Goal: Task Accomplishment & Management: Complete application form

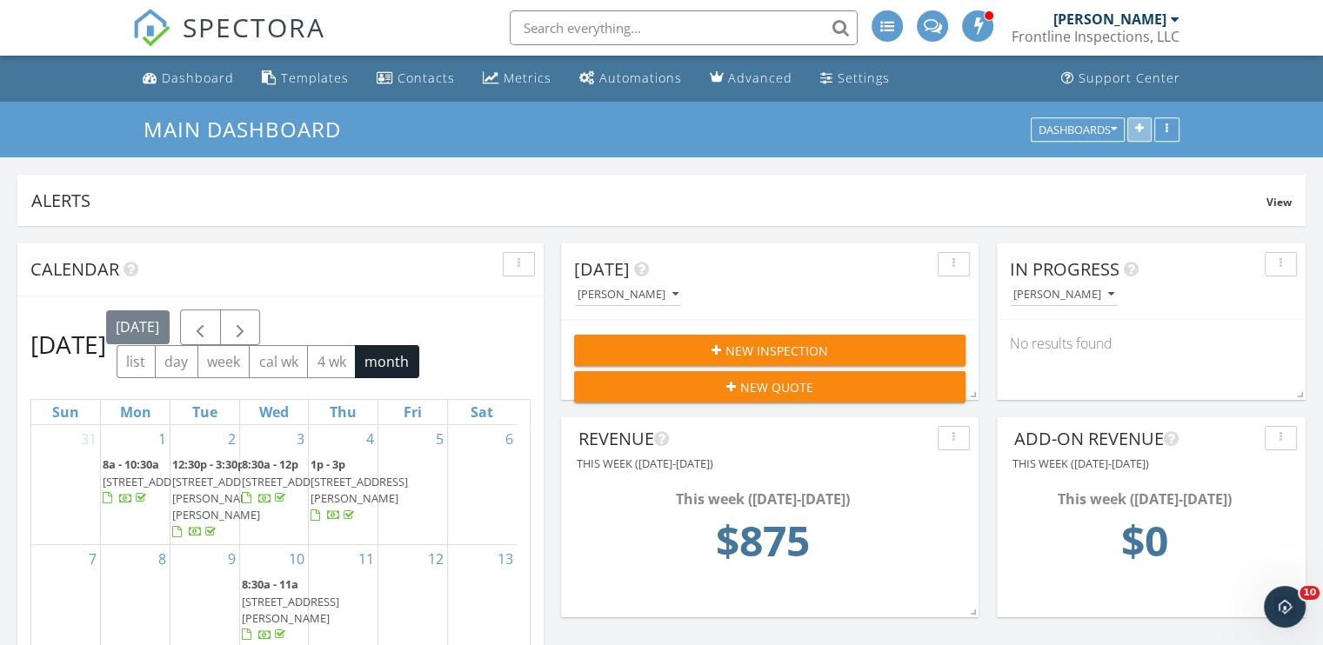
click at [1139, 130] on icon "button" at bounding box center [1139, 130] width 9 height 12
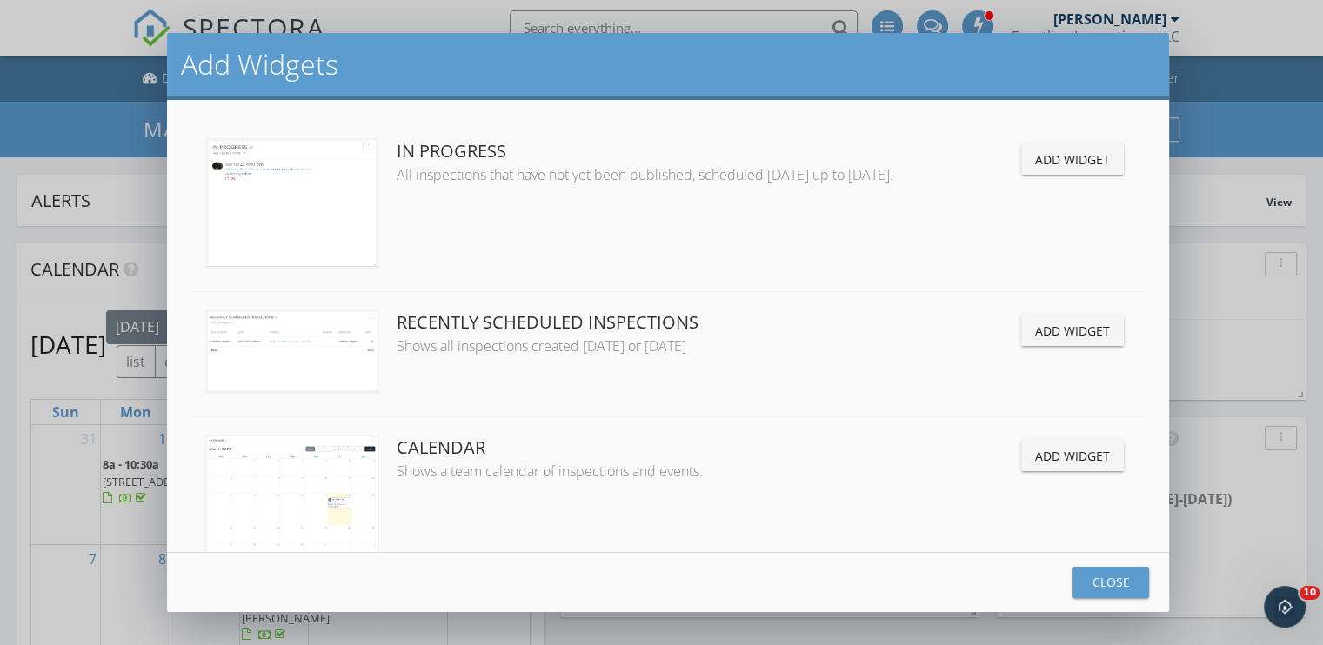
click at [1146, 592] on button "Close" at bounding box center [1111, 582] width 77 height 31
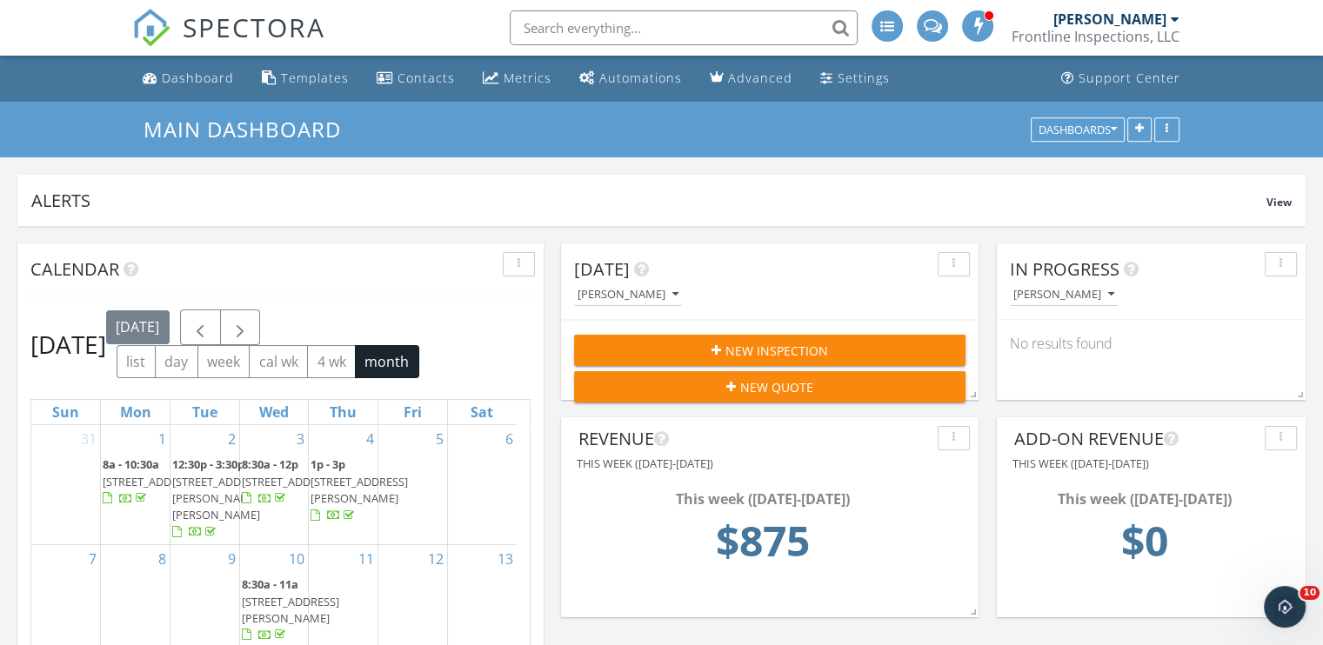
click at [164, 56] on div "SPECTORA" at bounding box center [228, 28] width 193 height 56
click at [195, 74] on div "Dashboard" at bounding box center [198, 78] width 72 height 17
click at [1142, 131] on icon "button" at bounding box center [1139, 130] width 9 height 12
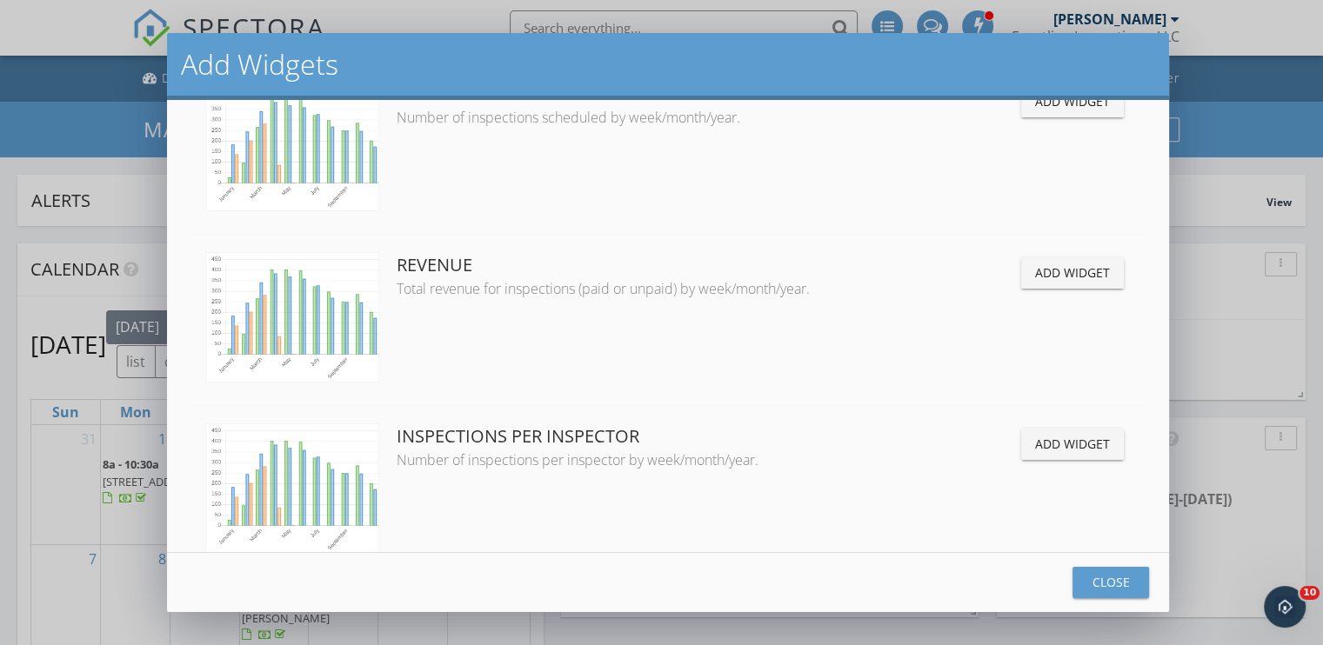
scroll to position [1914, 0]
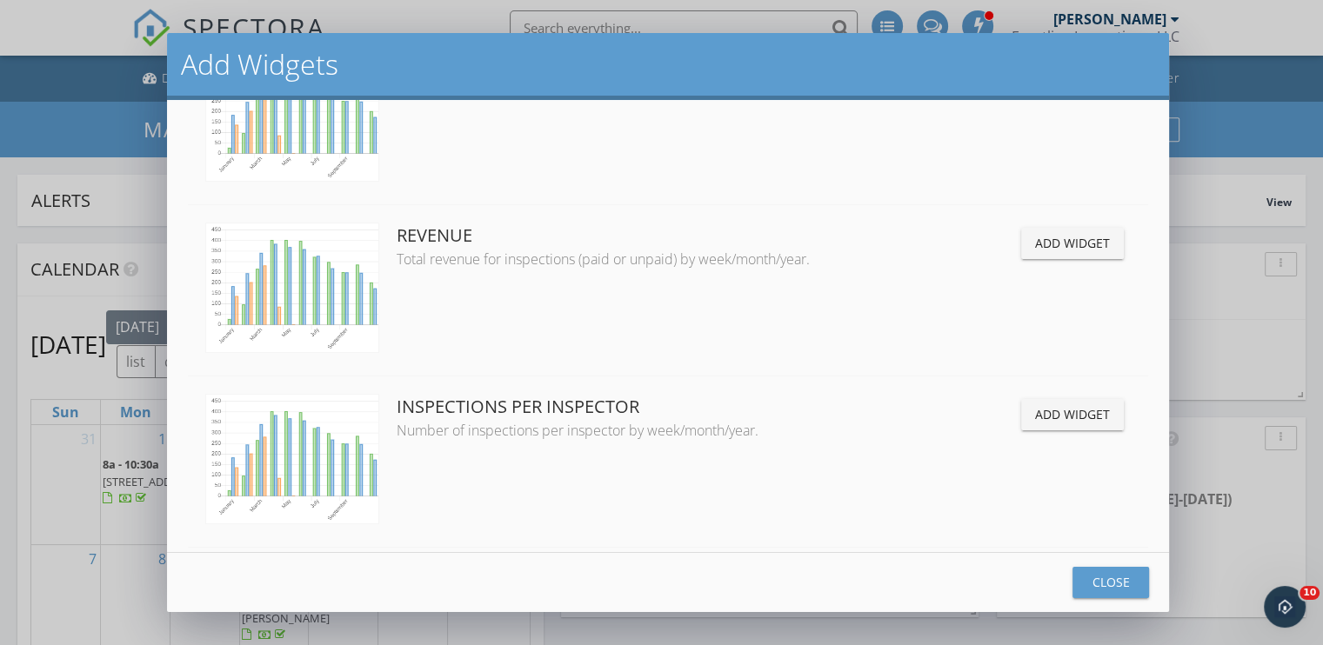
click at [1068, 251] on div "Add Widget" at bounding box center [1072, 243] width 75 height 18
click at [1123, 572] on button "Close" at bounding box center [1111, 582] width 77 height 31
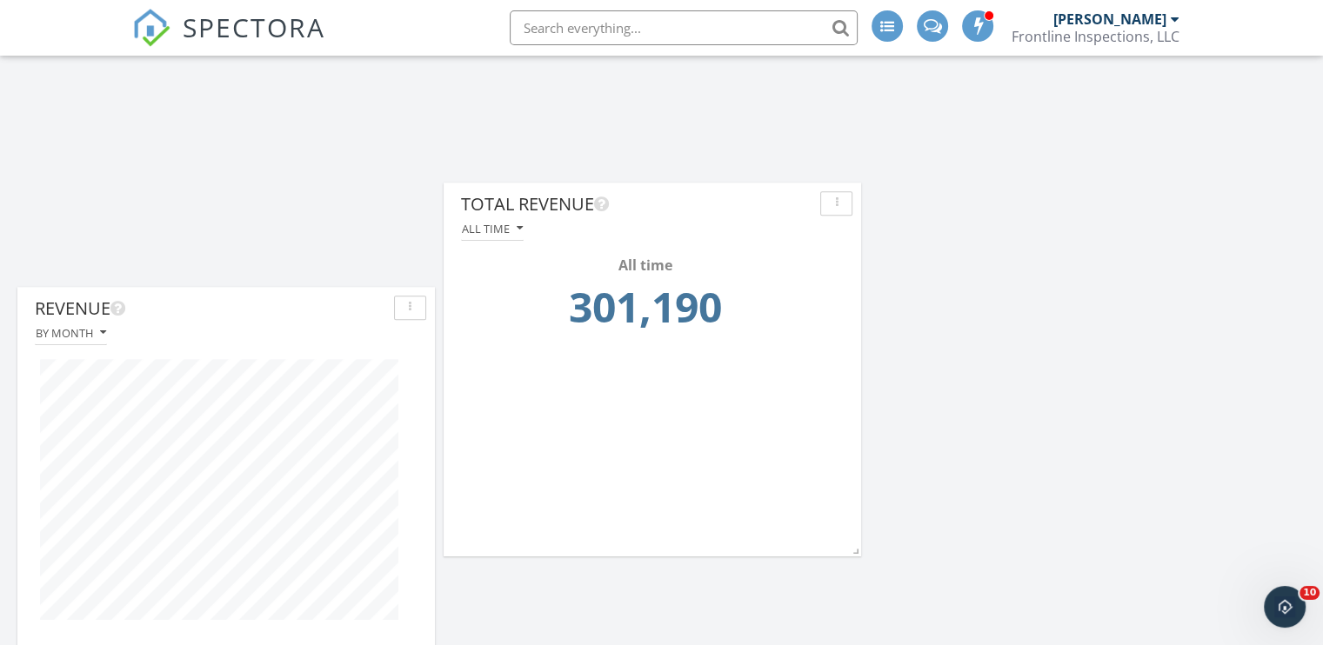
scroll to position [1610, 1350]
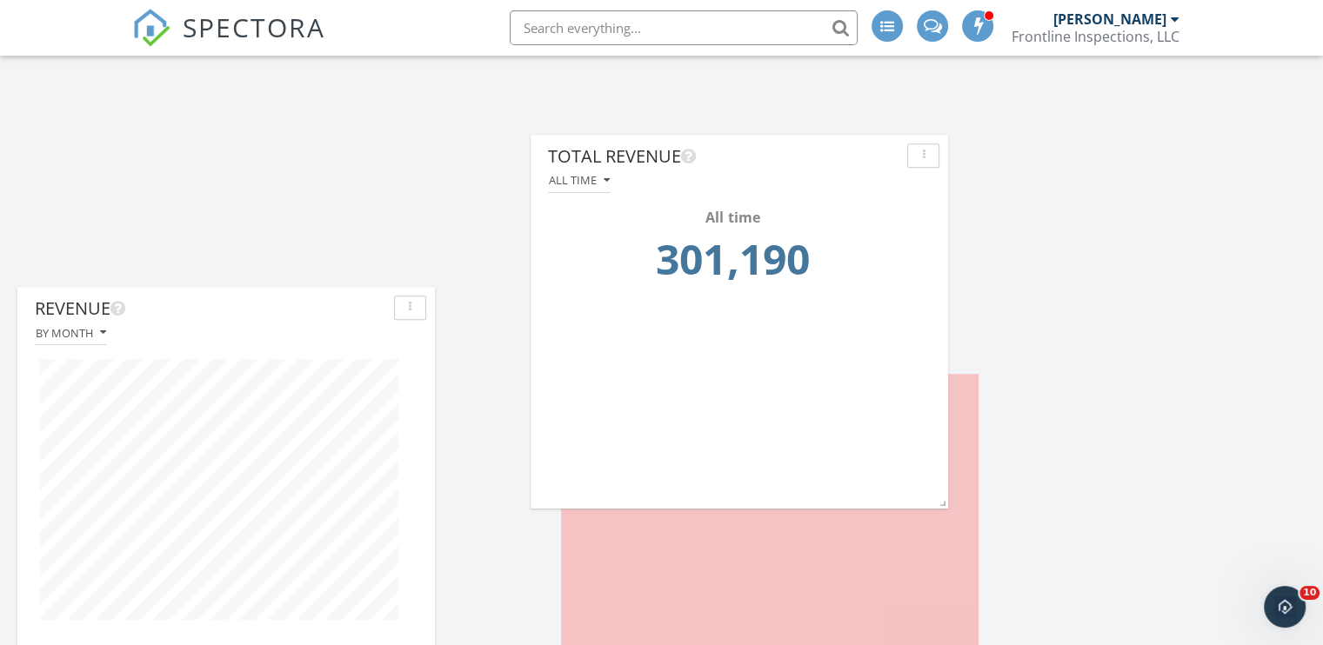
drag, startPoint x: 253, startPoint y: 312, endPoint x: 767, endPoint y: 156, distance: 537.4
click at [767, 156] on div "Total Revenue" at bounding box center [724, 157] width 352 height 26
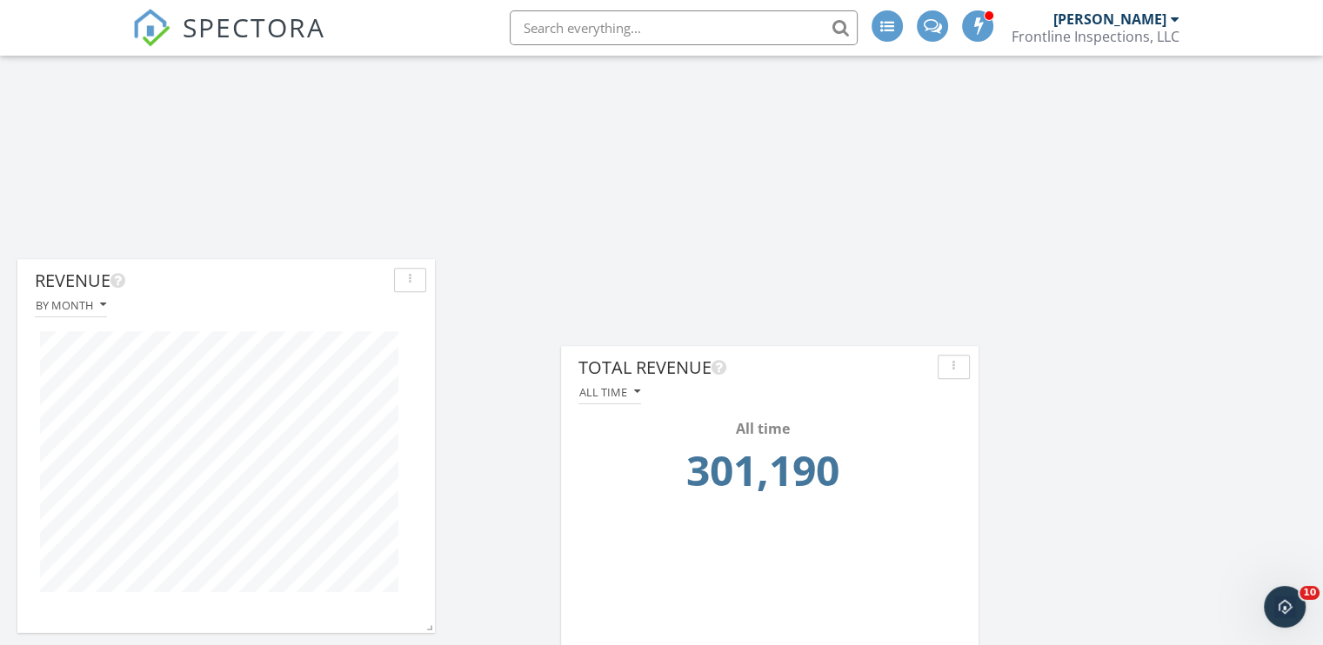
scroll to position [1044, 0]
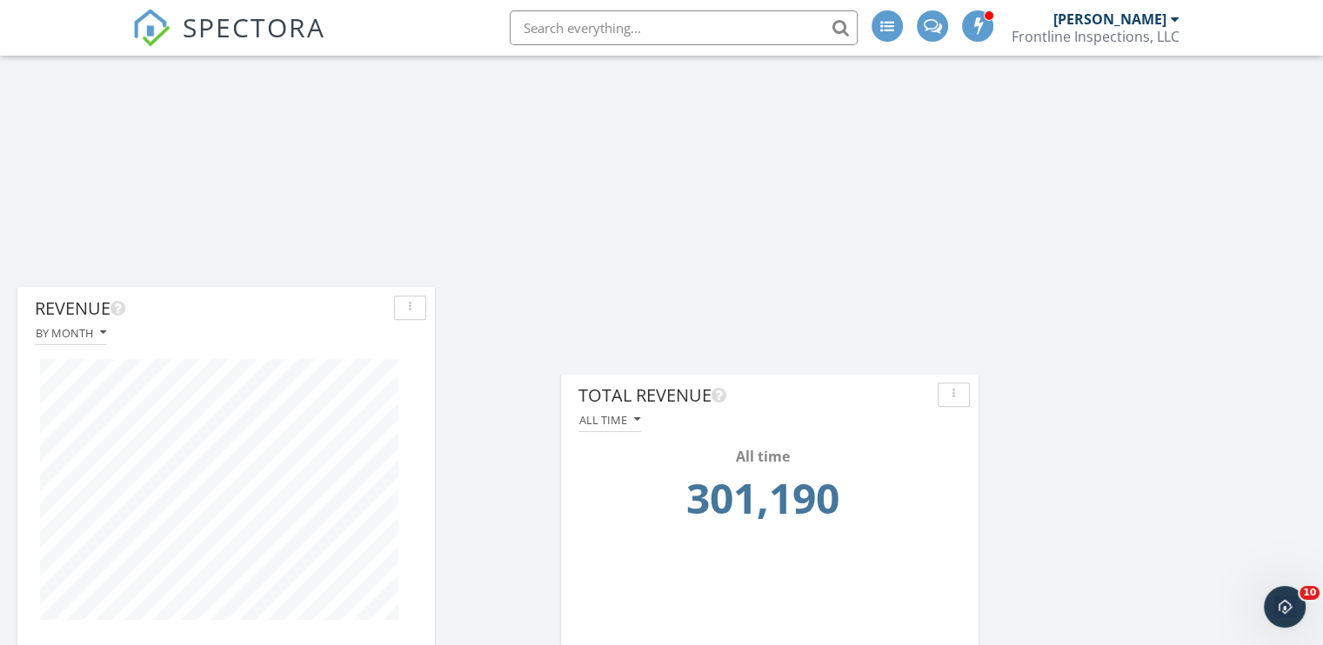
click at [958, 394] on div "button" at bounding box center [954, 395] width 17 height 12
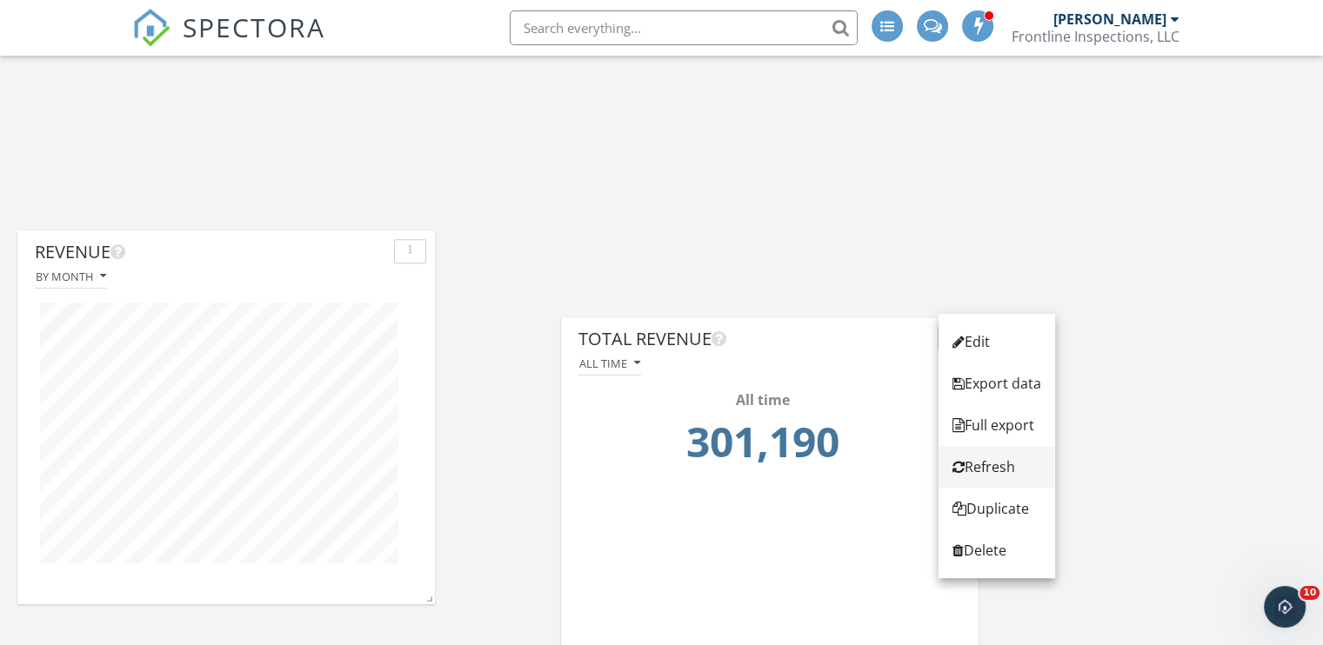
scroll to position [1131, 0]
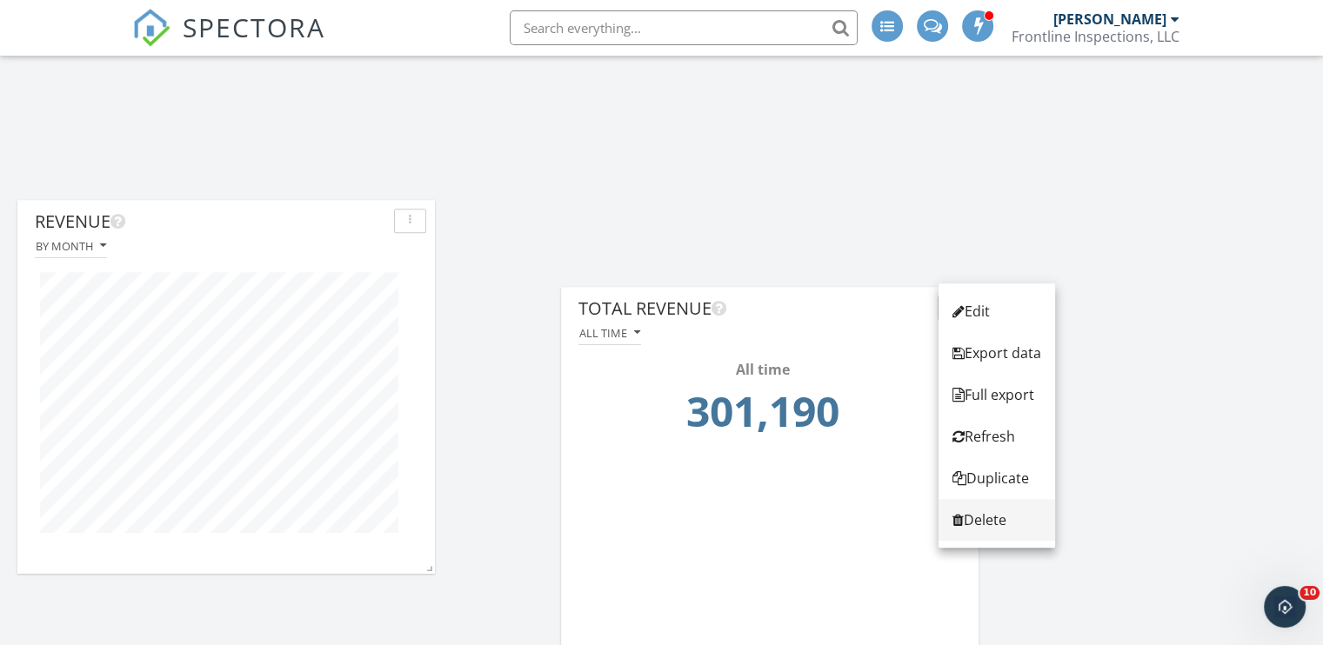
click at [990, 522] on div "Delete" at bounding box center [996, 520] width 89 height 21
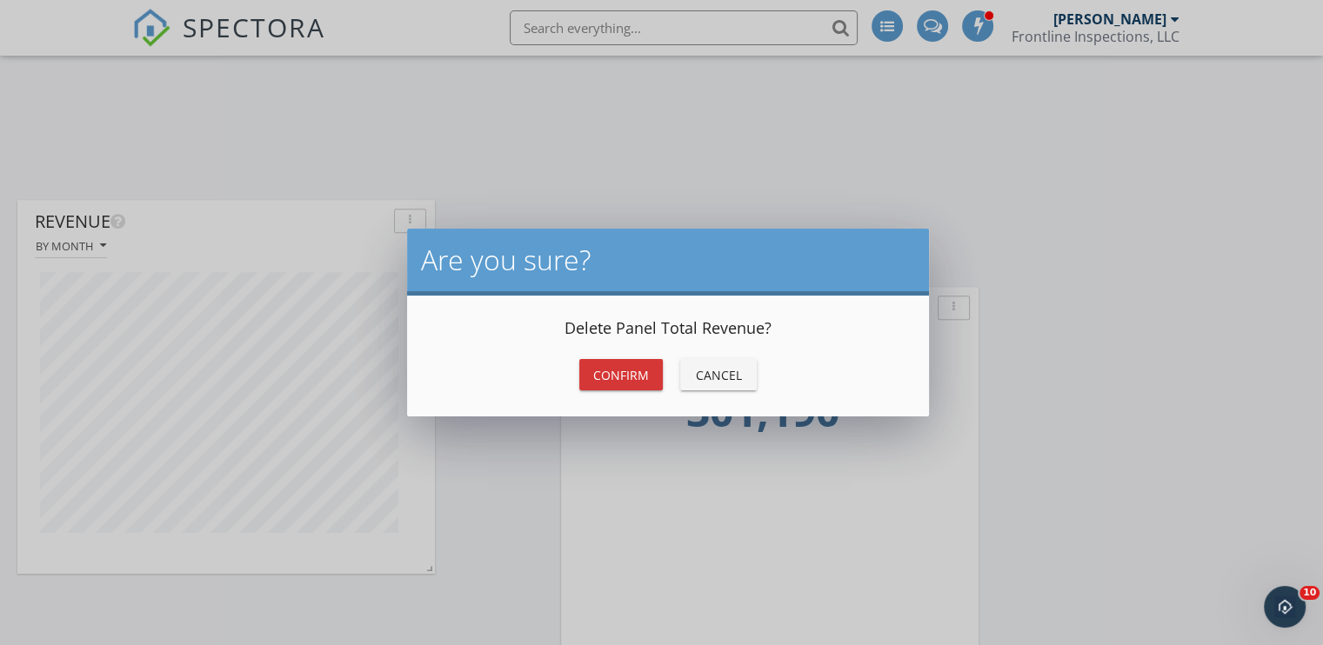
click at [612, 370] on div "Confirm" at bounding box center [621, 375] width 56 height 18
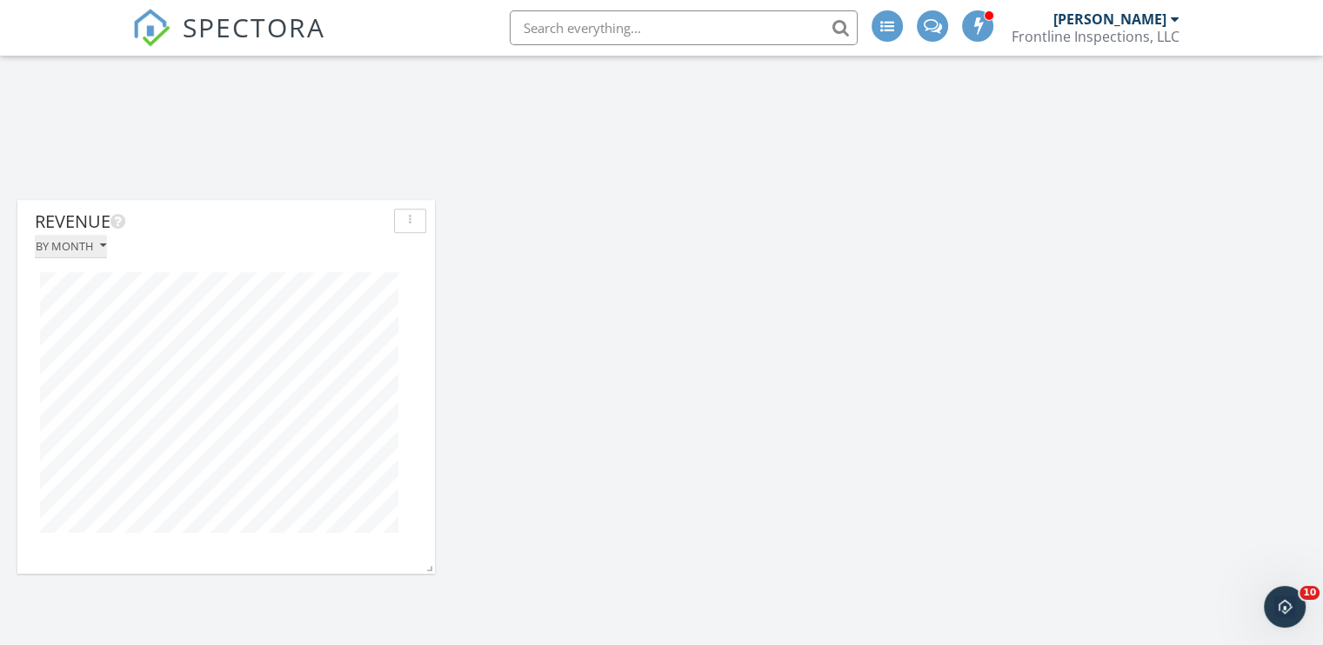
click at [93, 245] on div "By month" at bounding box center [71, 246] width 70 height 12
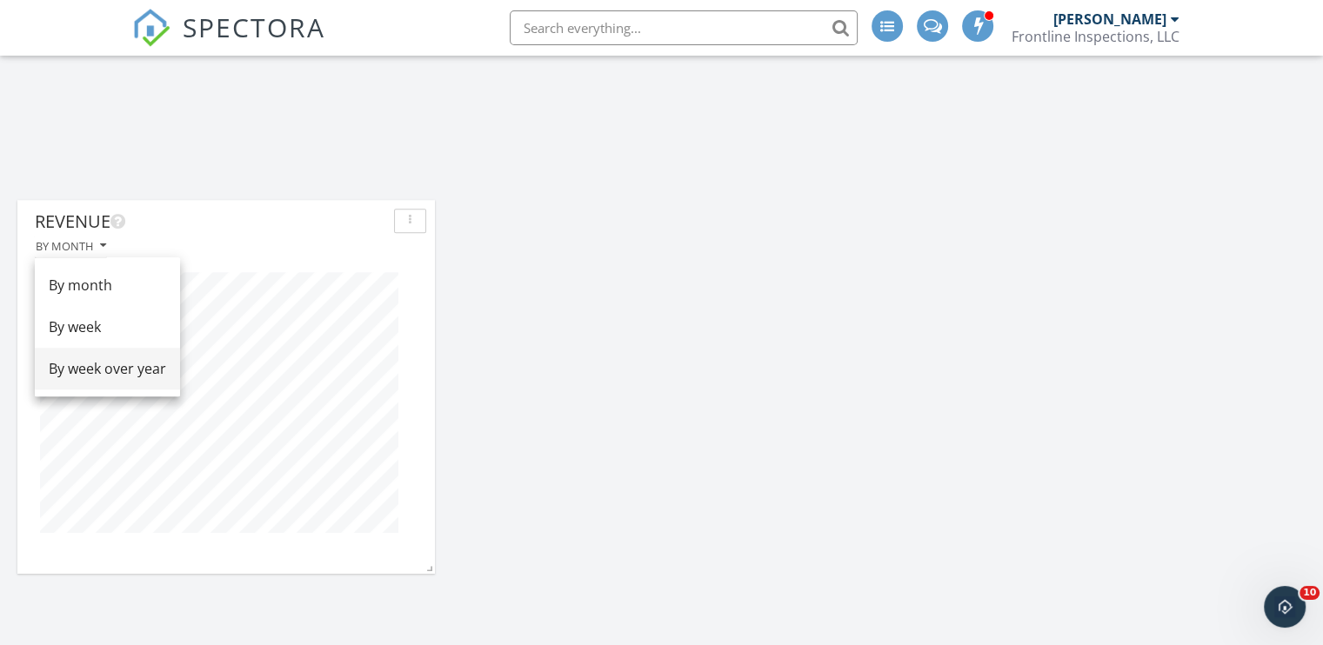
click at [101, 371] on div "By week over year" at bounding box center [107, 368] width 117 height 21
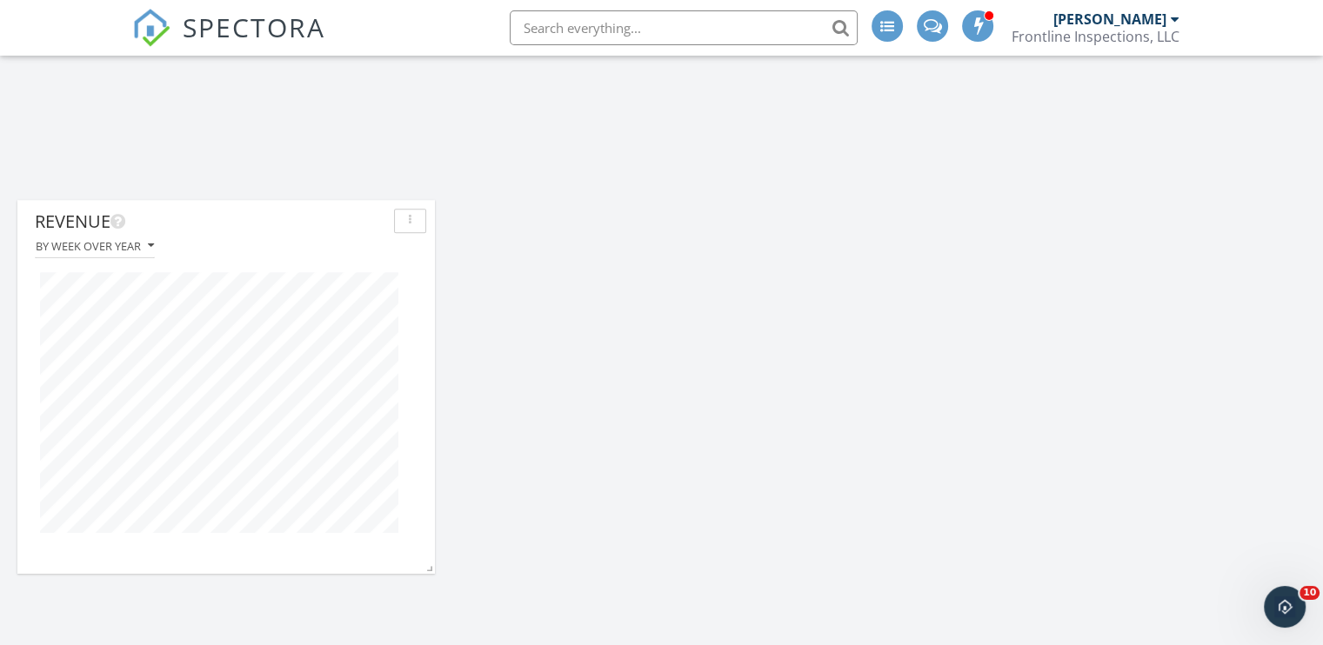
scroll to position [373, 418]
click at [151, 247] on icon "button" at bounding box center [151, 246] width 6 height 12
click at [120, 295] on div "By month" at bounding box center [107, 285] width 117 height 21
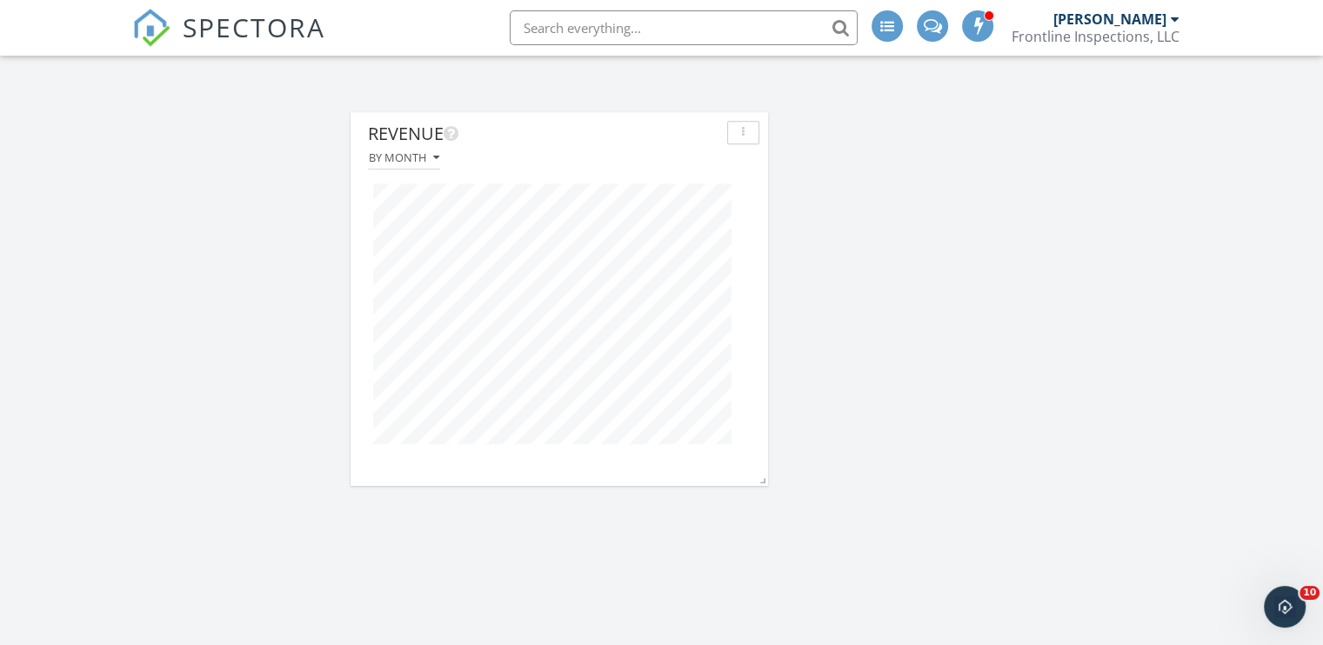
scroll to position [2001, 1350]
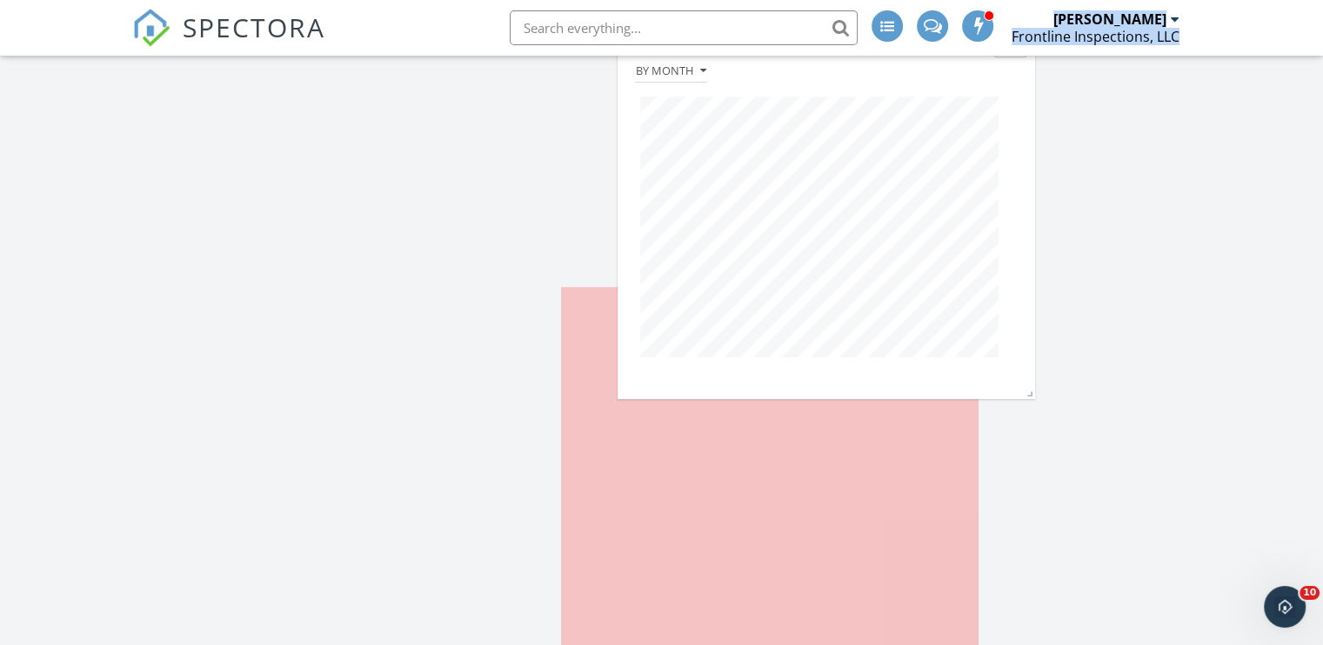
drag, startPoint x: 313, startPoint y: 220, endPoint x: 934, endPoint y: 32, distance: 648.9
click at [934, 32] on body "SPECTORA Todd Mayer Frontline Inspections, LLC Role: Inspector Change Role Dash…" at bounding box center [661, 288] width 1323 height 2838
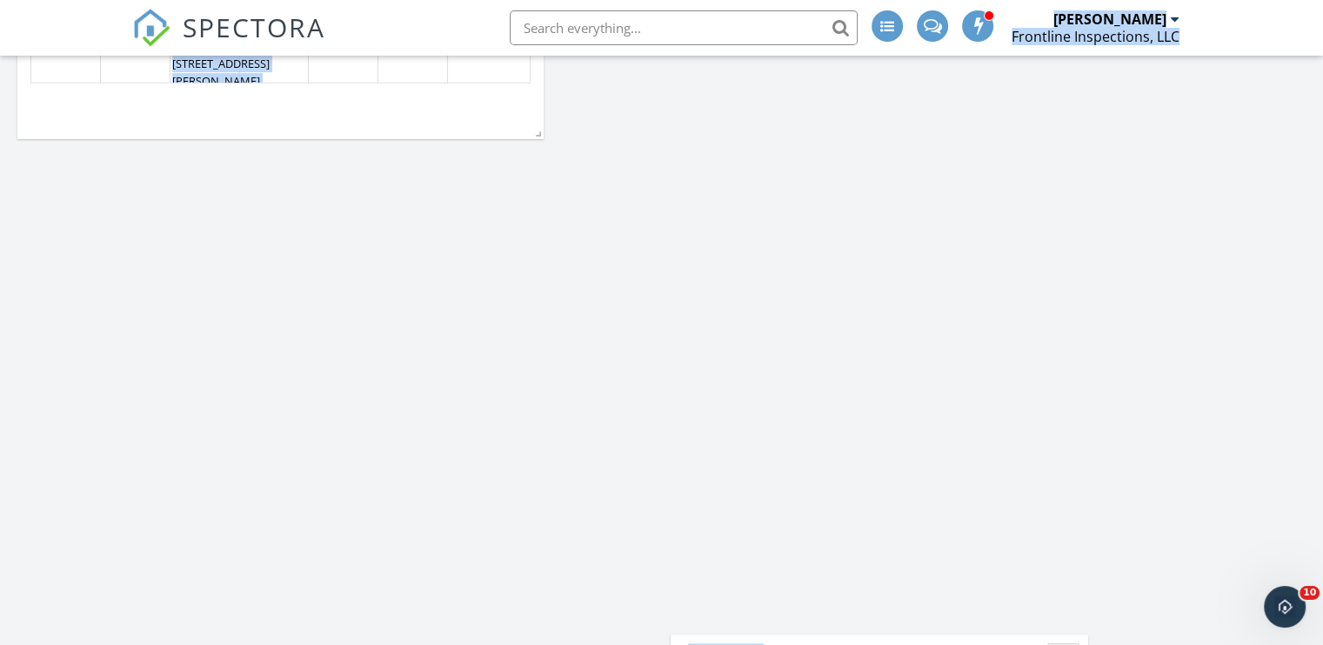
scroll to position [957, 0]
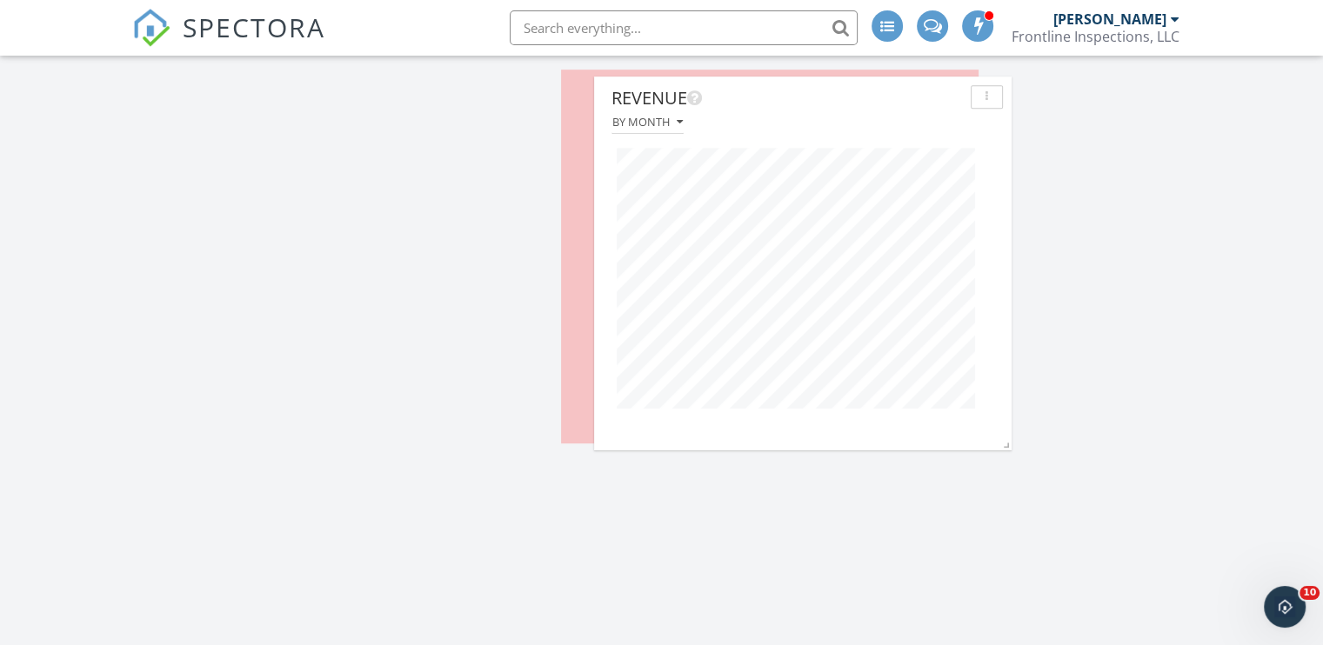
drag, startPoint x: 892, startPoint y: 490, endPoint x: 823, endPoint y: 88, distance: 407.8
click at [823, 88] on div "Revenue" at bounding box center [787, 98] width 352 height 26
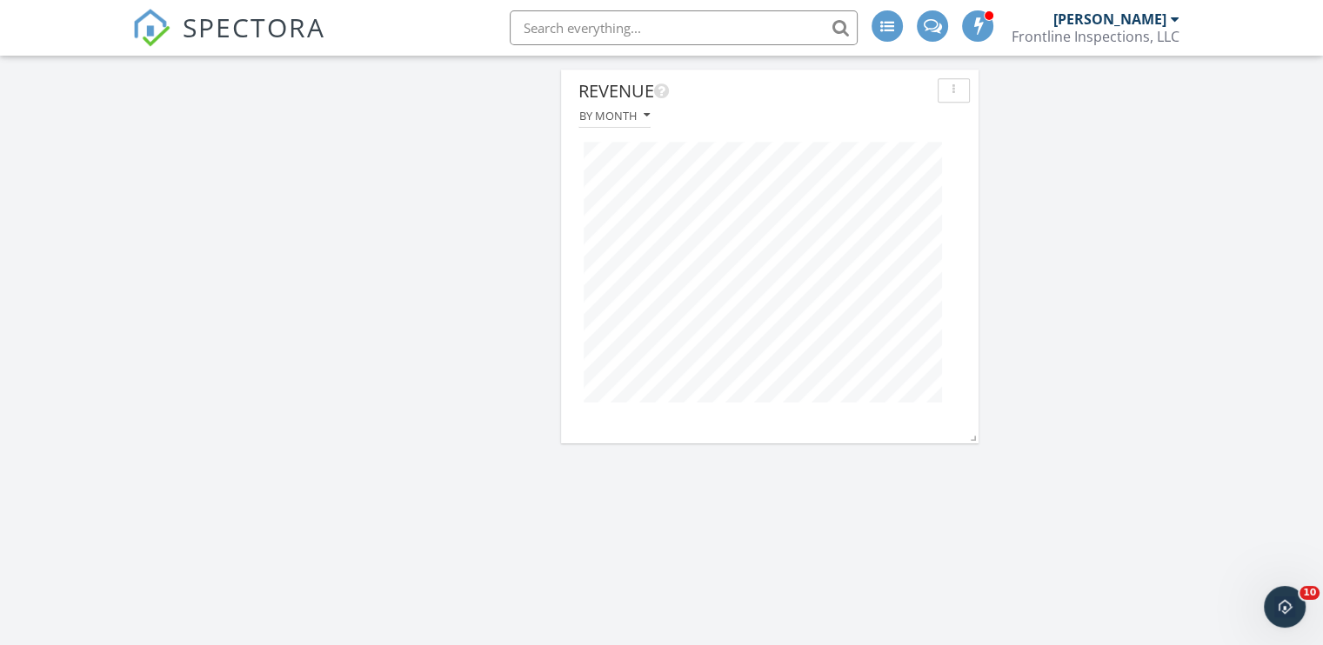
scroll to position [696, 0]
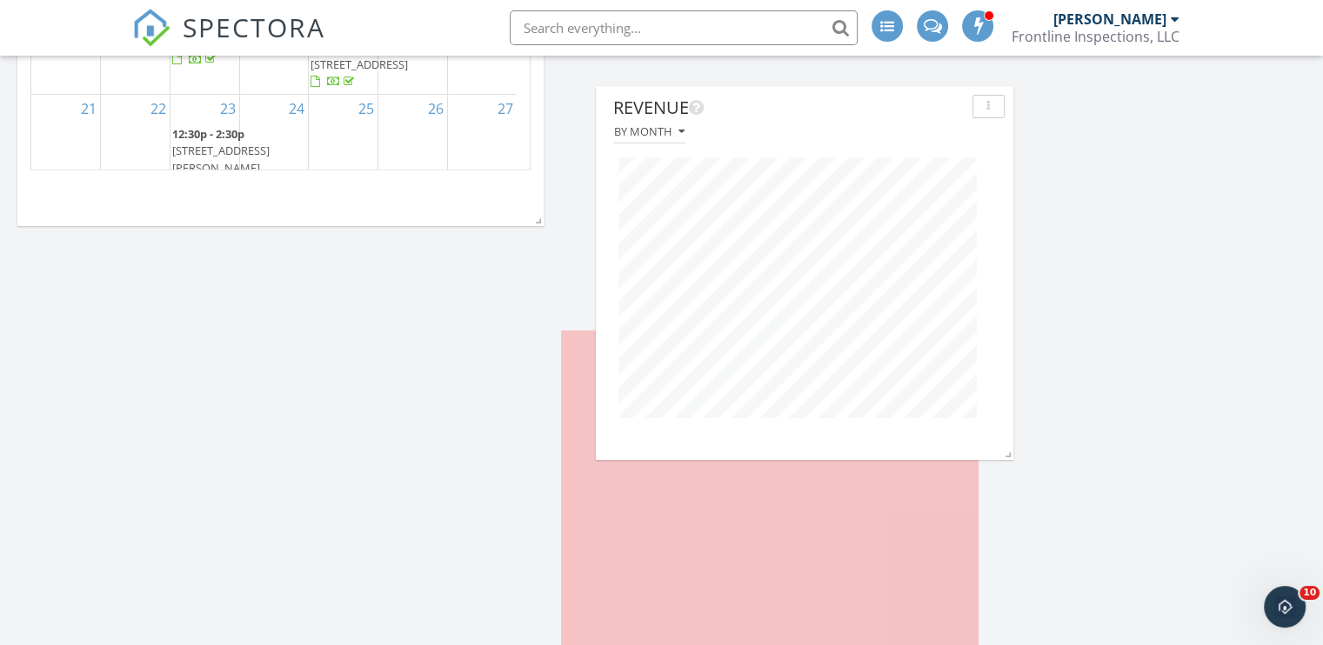
drag, startPoint x: 804, startPoint y: 344, endPoint x: 849, endPoint y: 75, distance: 272.6
click at [849, 95] on div "Revenue" at bounding box center [789, 108] width 352 height 26
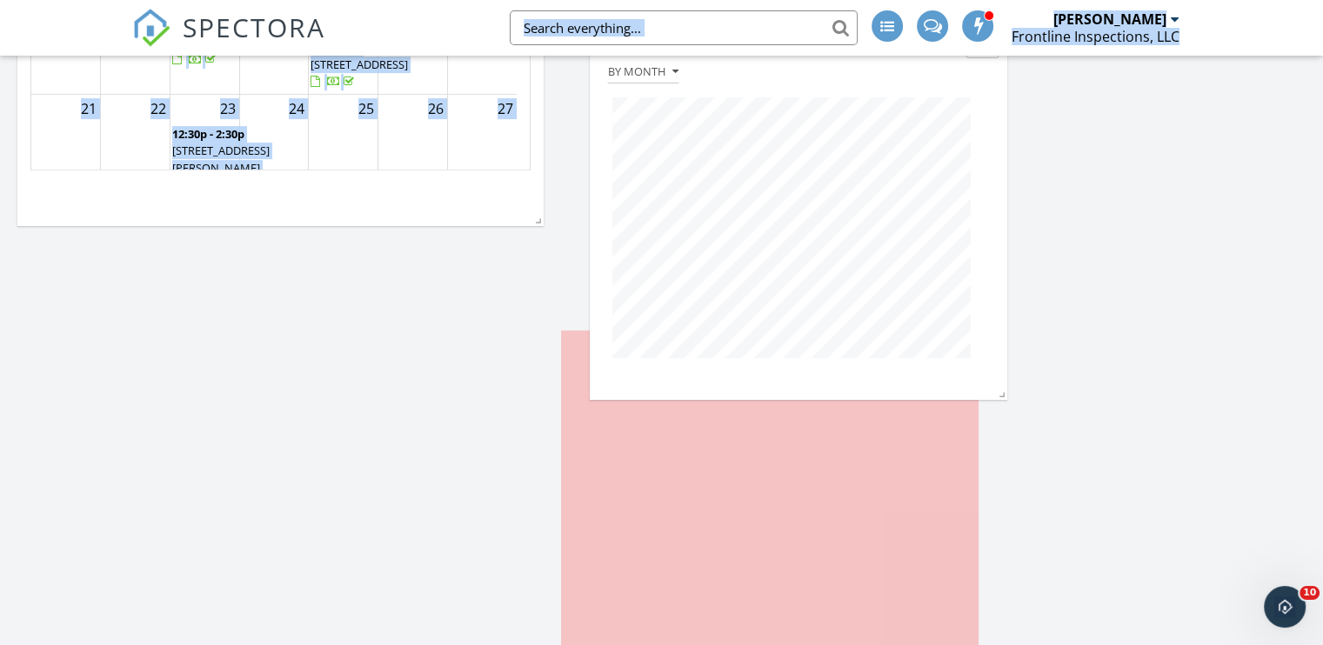
drag, startPoint x: 776, startPoint y: 354, endPoint x: 805, endPoint y: 44, distance: 311.1
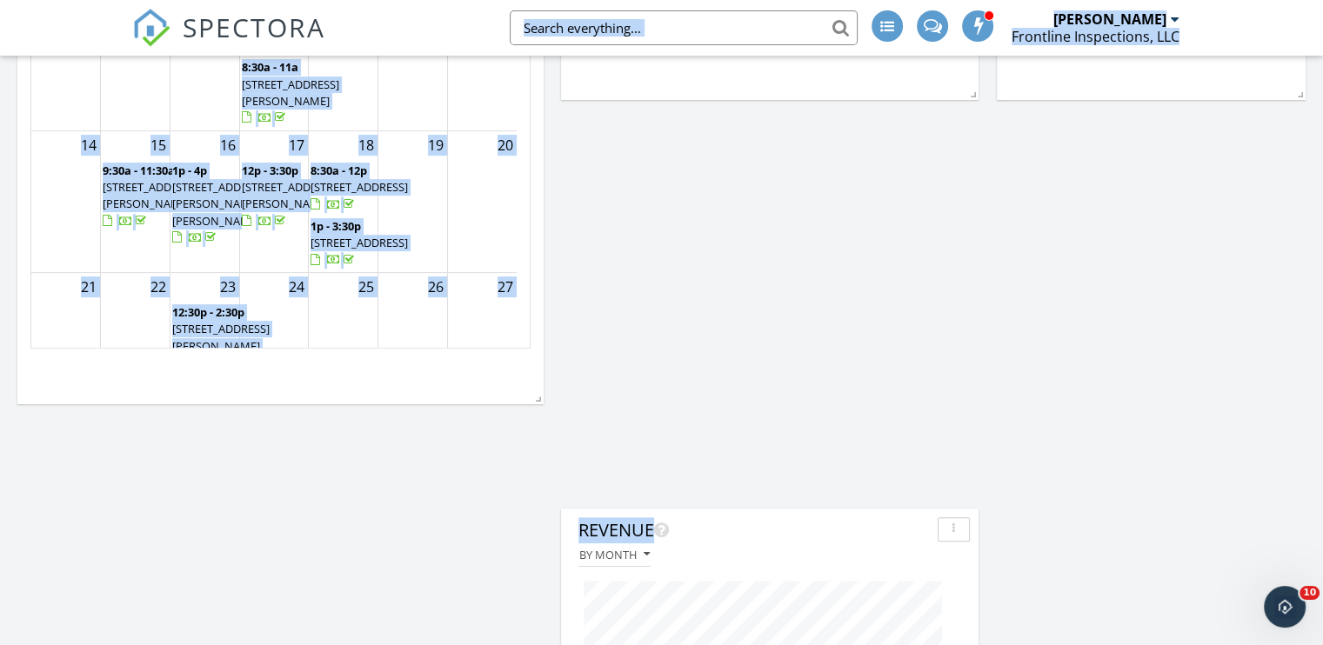
scroll to position [609, 0]
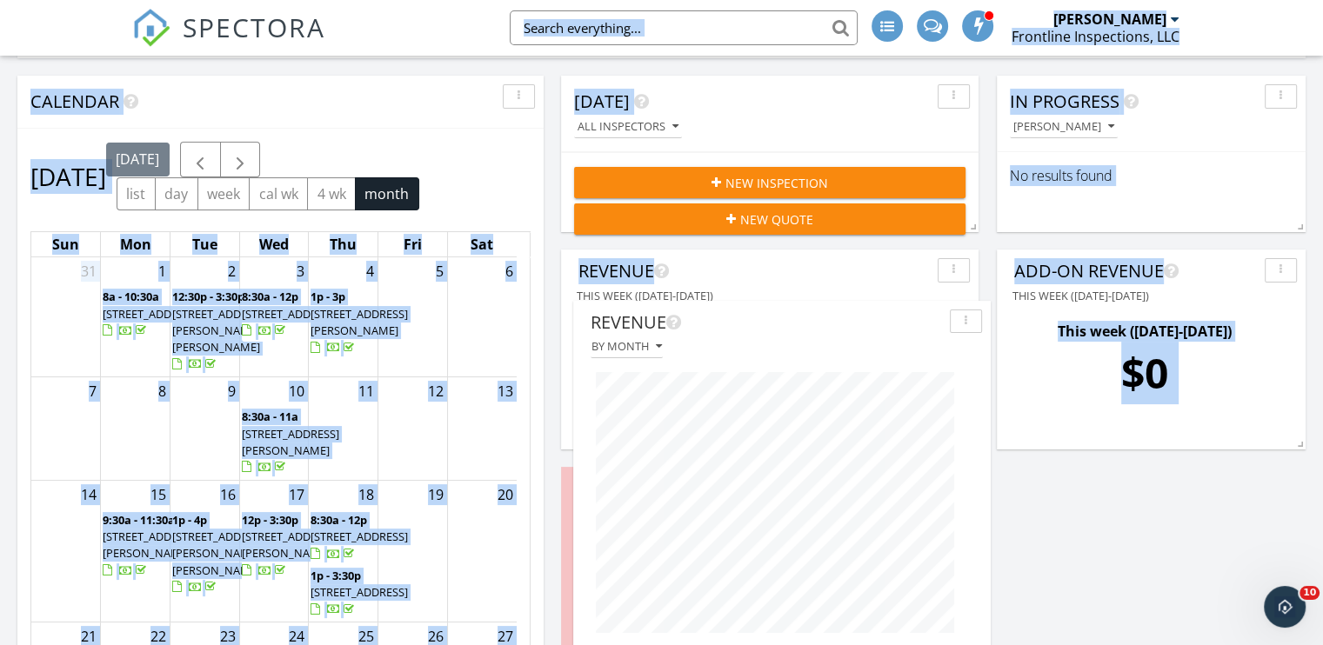
drag, startPoint x: 785, startPoint y: 442, endPoint x: 799, endPoint y: -18, distance: 460.4
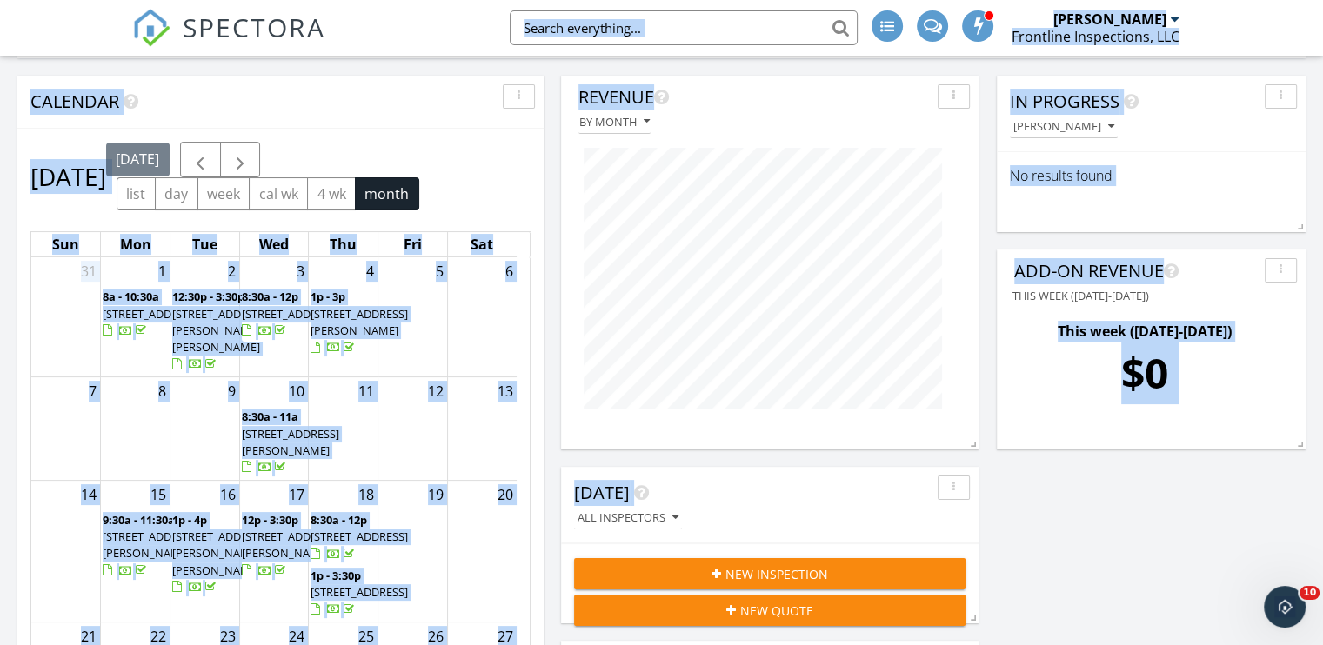
scroll to position [137, 0]
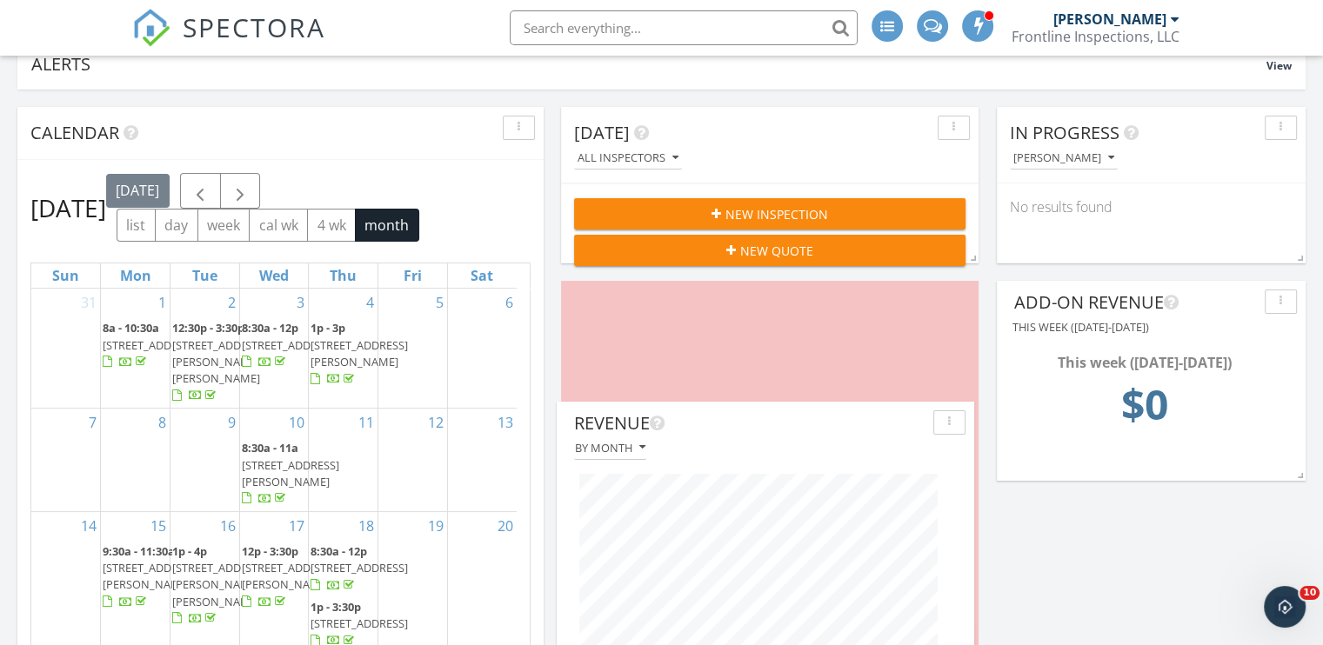
drag, startPoint x: 792, startPoint y: 136, endPoint x: 787, endPoint y: 431, distance: 295.8
click at [787, 431] on div "Revenue" at bounding box center [750, 424] width 352 height 26
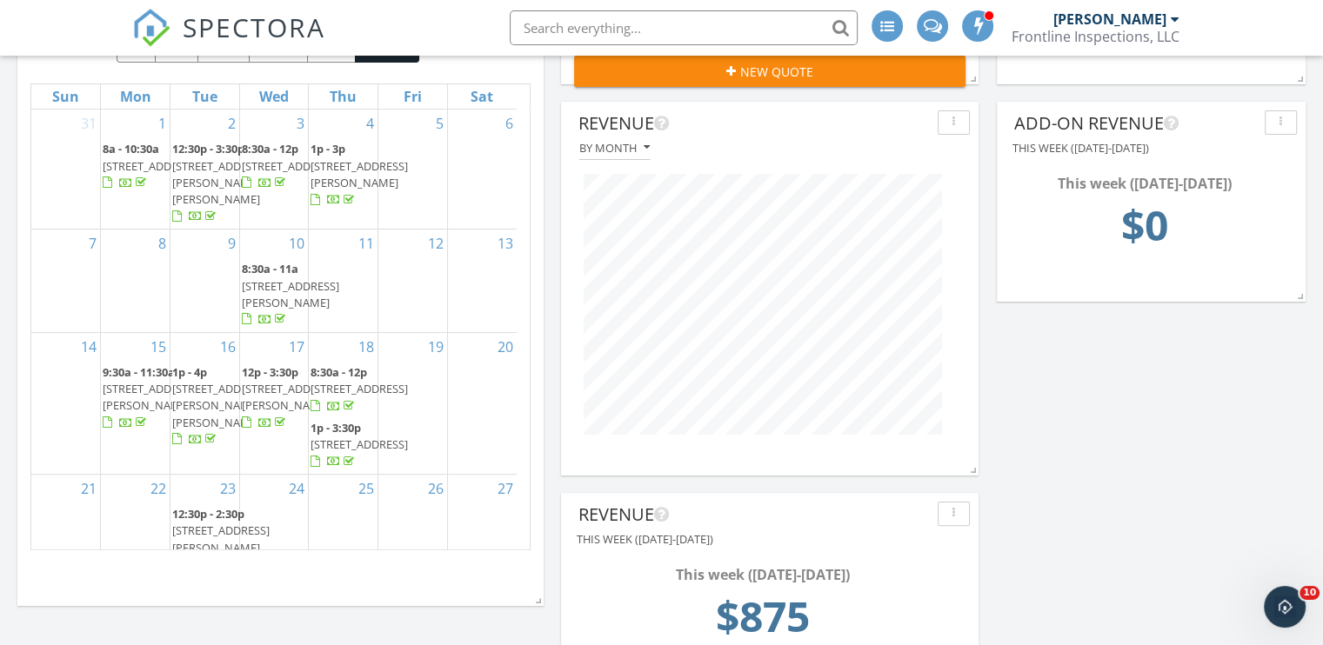
scroll to position [311, 0]
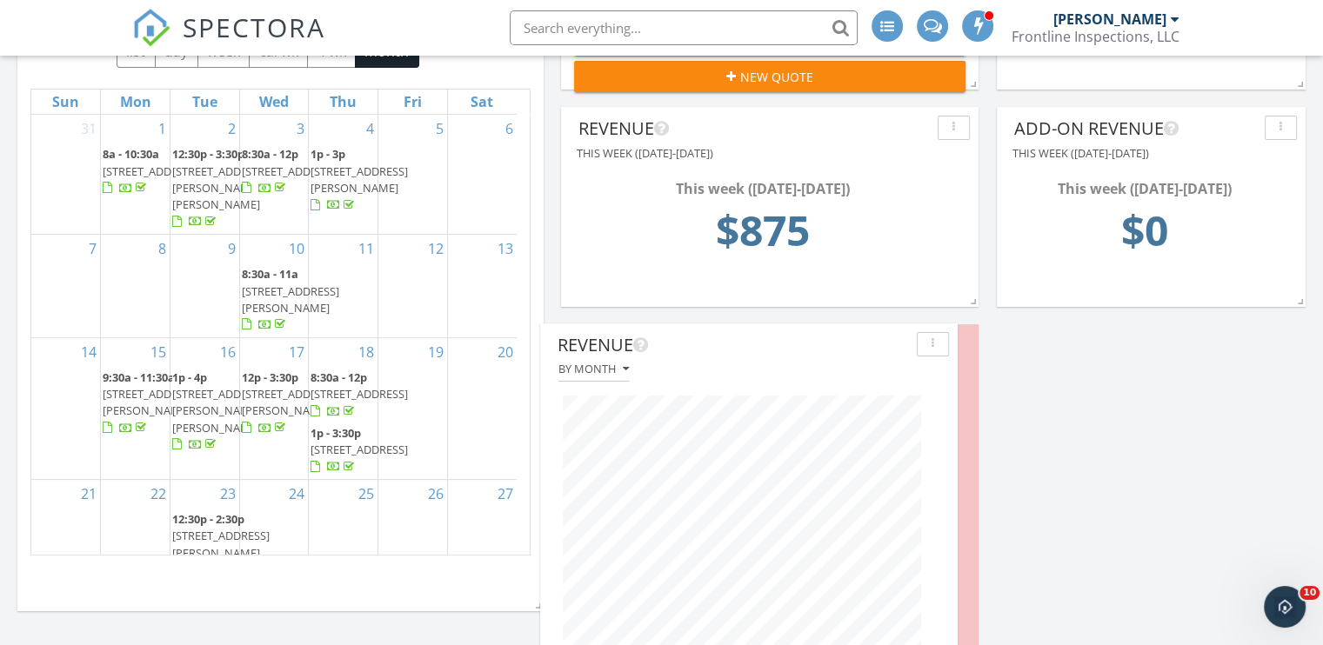
drag, startPoint x: 748, startPoint y: 119, endPoint x: 725, endPoint y: 332, distance: 214.3
click at [725, 335] on div "Revenue" at bounding box center [734, 345] width 352 height 26
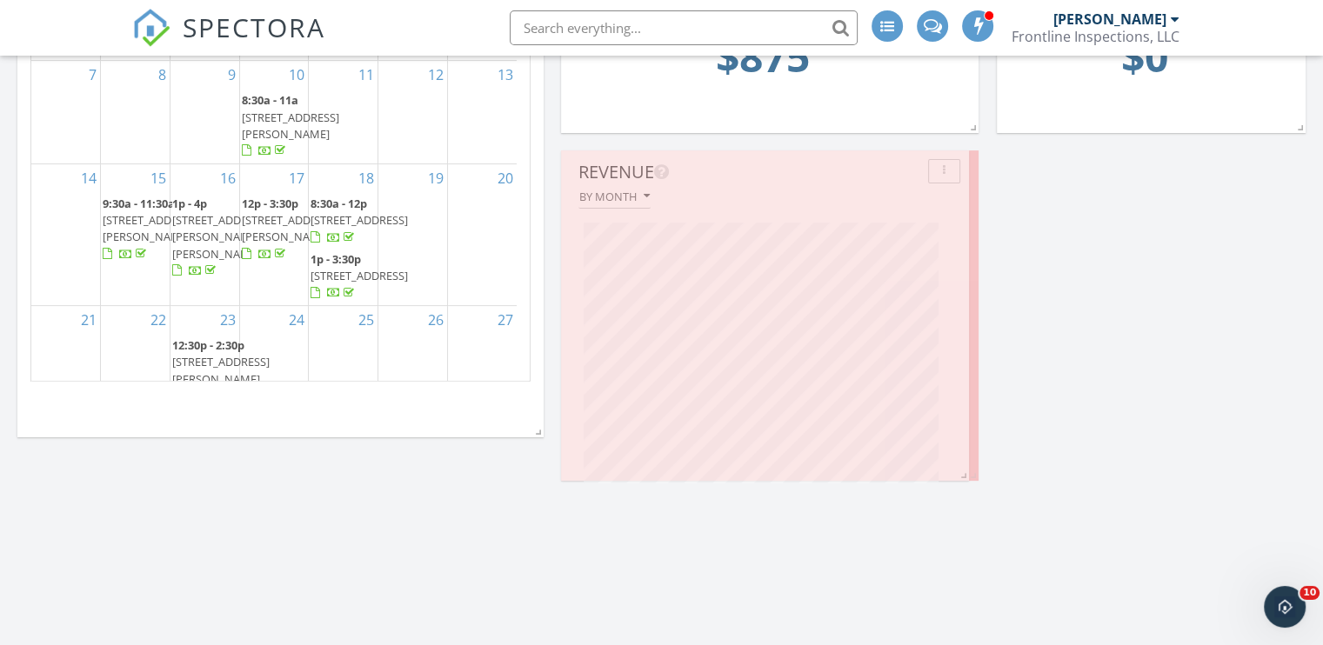
scroll to position [0, 0]
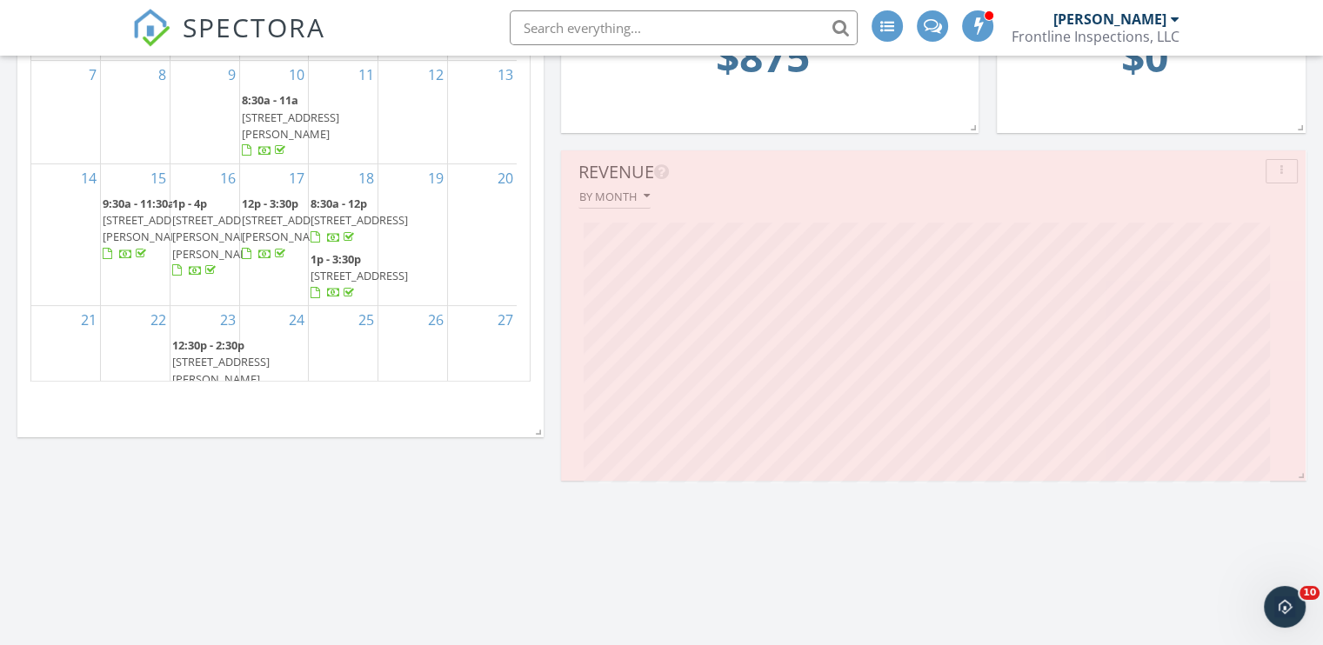
drag, startPoint x: 972, startPoint y: 520, endPoint x: 1300, endPoint y: 297, distance: 396.4
click at [1300, 297] on div "Revenue By month" at bounding box center [933, 315] width 745 height 331
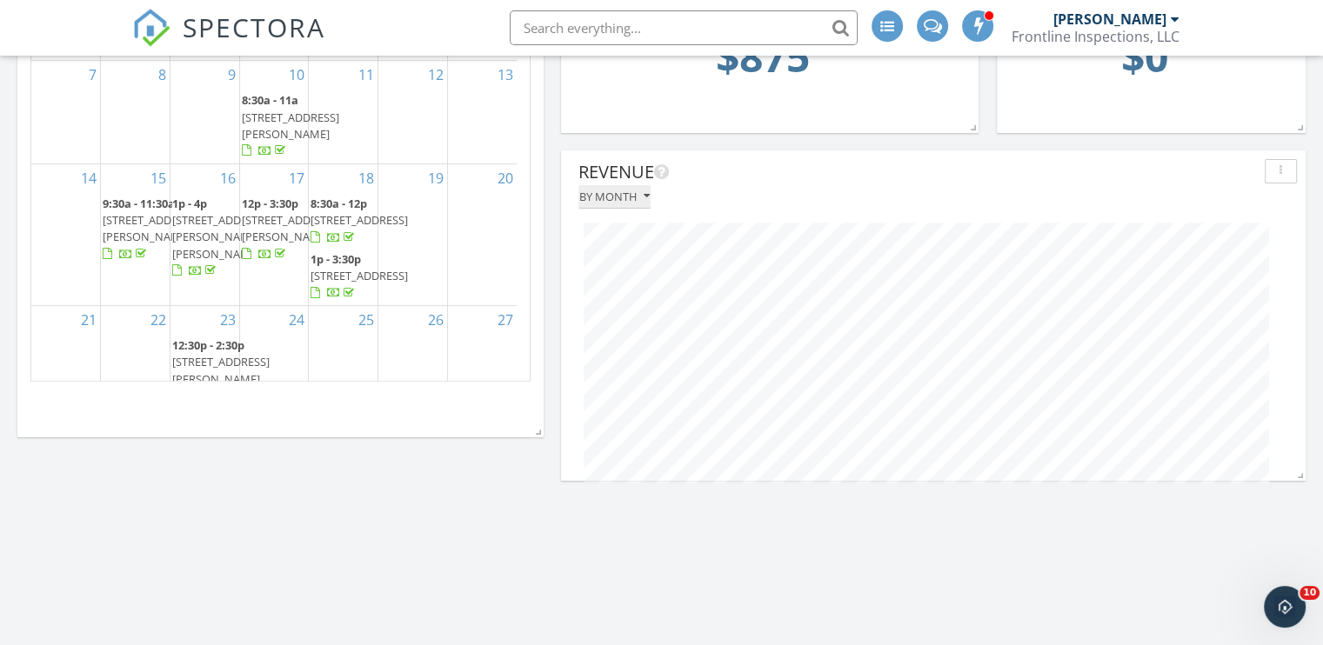
click at [634, 193] on div "By month" at bounding box center [614, 196] width 70 height 12
click at [638, 274] on div "By week" at bounding box center [650, 278] width 117 height 21
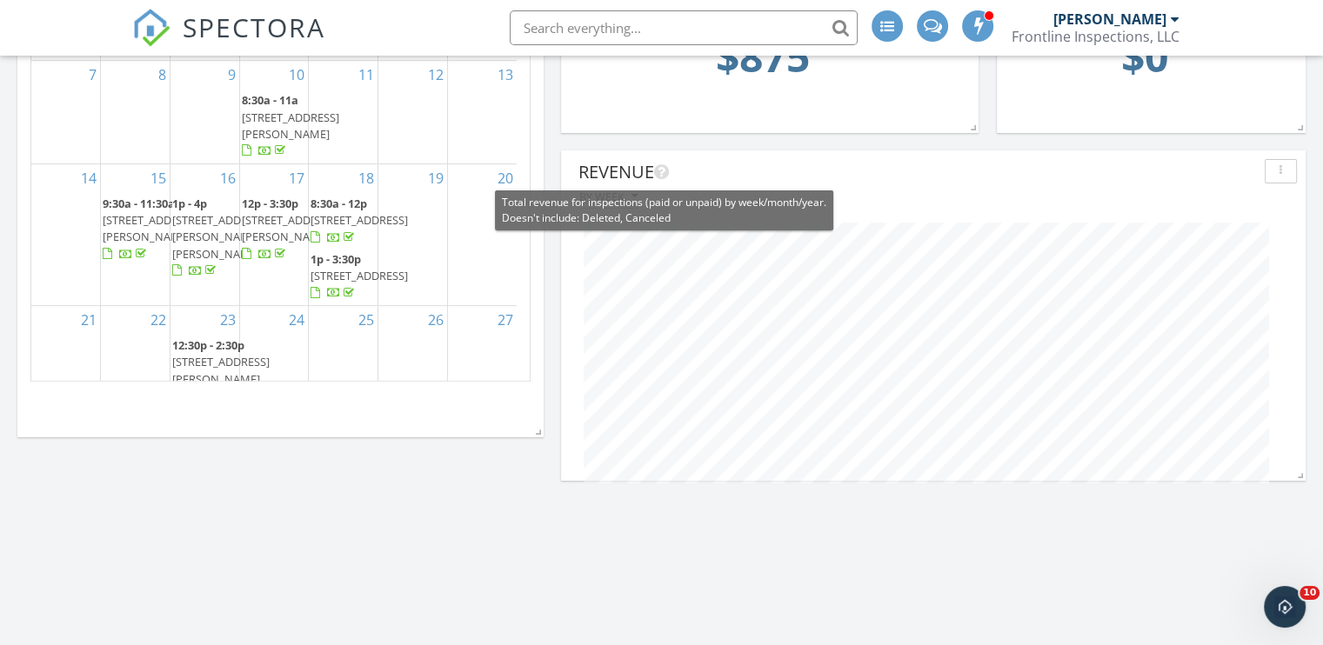
click at [664, 170] on icon at bounding box center [661, 172] width 15 height 17
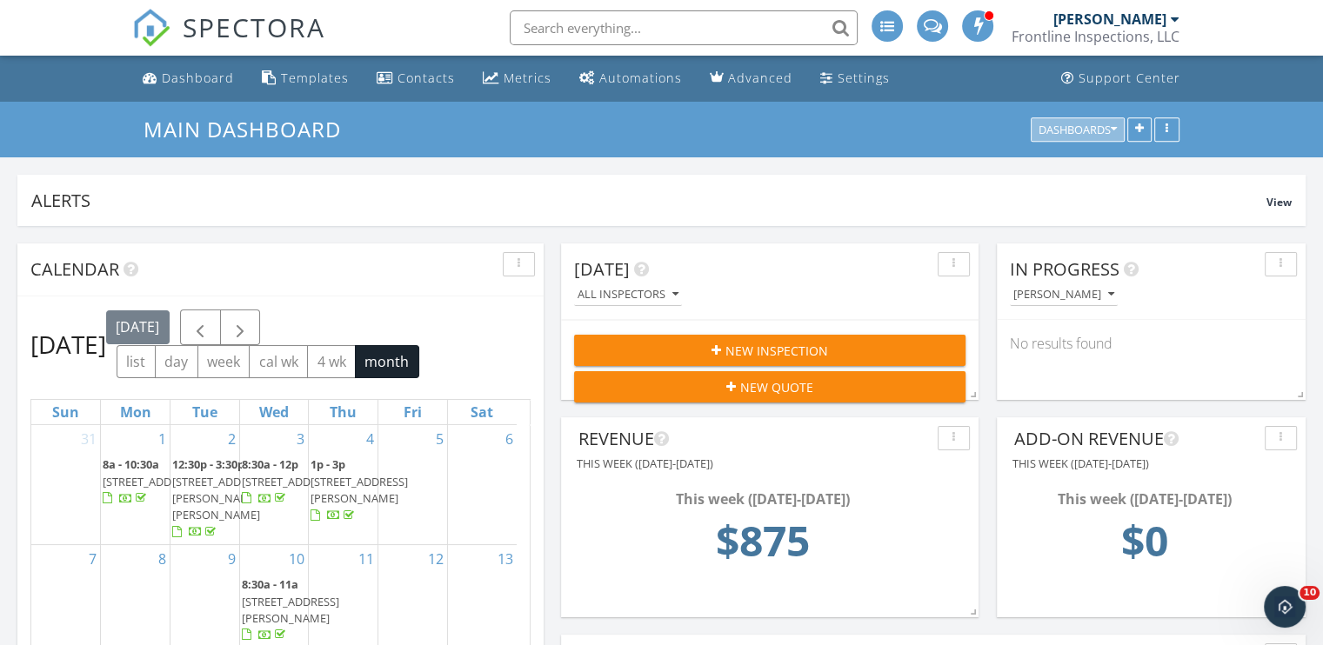
click at [1111, 130] on icon "button" at bounding box center [1114, 130] width 6 height 12
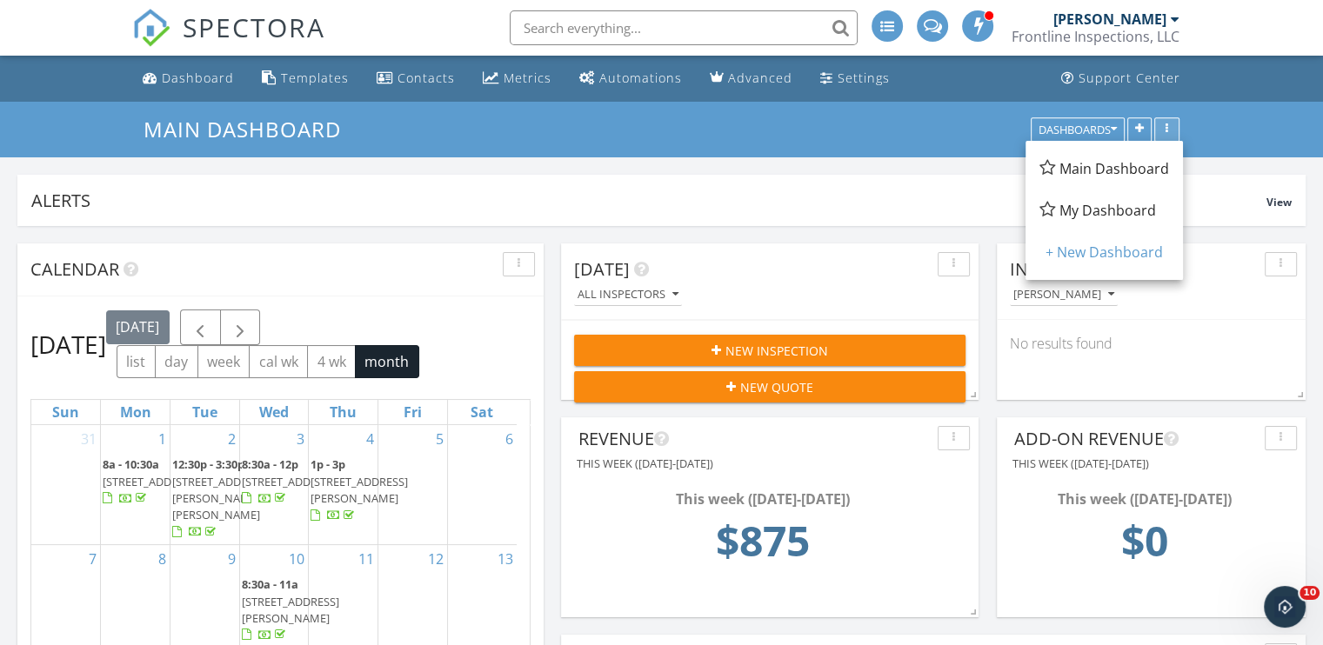
click at [1162, 124] on div "button" at bounding box center [1167, 130] width 17 height 12
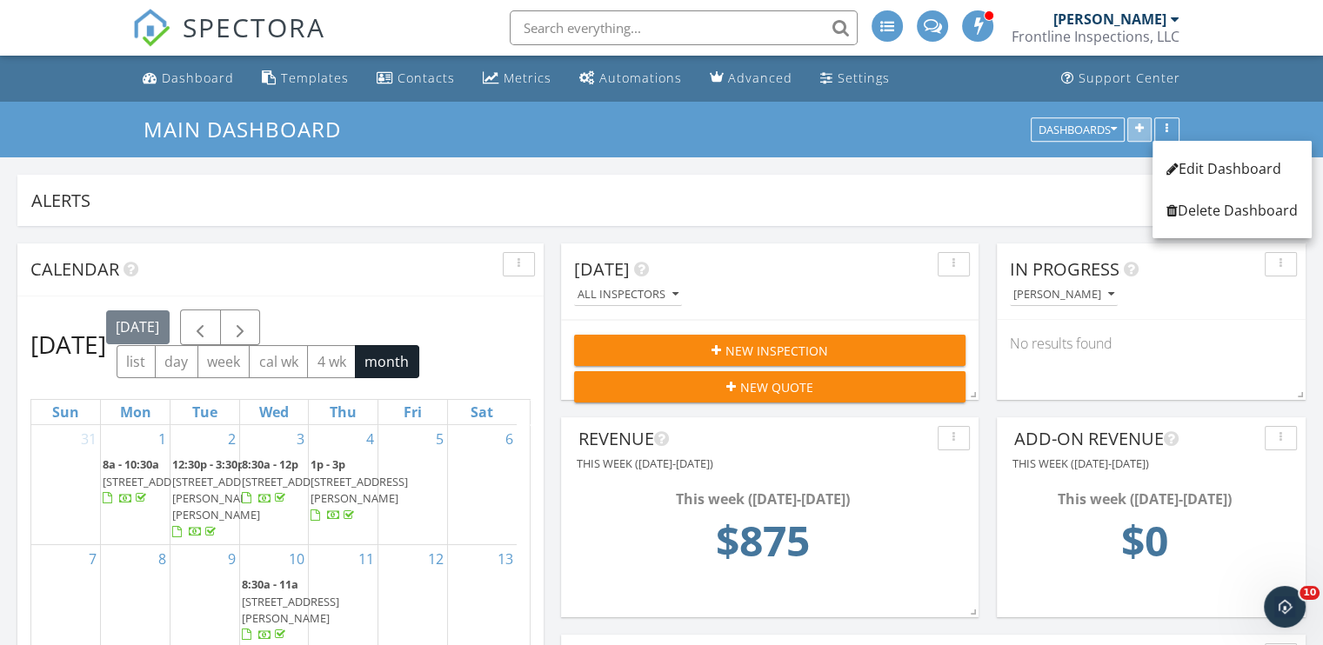
click at [1137, 133] on icon "button" at bounding box center [1139, 130] width 9 height 12
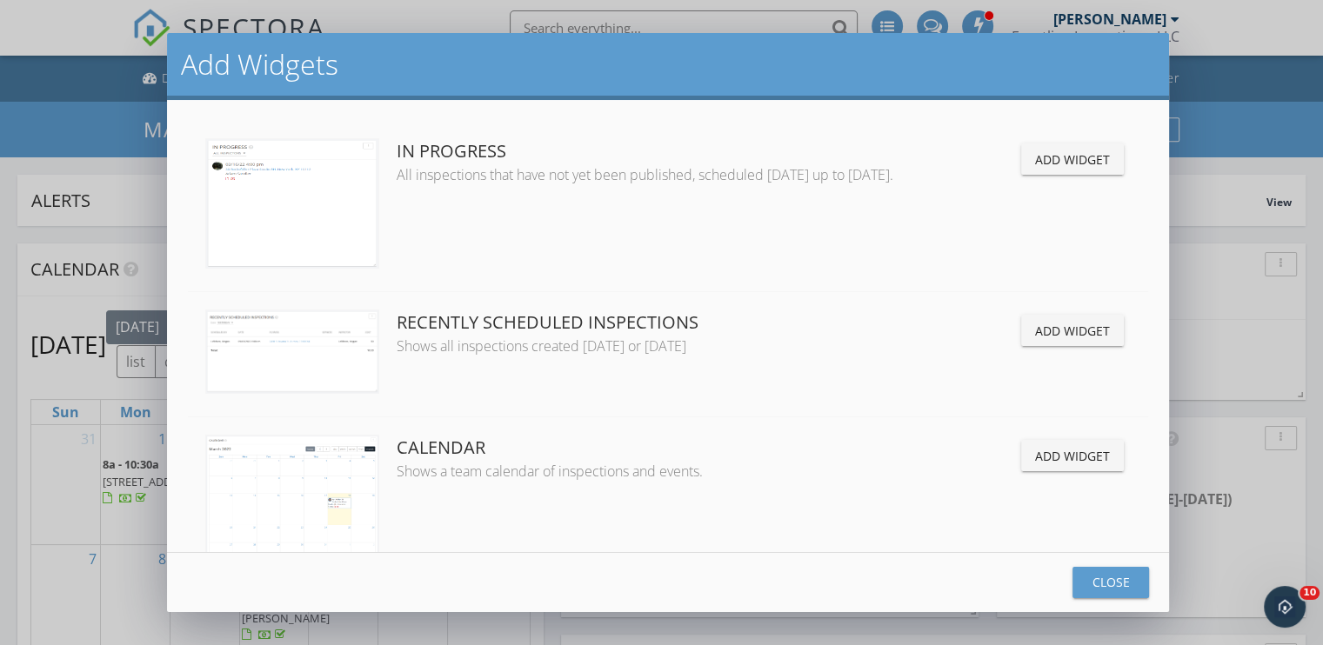
drag, startPoint x: 796, startPoint y: 79, endPoint x: 887, endPoint y: 247, distance: 191.1
click at [887, 247] on div "Add Widgets In Progress All inspections that have not yet been published, sched…" at bounding box center [668, 322] width 1002 height 578
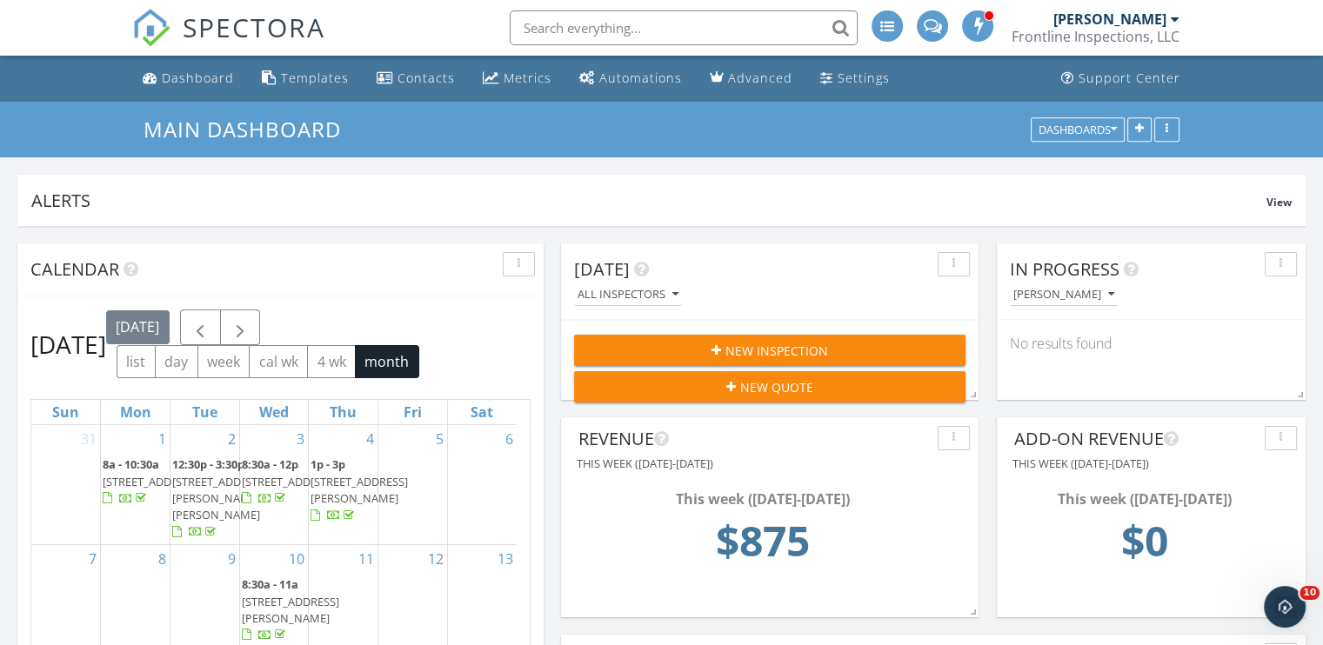
click at [1236, 145] on div at bounding box center [661, 322] width 1323 height 645
click at [764, 339] on button "New Inspection" at bounding box center [769, 350] width 391 height 31
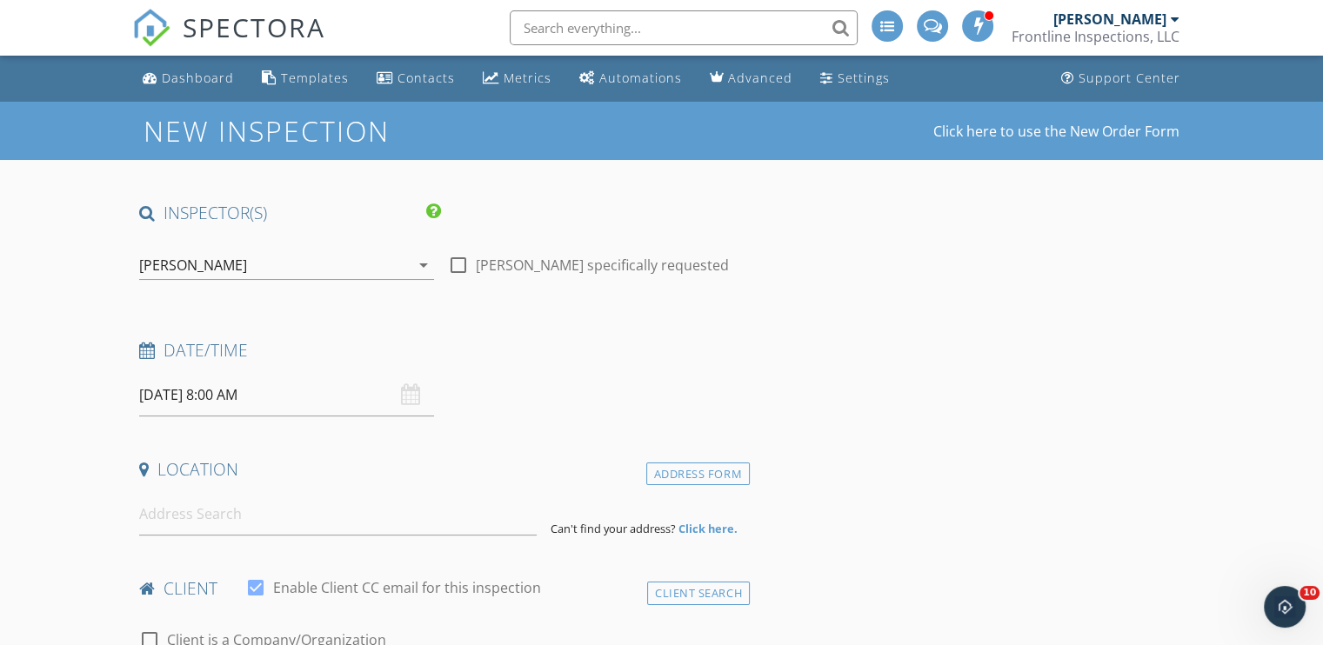
click at [407, 394] on div "09/30/2025 8:00 AM" at bounding box center [286, 395] width 295 height 43
click at [411, 398] on div "09/30/2025 8:00 AM" at bounding box center [286, 395] width 295 height 43
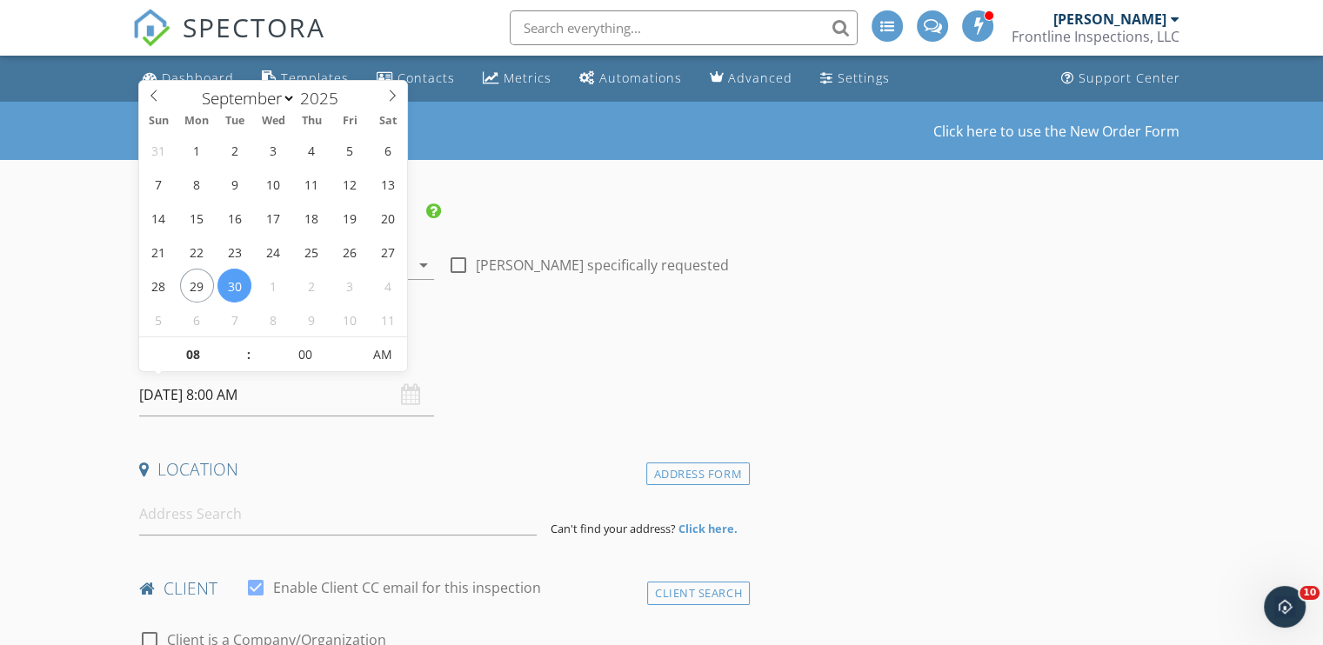
click at [310, 399] on input "09/30/2025 8:00 AM" at bounding box center [286, 395] width 295 height 43
select select "9"
type input "10/03/2025 8:00 AM"
type input "09"
type input "10/03/2025 9:00 AM"
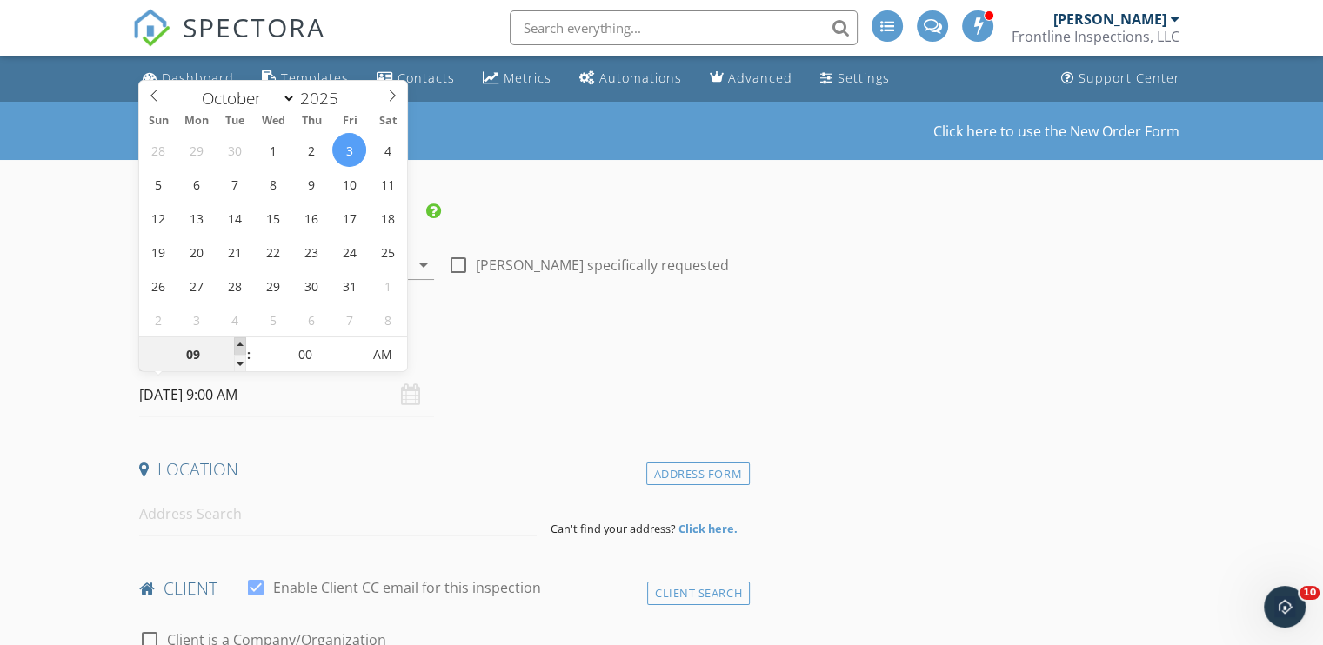
click at [241, 344] on span at bounding box center [240, 345] width 12 height 17
type input "05"
type input "10/03/2025 9:05 AM"
click at [355, 344] on span at bounding box center [353, 345] width 12 height 17
type input "10"
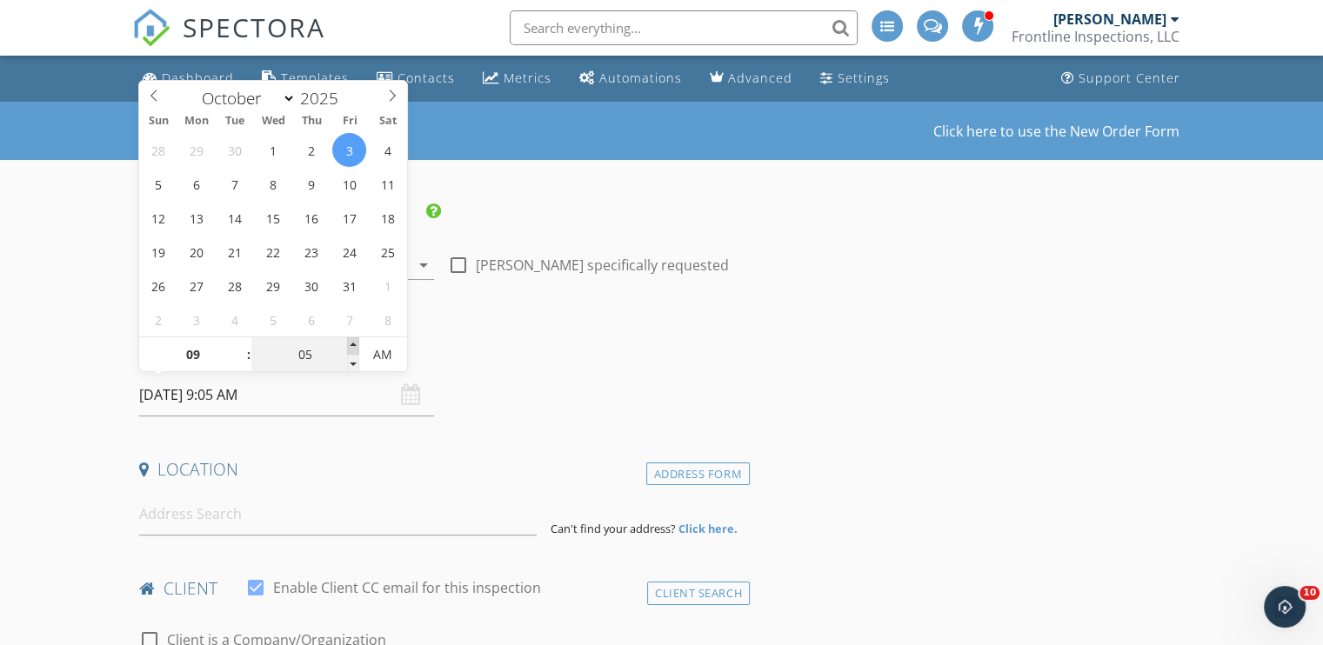
type input "10/03/2025 9:10 AM"
click at [352, 344] on span at bounding box center [353, 345] width 12 height 17
type input "15"
type input "10/03/2025 9:15 AM"
click at [351, 344] on span at bounding box center [353, 345] width 12 height 17
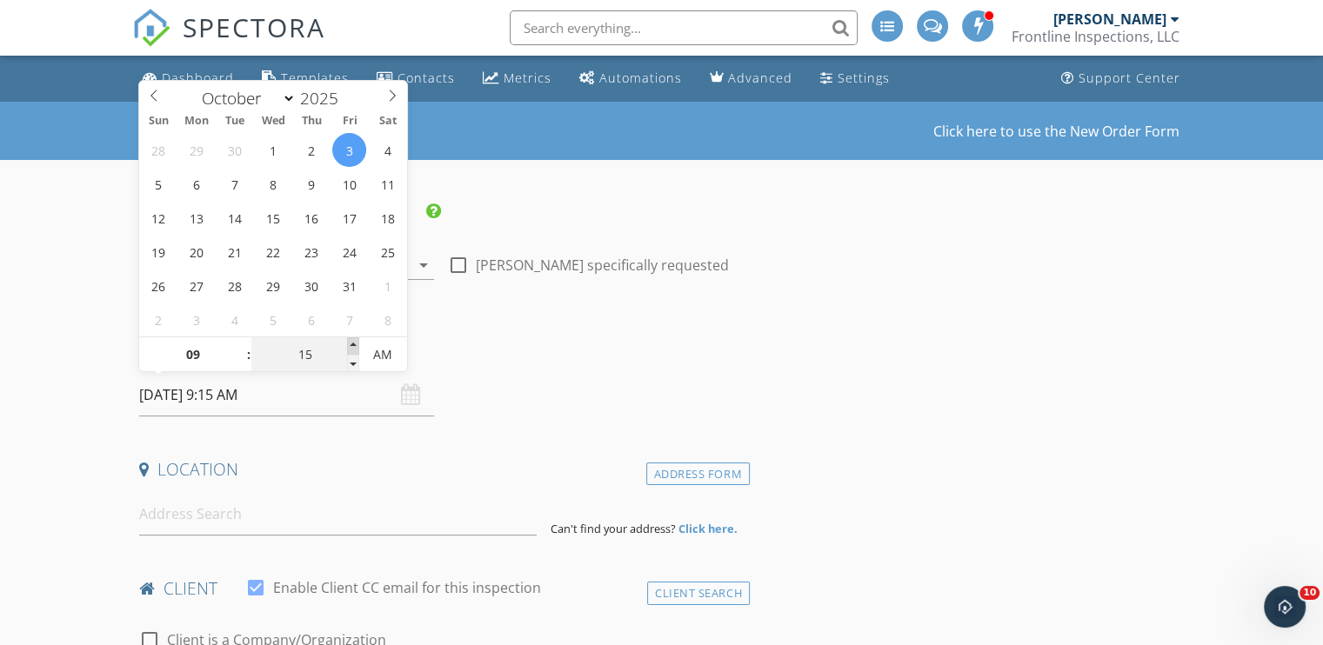
type input "20"
type input "10/03/2025 9:20 AM"
click at [351, 344] on span at bounding box center [353, 345] width 12 height 17
type input "25"
type input "10/03/2025 9:25 AM"
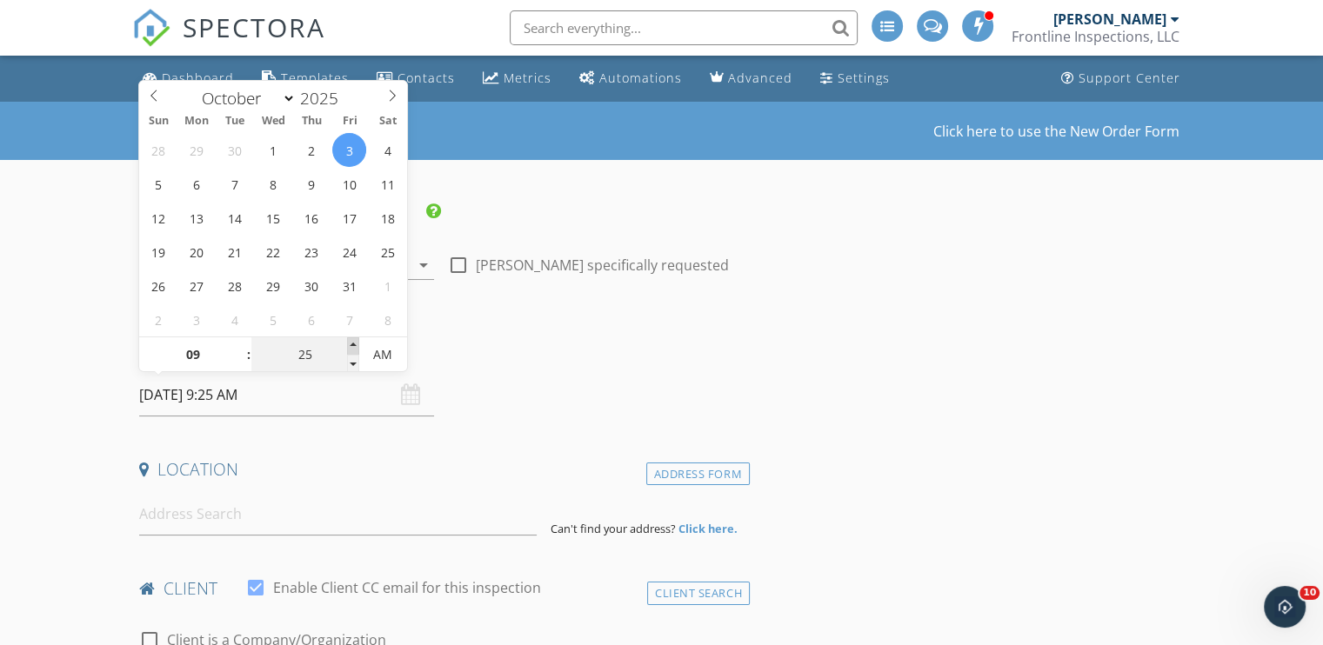
click at [351, 344] on span at bounding box center [353, 345] width 12 height 17
type input "30"
type input "10/03/2025 9:30 AM"
click at [351, 344] on span at bounding box center [353, 345] width 12 height 17
click at [390, 468] on h4 "Location" at bounding box center [441, 469] width 604 height 23
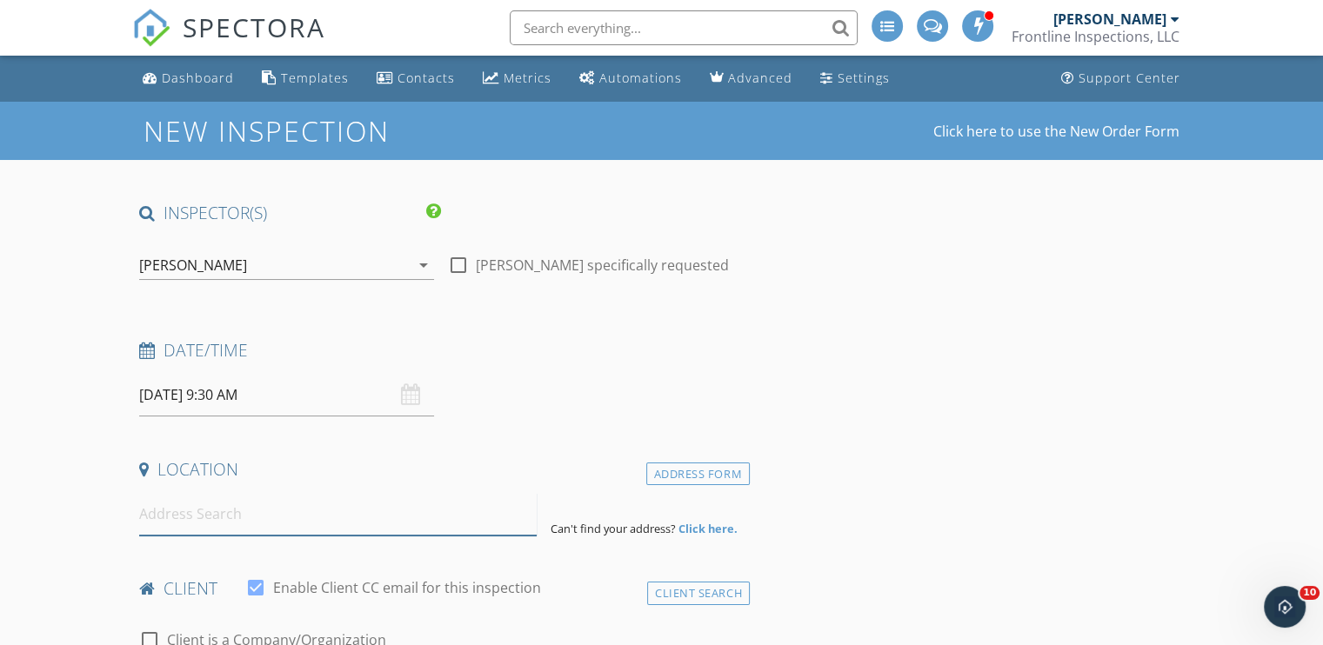
click at [233, 525] on input at bounding box center [338, 514] width 398 height 43
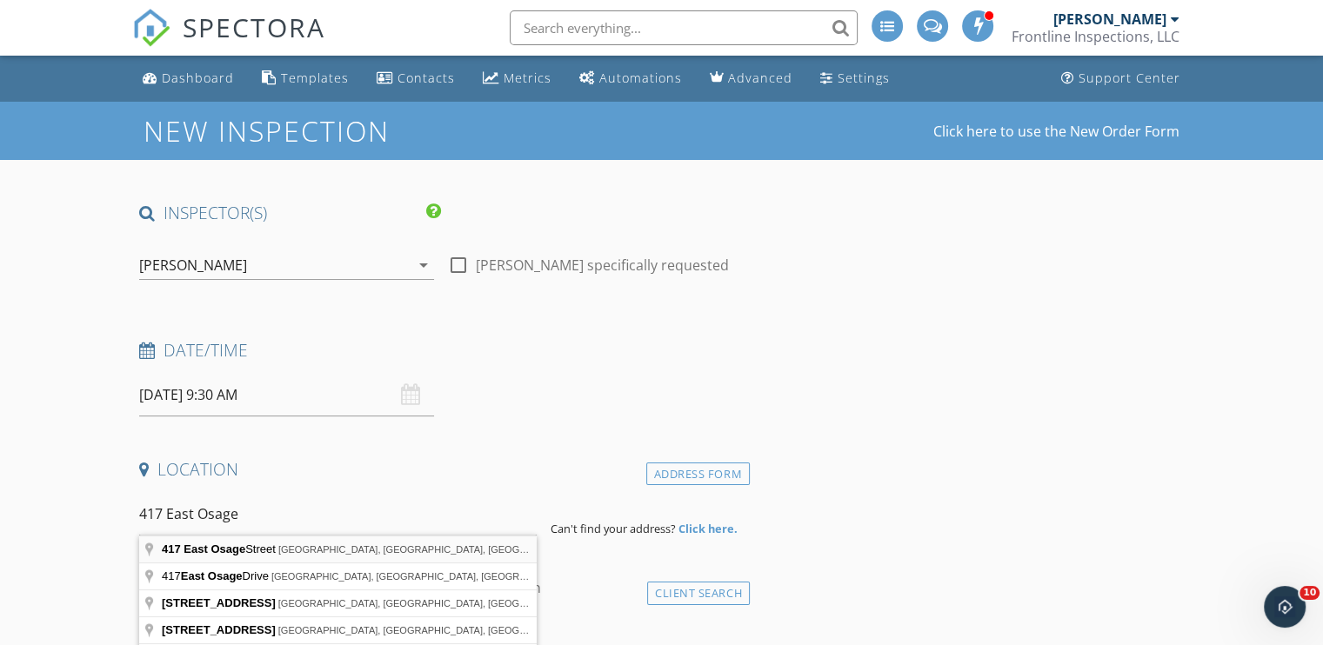
type input "417 East Osage Street, Pacific, MO, USA"
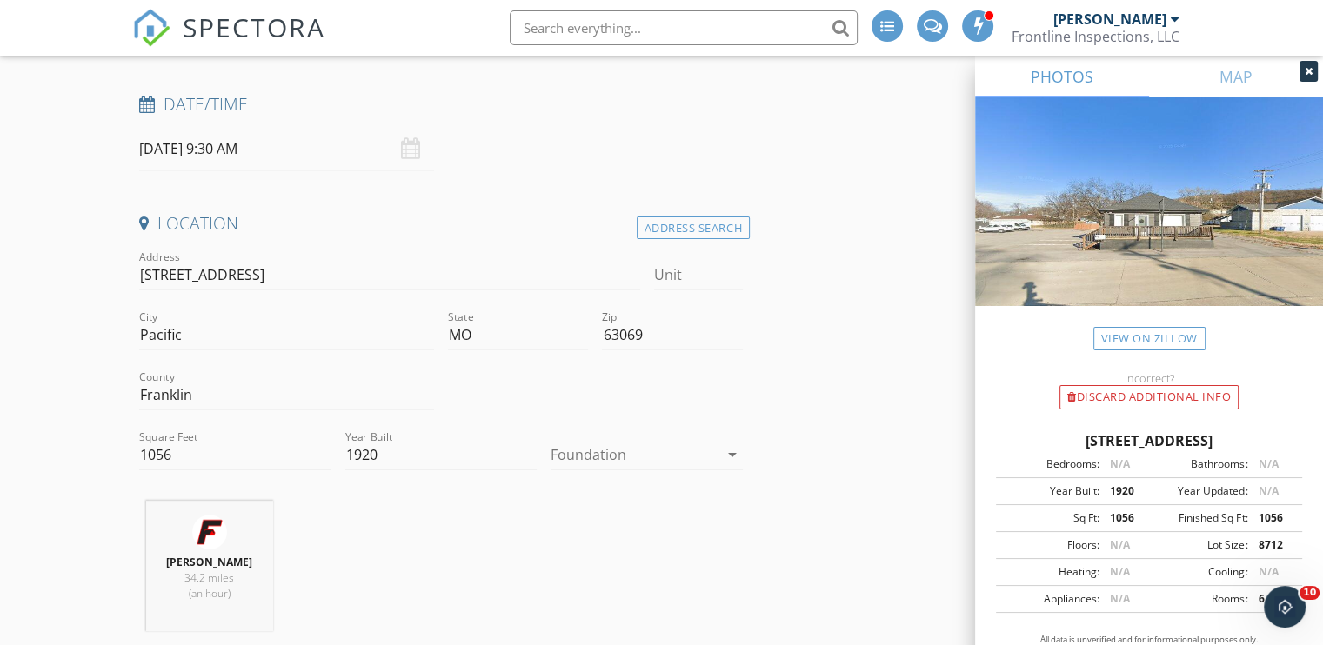
scroll to position [261, 0]
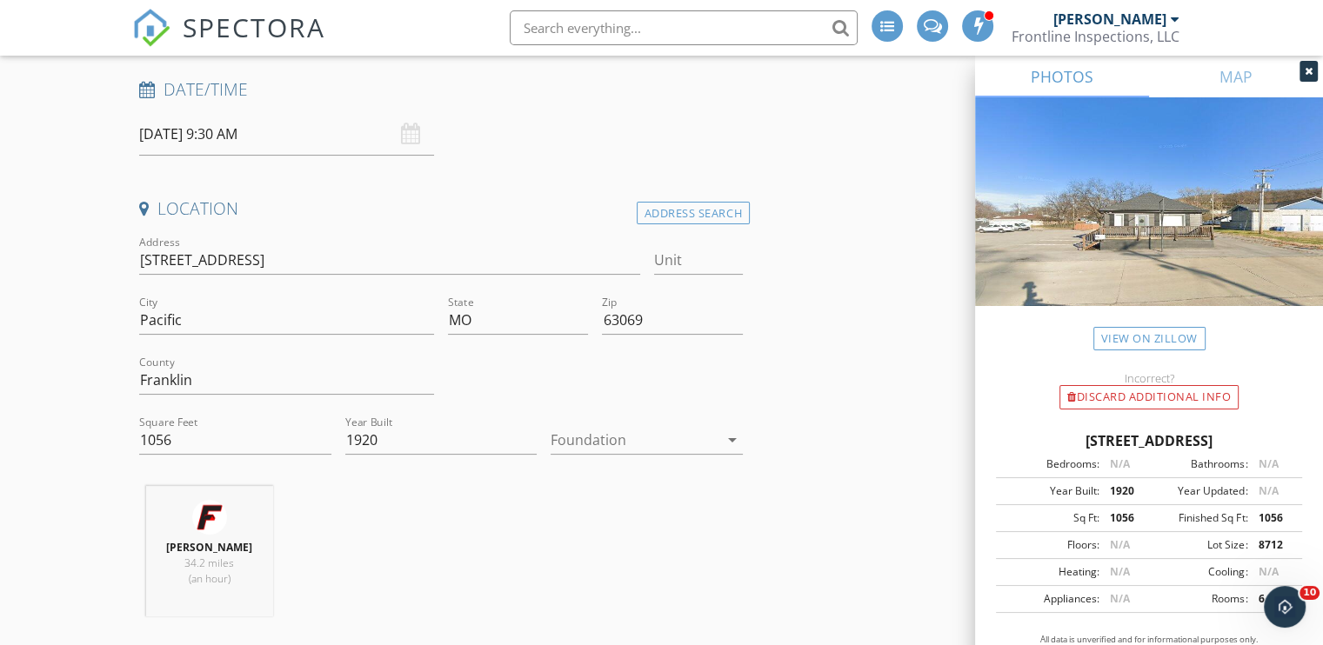
click at [730, 438] on icon "arrow_drop_down" at bounding box center [732, 440] width 21 height 21
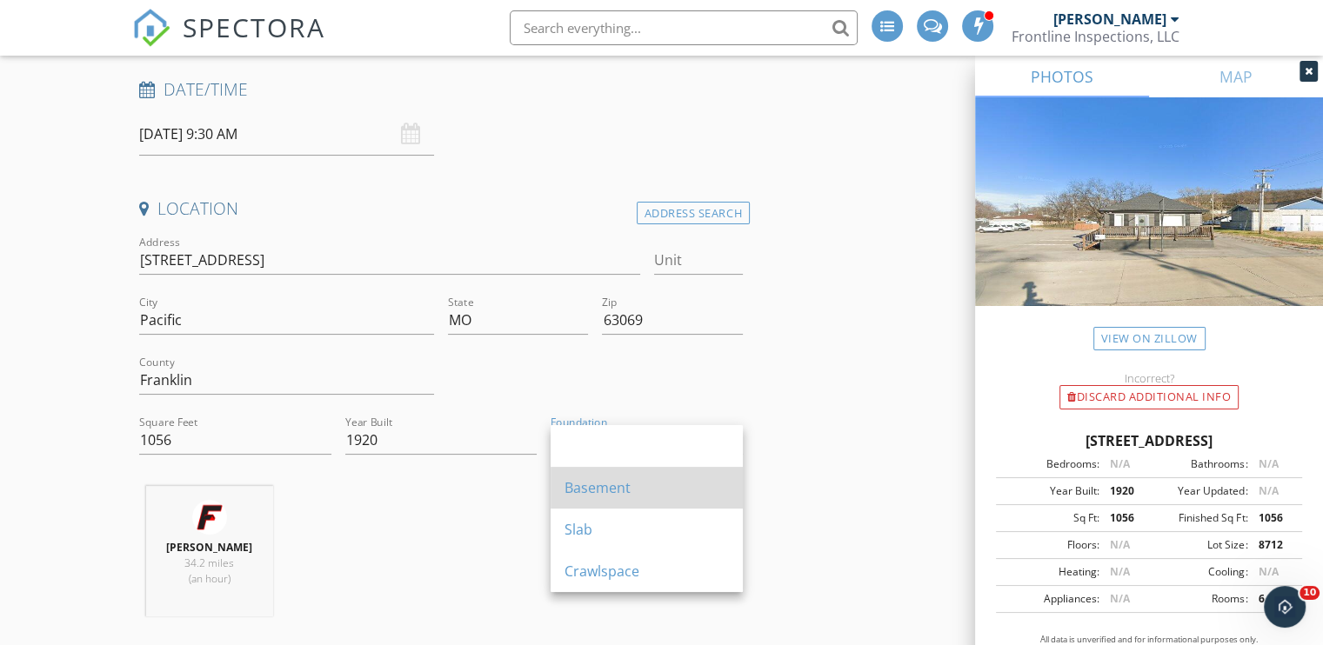
click at [588, 496] on div "Basement" at bounding box center [647, 488] width 164 height 21
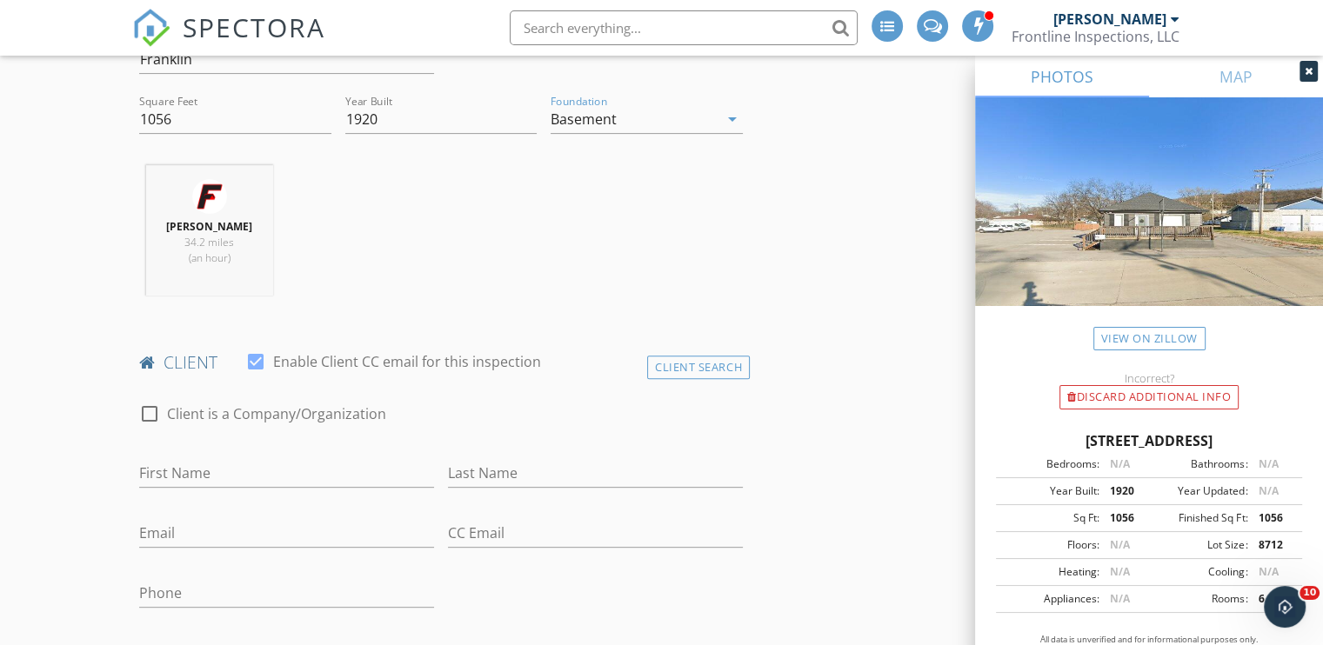
scroll to position [609, 0]
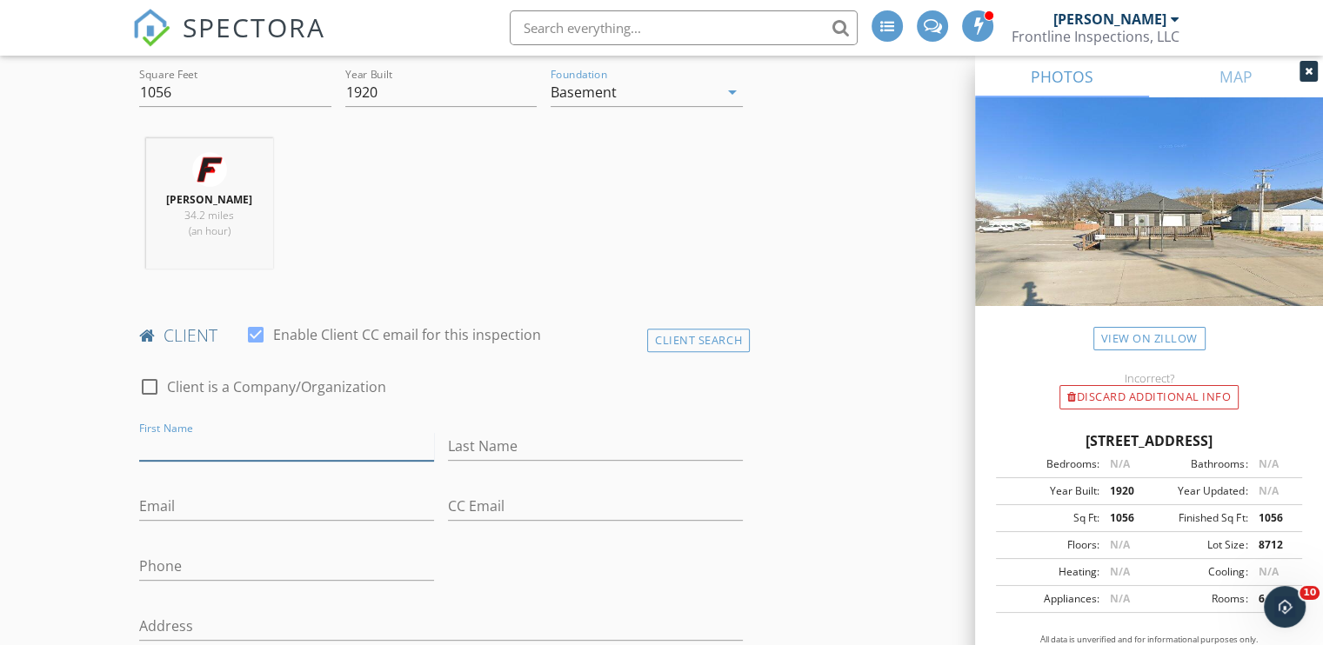
click at [233, 436] on input "First Name" at bounding box center [286, 446] width 295 height 29
type input "Peter"
click at [238, 499] on input "Email" at bounding box center [286, 506] width 295 height 29
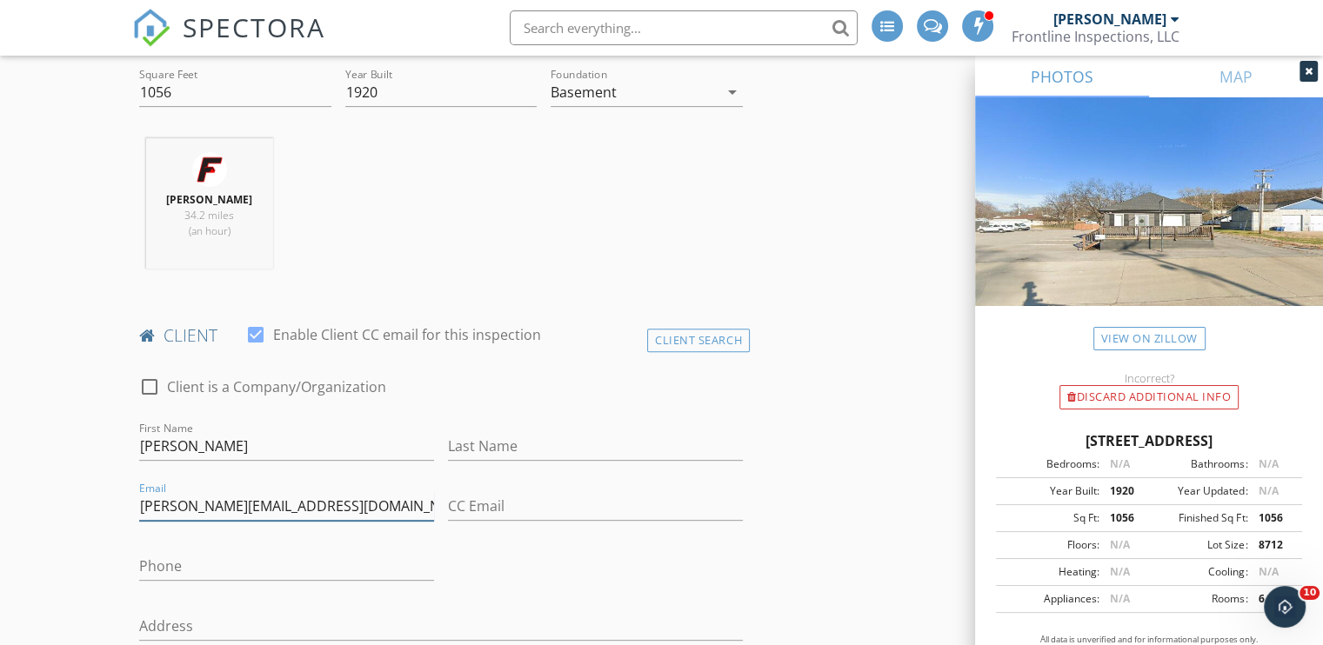
type input "peter@pmrlawyer.com"
type input "314-609-9287"
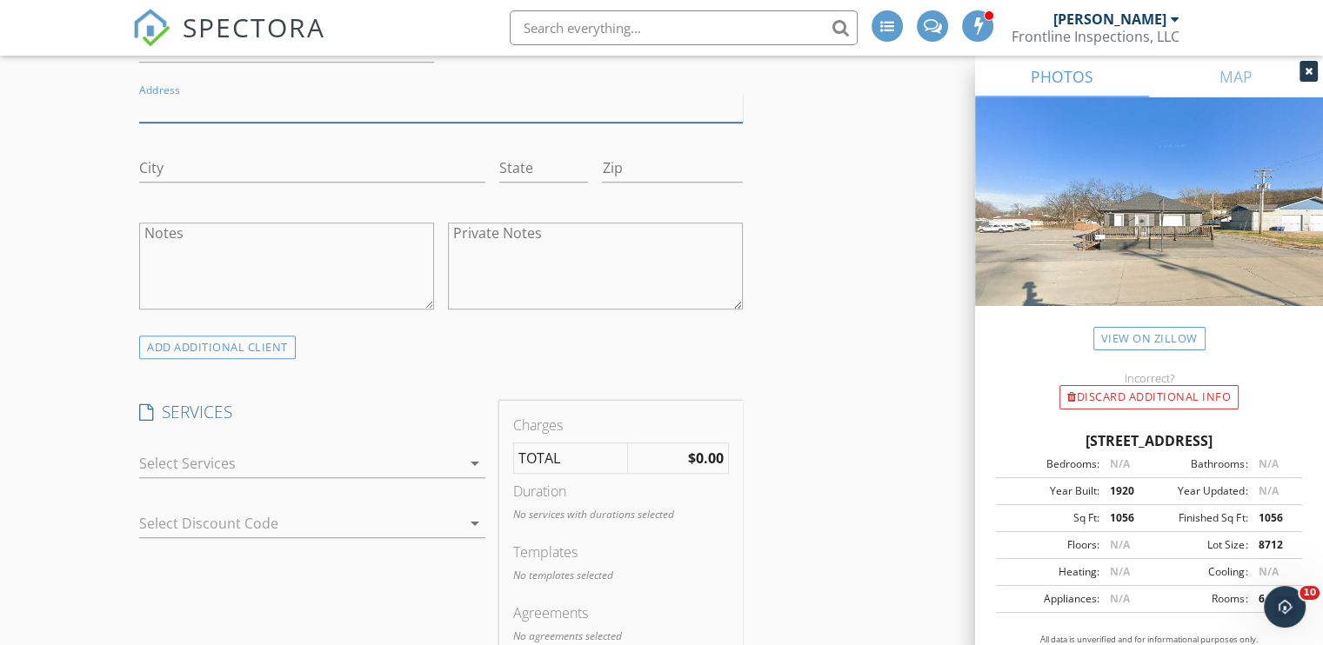
scroll to position [1131, 0]
click at [215, 458] on div at bounding box center [300, 460] width 322 height 28
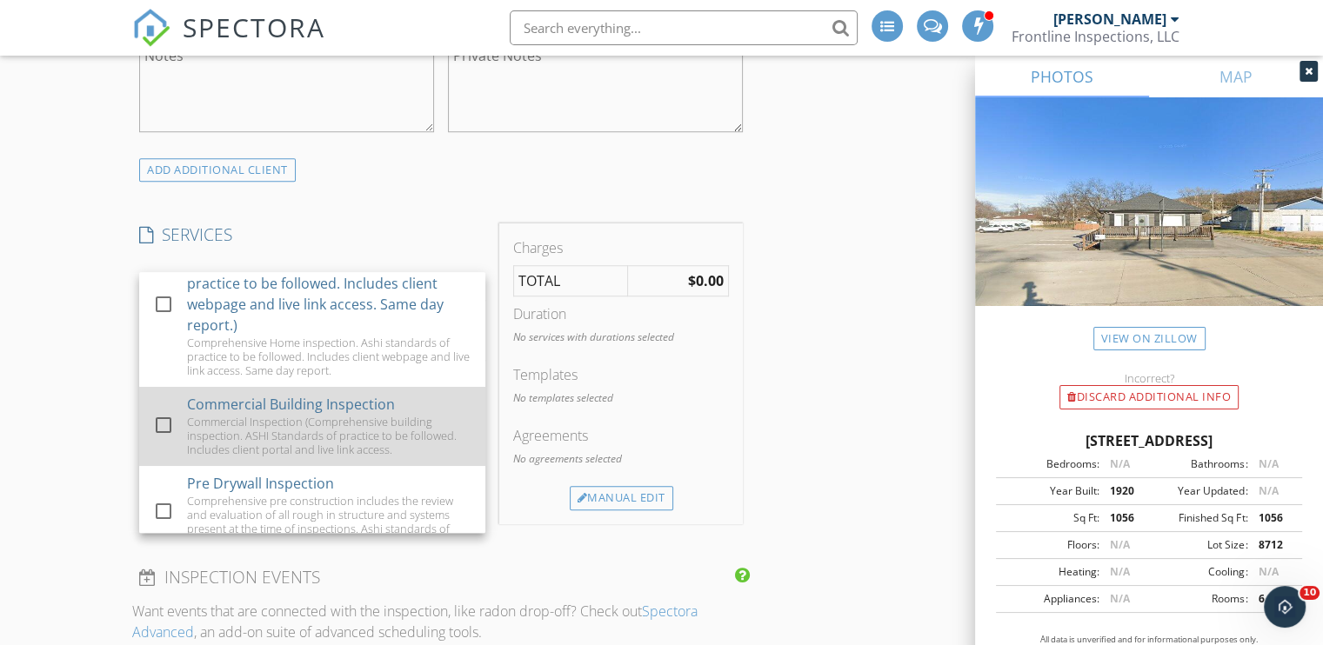
scroll to position [87, 0]
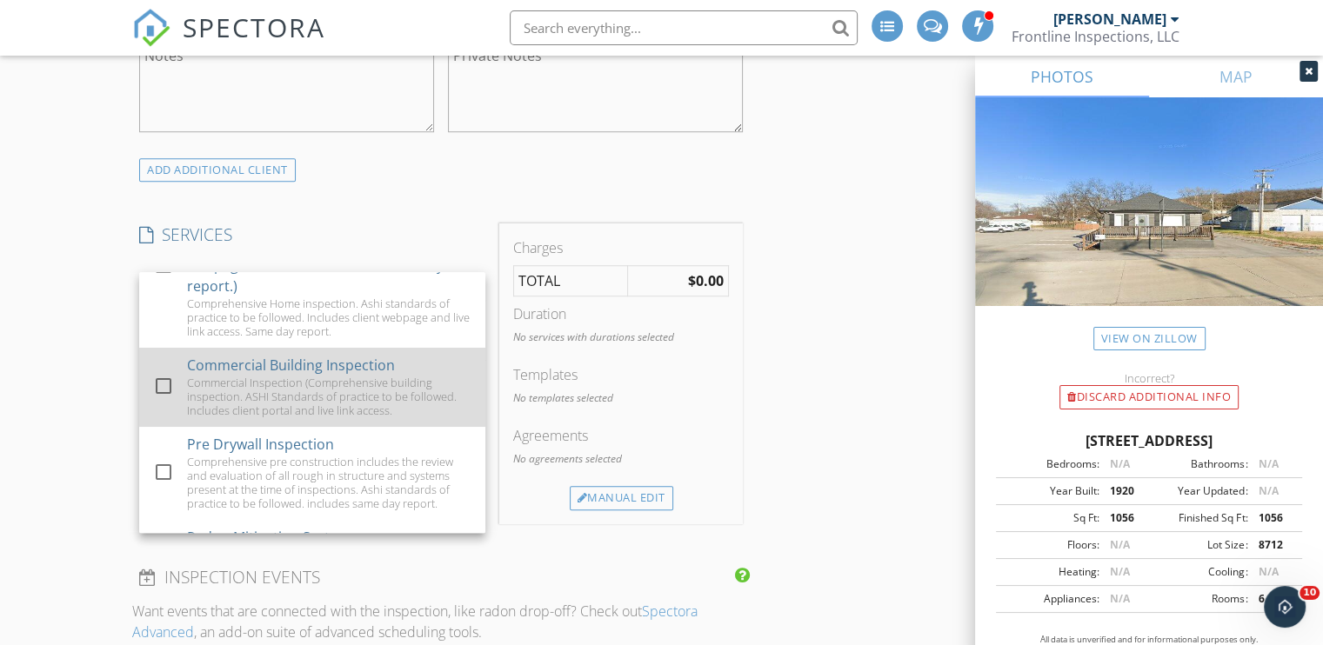
click at [164, 383] on div at bounding box center [164, 386] width 30 height 30
checkbox input "false"
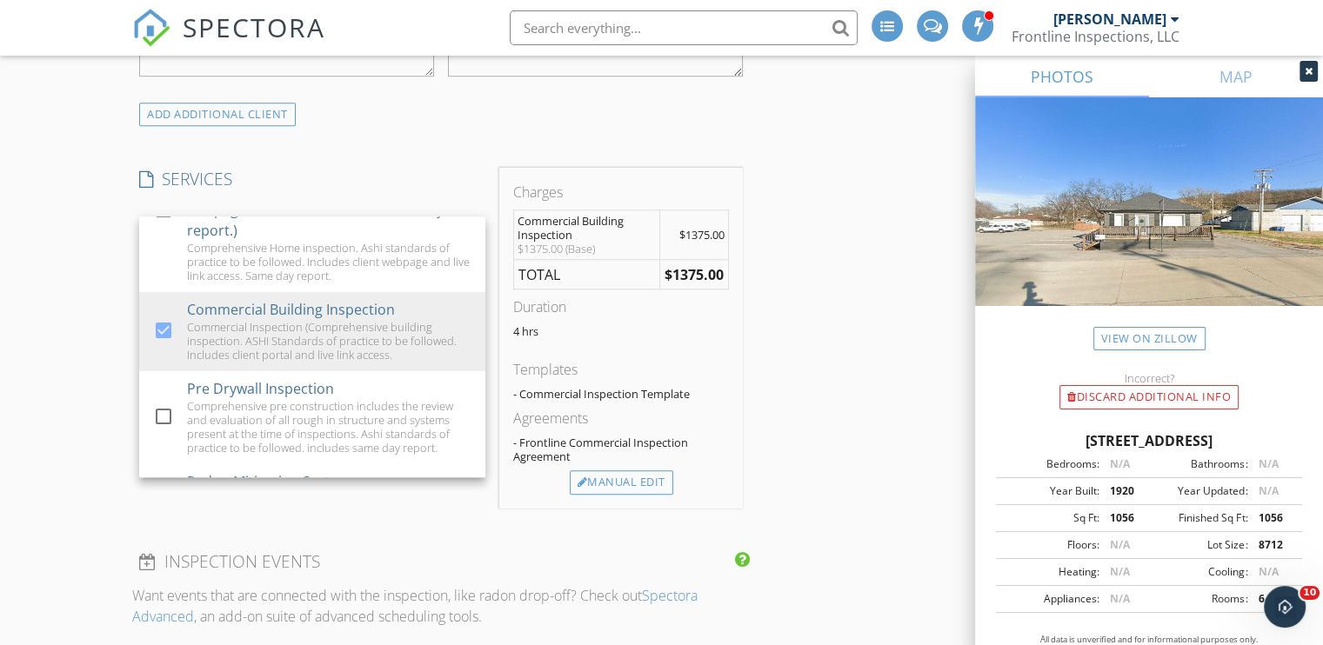
scroll to position [1392, 0]
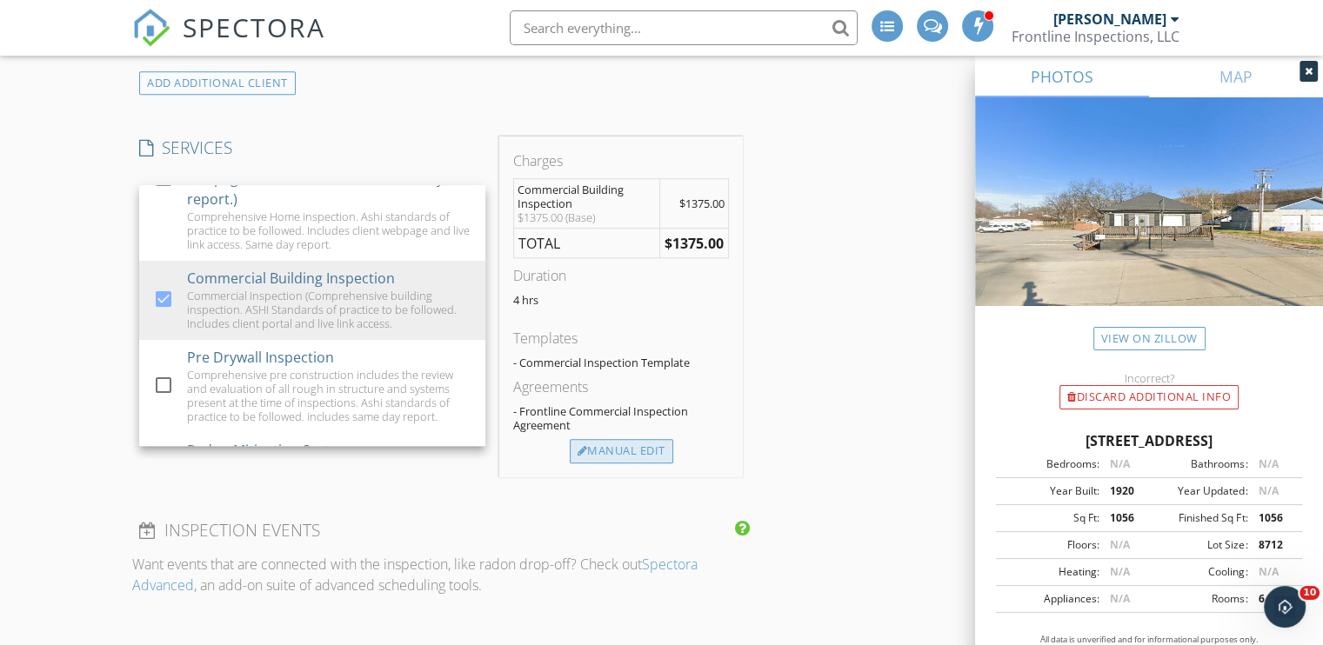
click at [601, 448] on div "Manual Edit" at bounding box center [622, 451] width 104 height 24
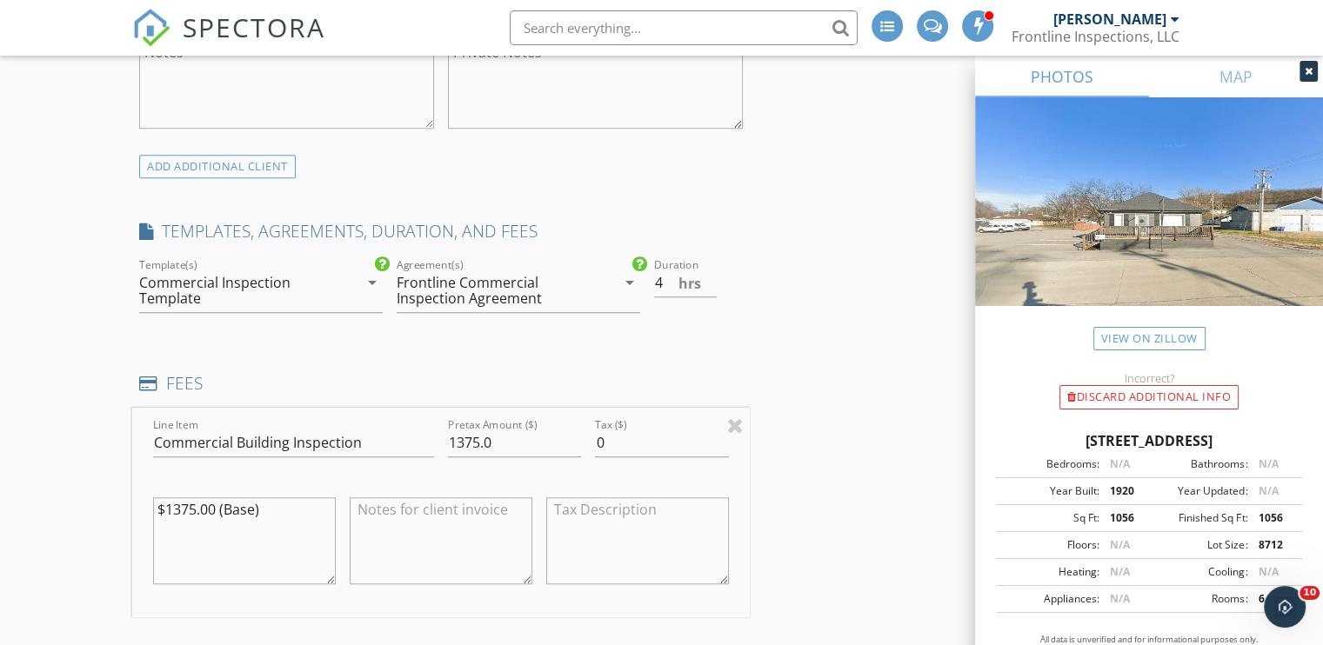
scroll to position [1305, 0]
drag, startPoint x: 518, startPoint y: 443, endPoint x: 426, endPoint y: 454, distance: 92.9
click at [426, 454] on div "Line Item Commercial Building Inspection Pretax Amount ($) 1375.0 Tax ($) 0 $13…" at bounding box center [441, 516] width 618 height 210
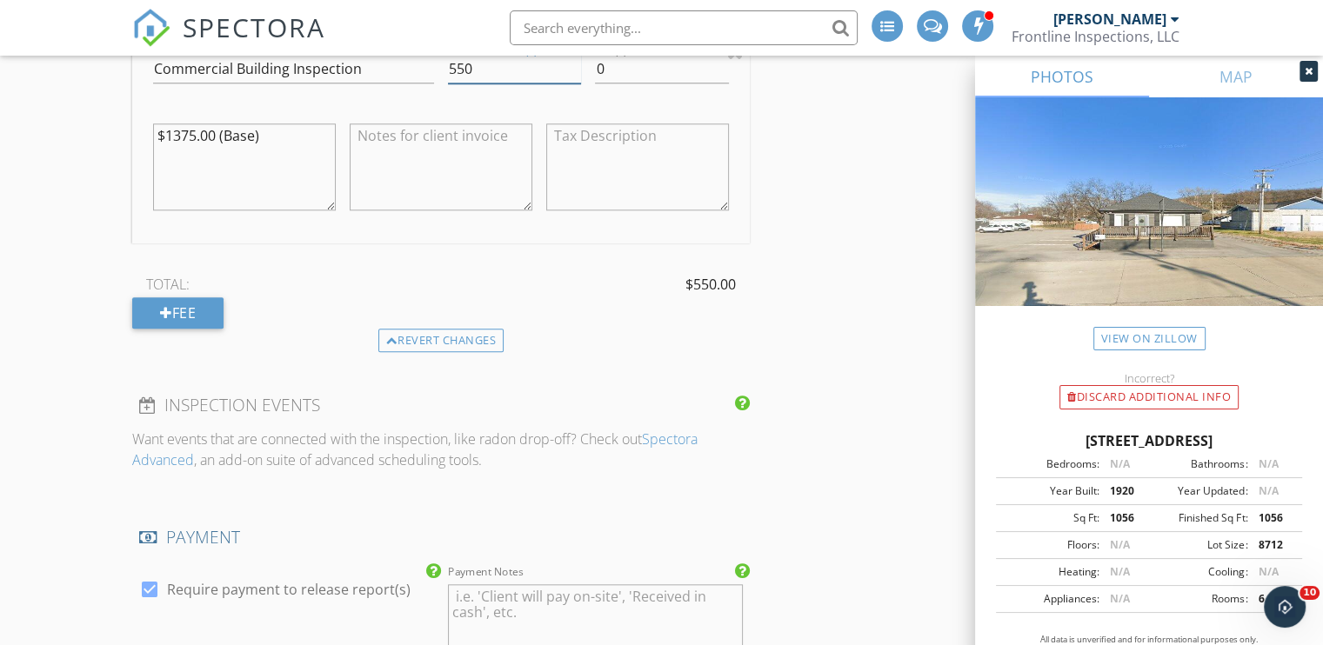
scroll to position [1653, 0]
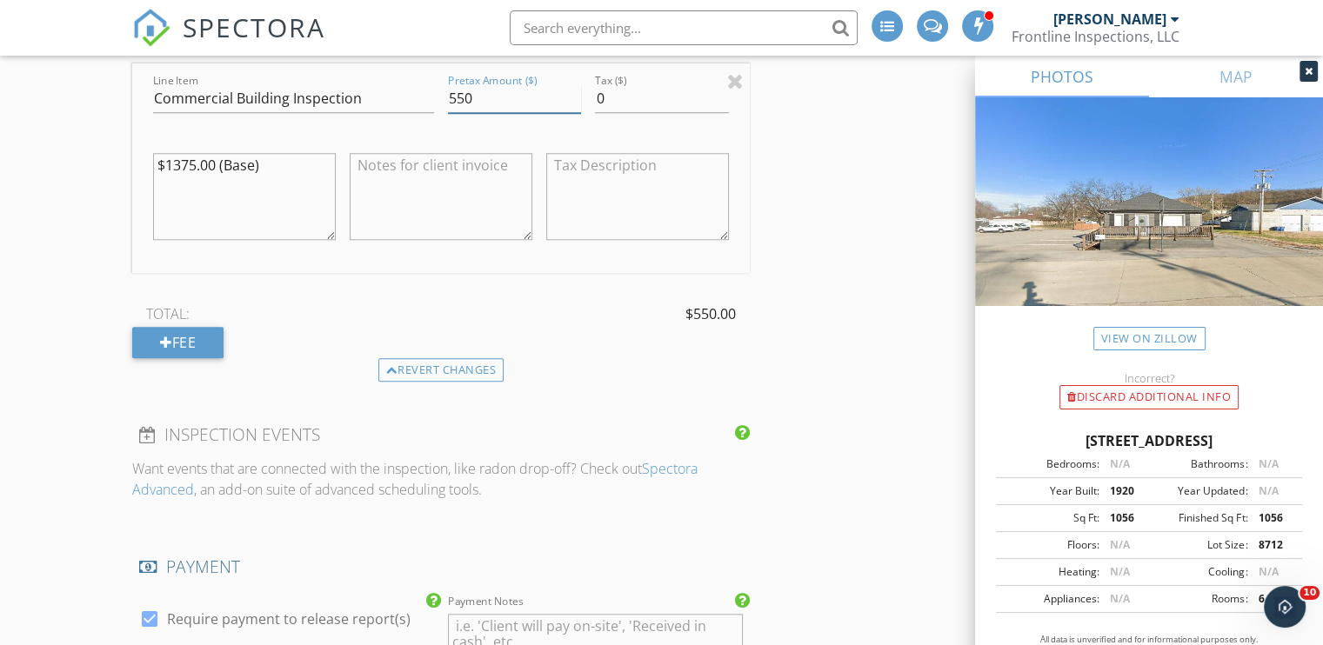
drag, startPoint x: 487, startPoint y: 91, endPoint x: 480, endPoint y: 70, distance: 22.0
click at [486, 90] on input "550" at bounding box center [514, 98] width 133 height 29
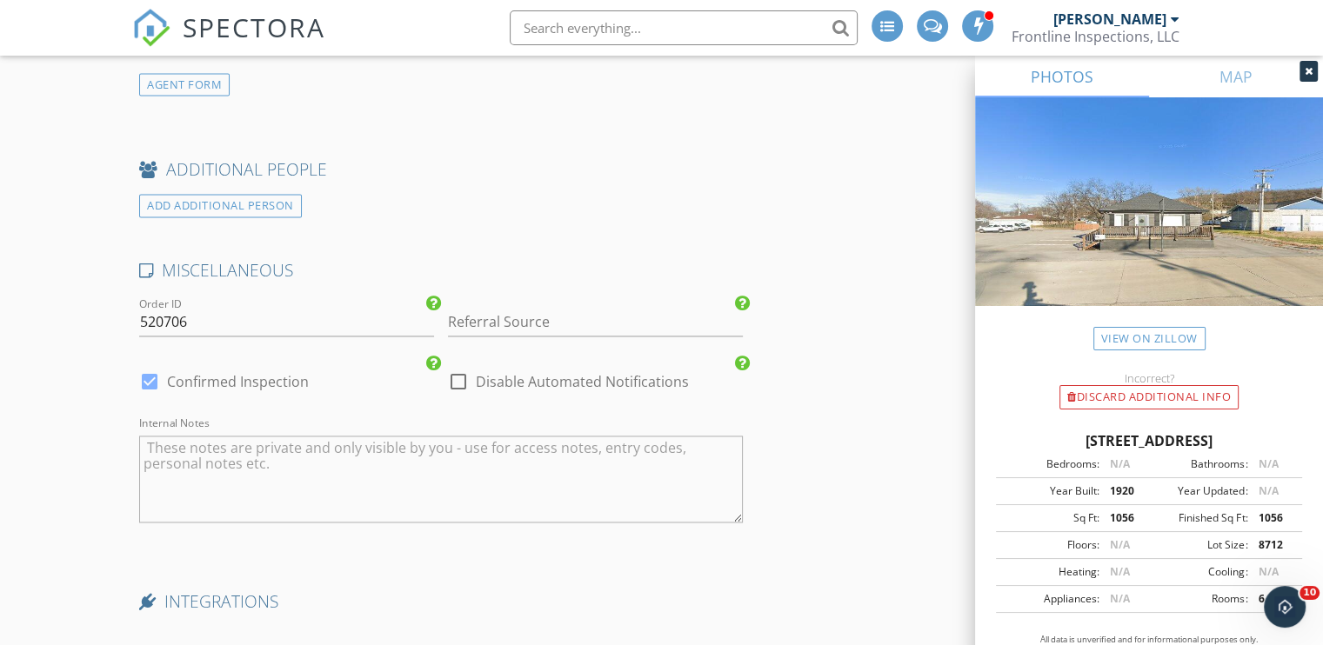
scroll to position [2648, 0]
type input "575"
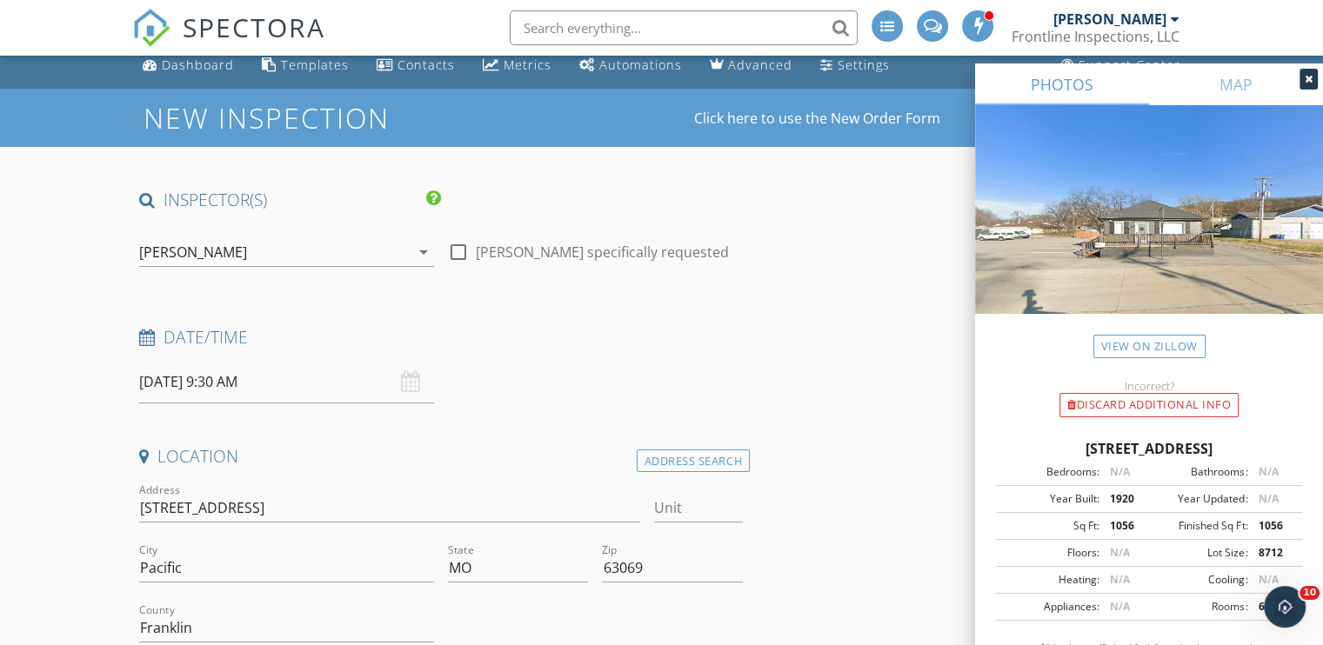
scroll to position [0, 0]
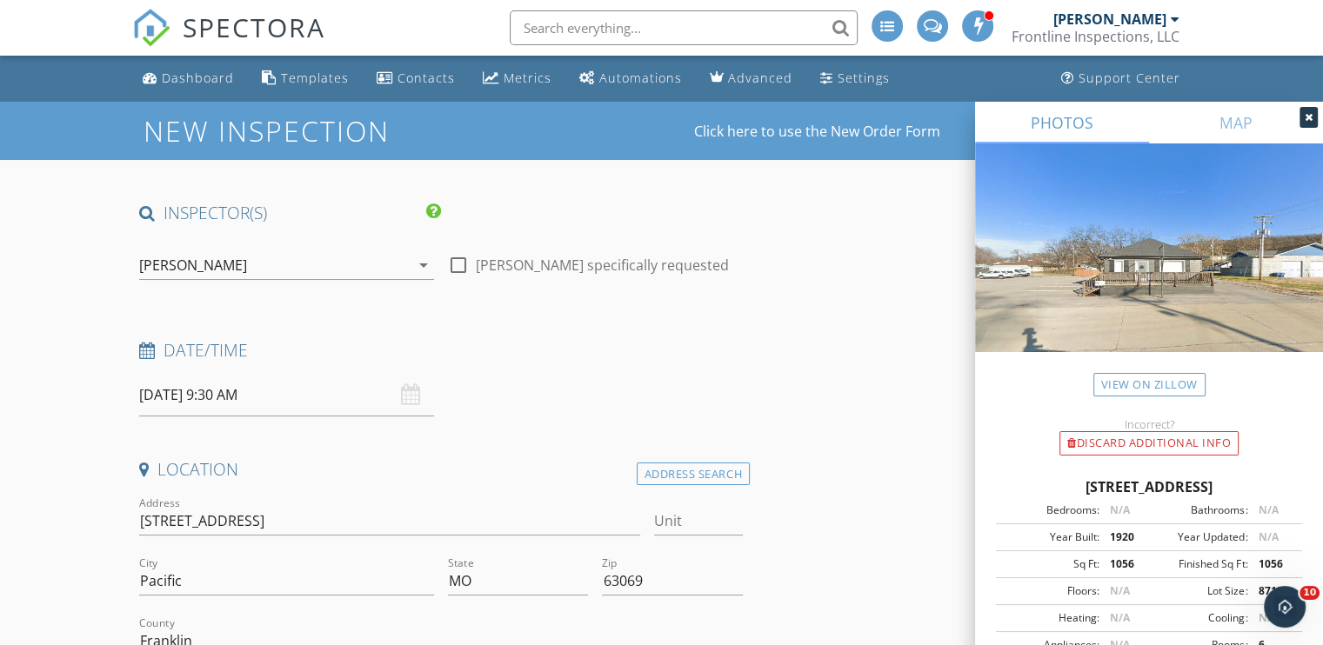
click at [464, 267] on div at bounding box center [459, 266] width 30 height 30
checkbox input "true"
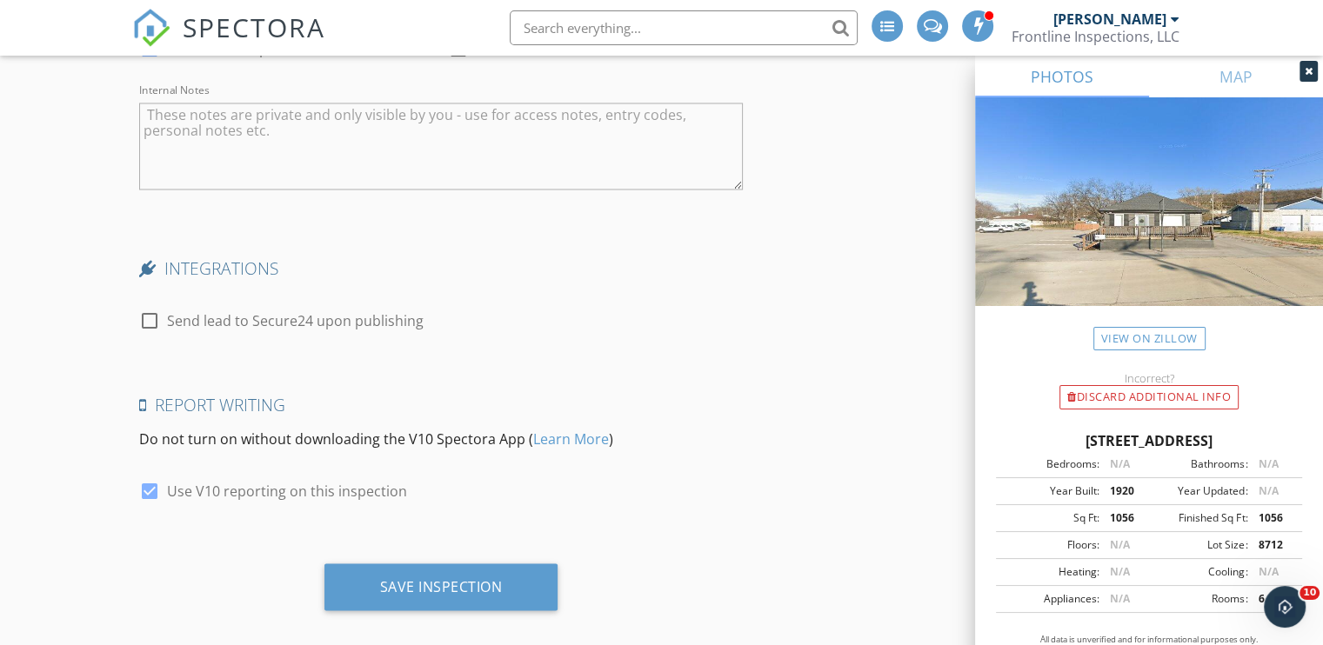
scroll to position [2996, 0]
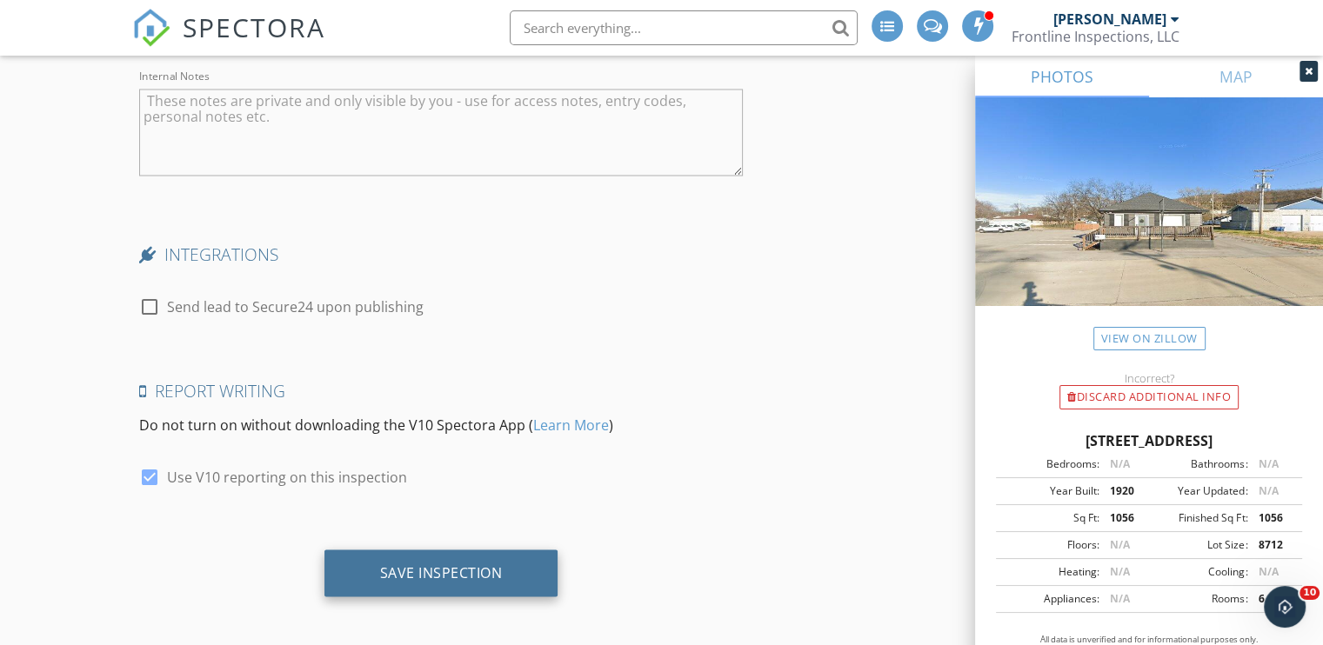
click at [436, 566] on div "Save Inspection" at bounding box center [441, 572] width 123 height 17
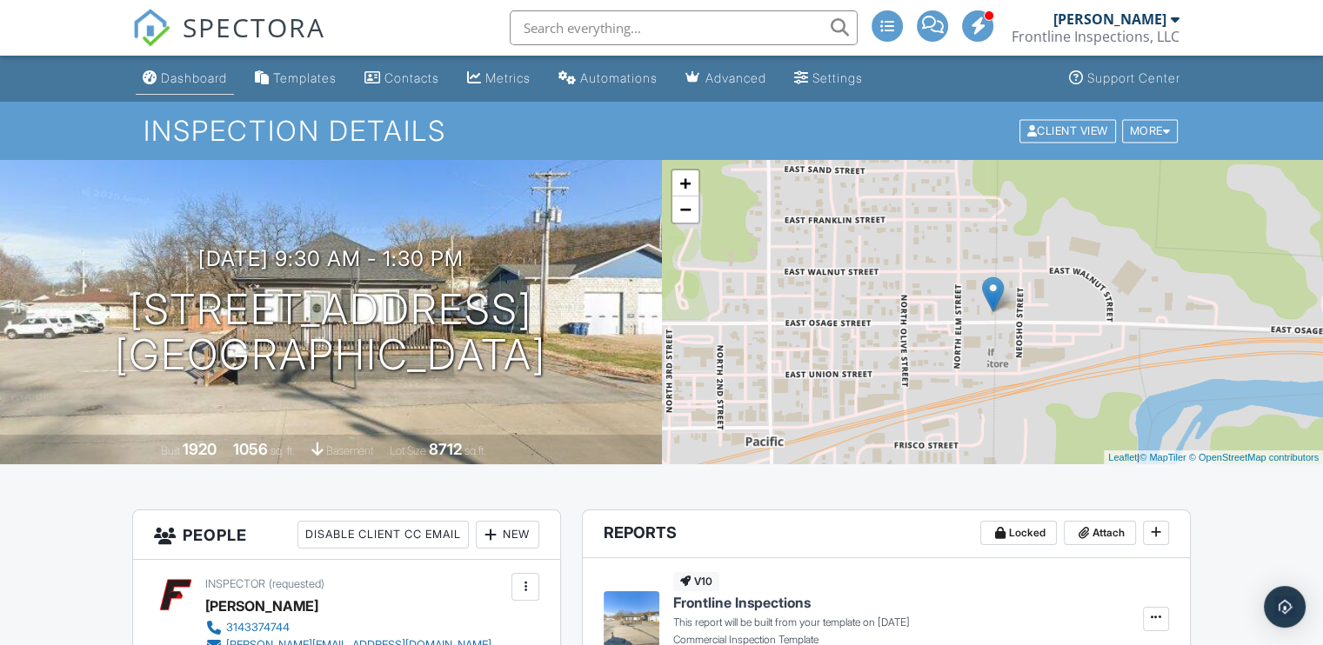
click at [193, 85] on div "Dashboard" at bounding box center [194, 77] width 66 height 15
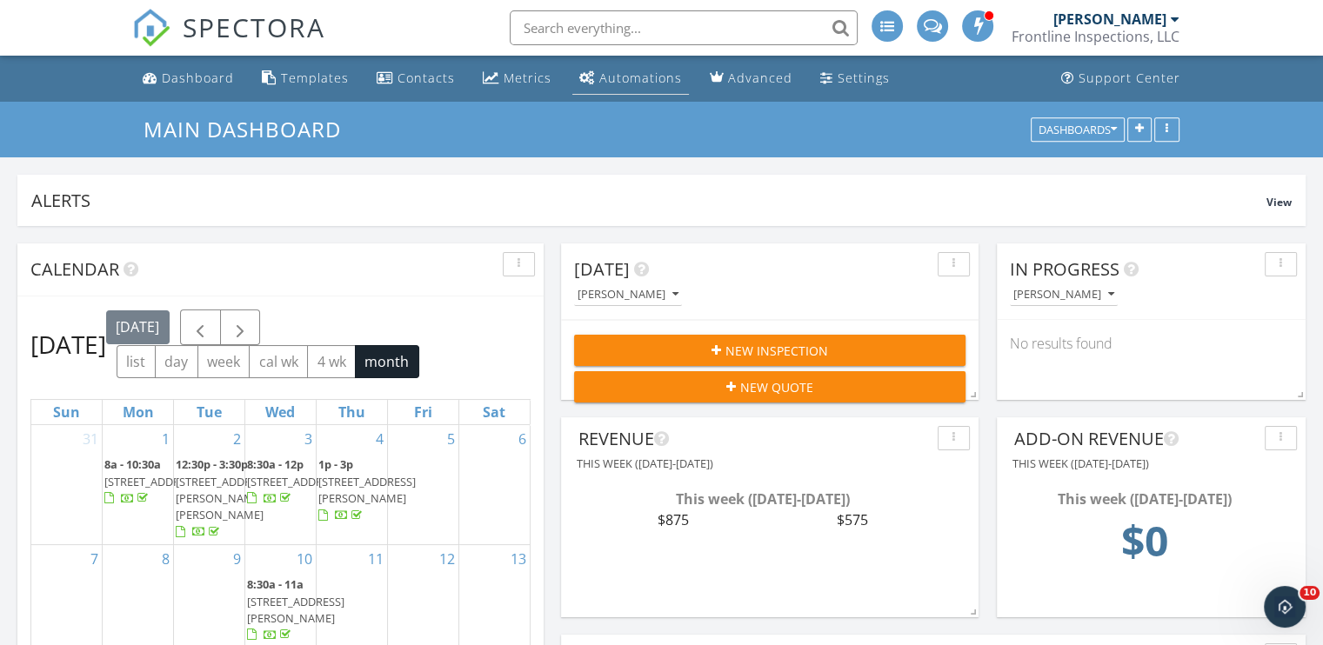
click at [615, 73] on div "Automations" at bounding box center [640, 78] width 83 height 17
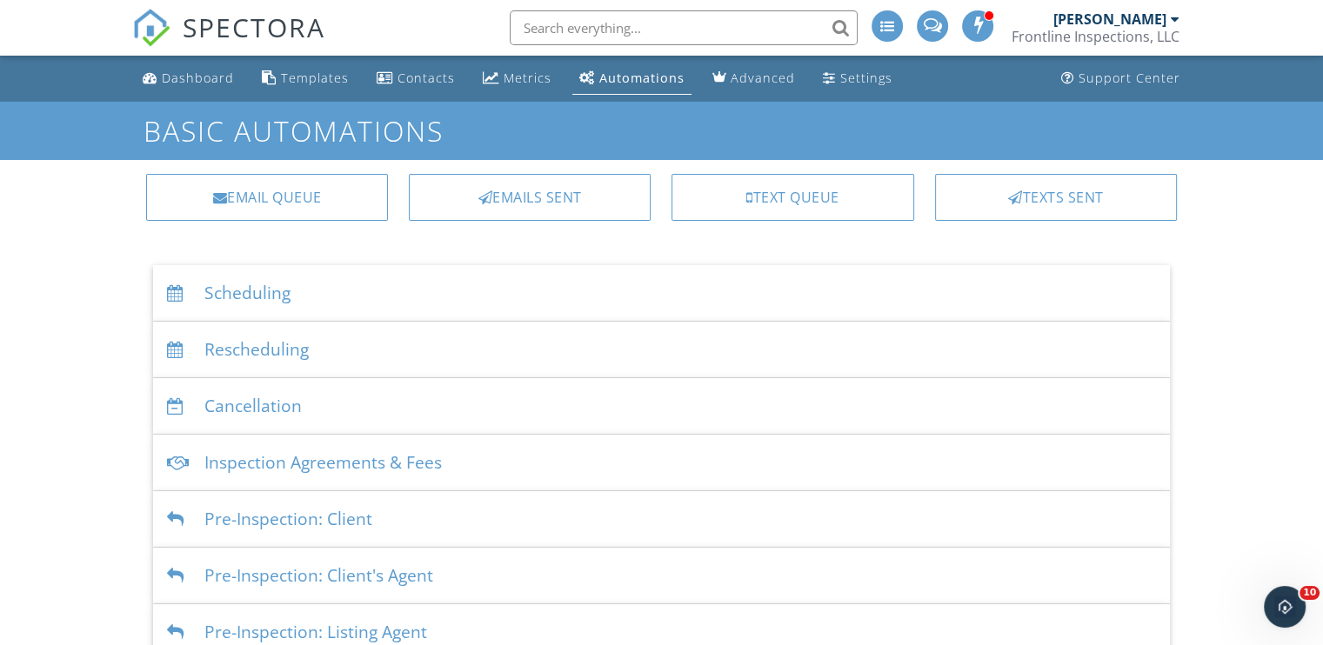
click at [256, 290] on div "Scheduling" at bounding box center [661, 293] width 1017 height 57
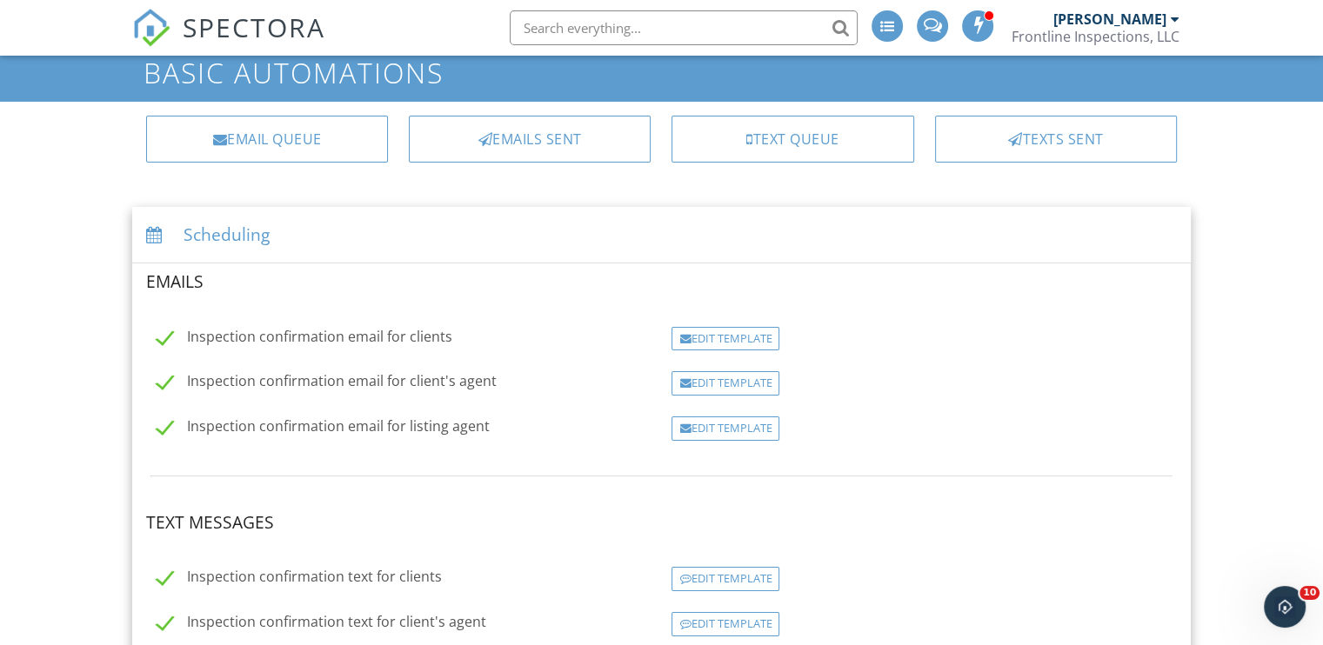
scroll to position [87, 0]
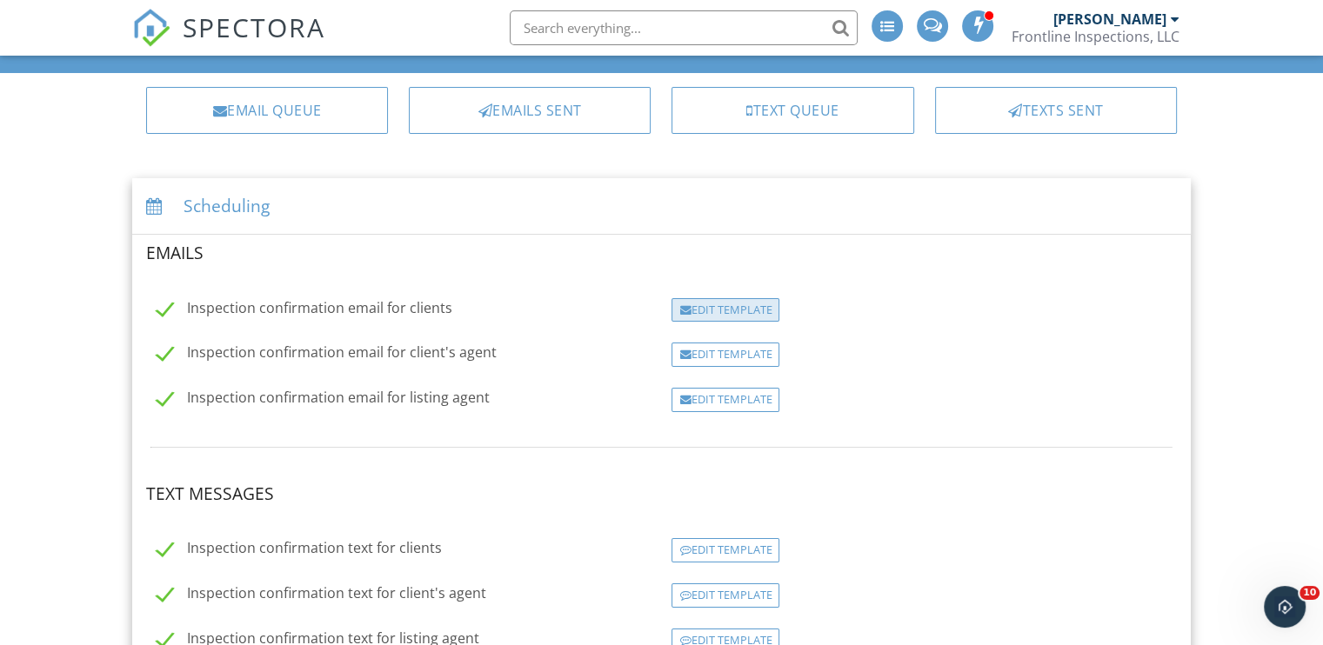
click at [742, 307] on div "Edit Template" at bounding box center [726, 310] width 108 height 24
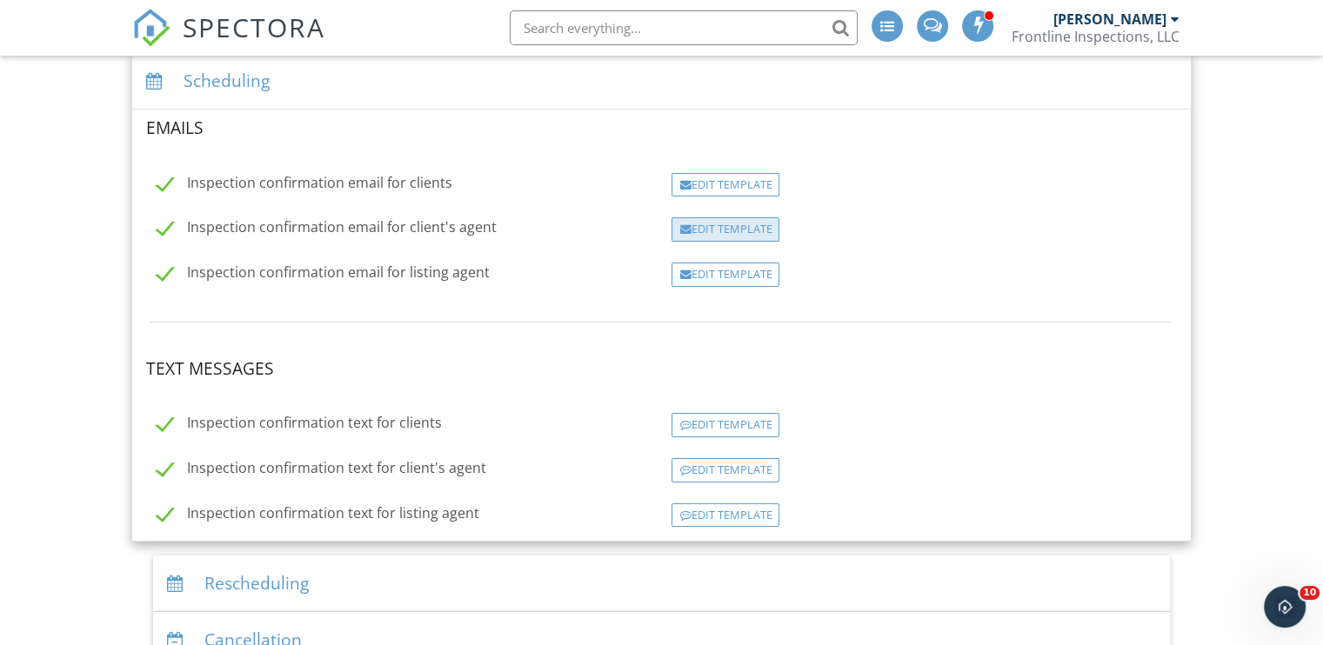
click at [711, 221] on div "Edit Template" at bounding box center [726, 229] width 108 height 24
click at [0, 0] on div at bounding box center [0, 0] width 0 height 0
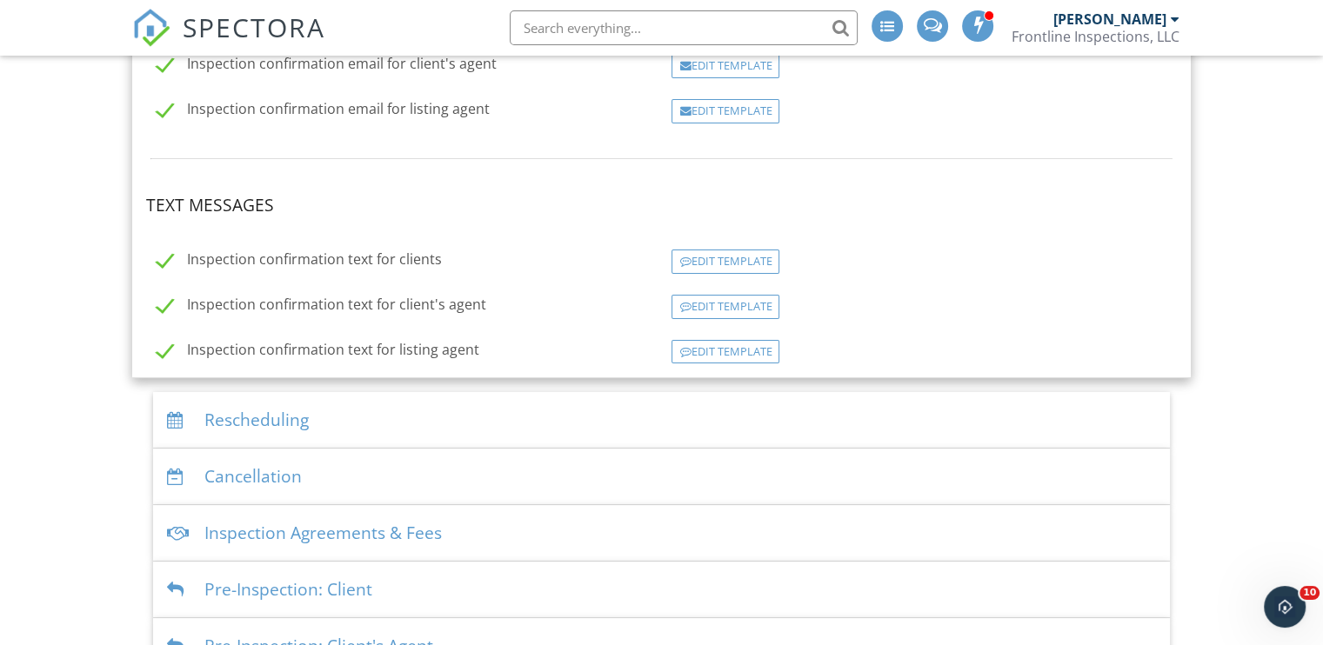
scroll to position [386, 0]
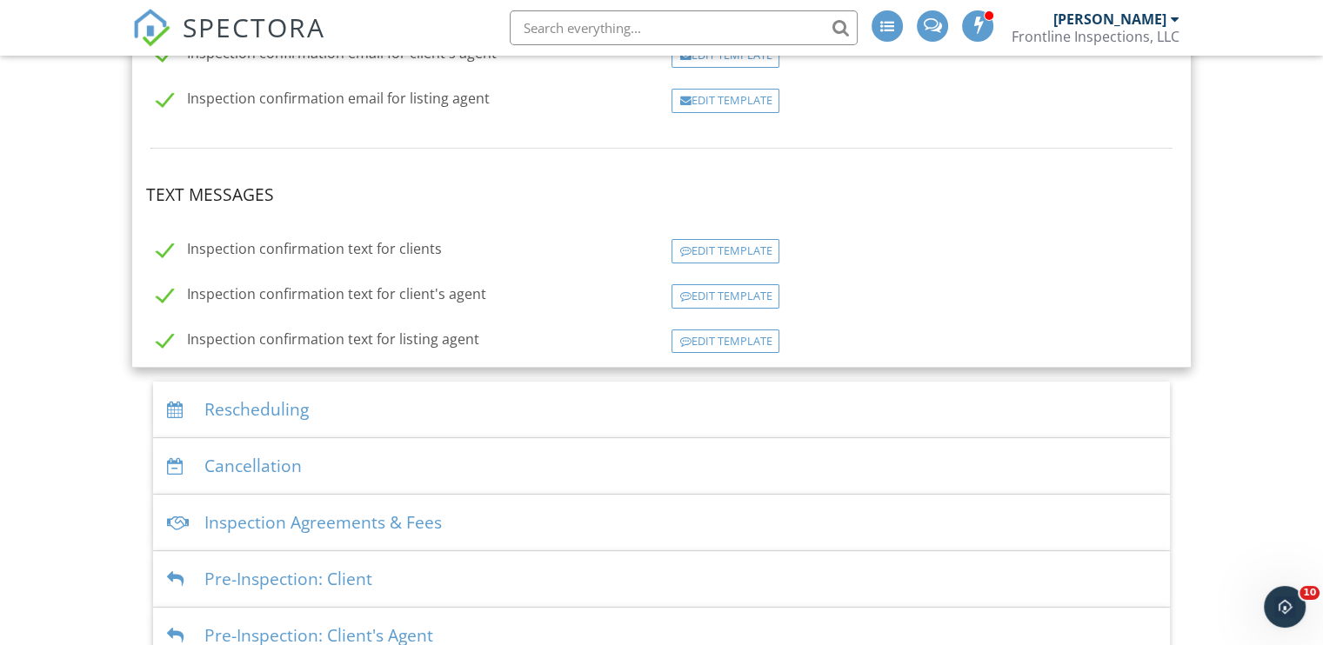
click at [164, 97] on label "Inspection confirmation email for listing agent" at bounding box center [323, 101] width 333 height 22
checkbox input "false"
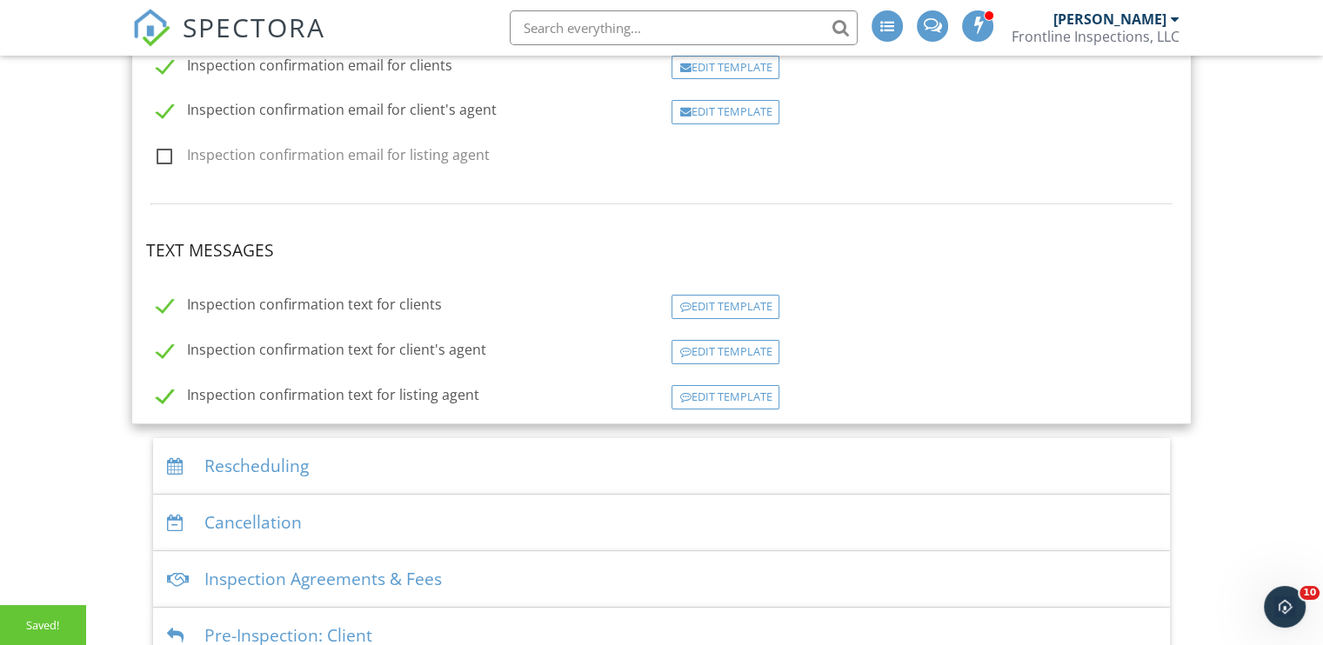
scroll to position [299, 0]
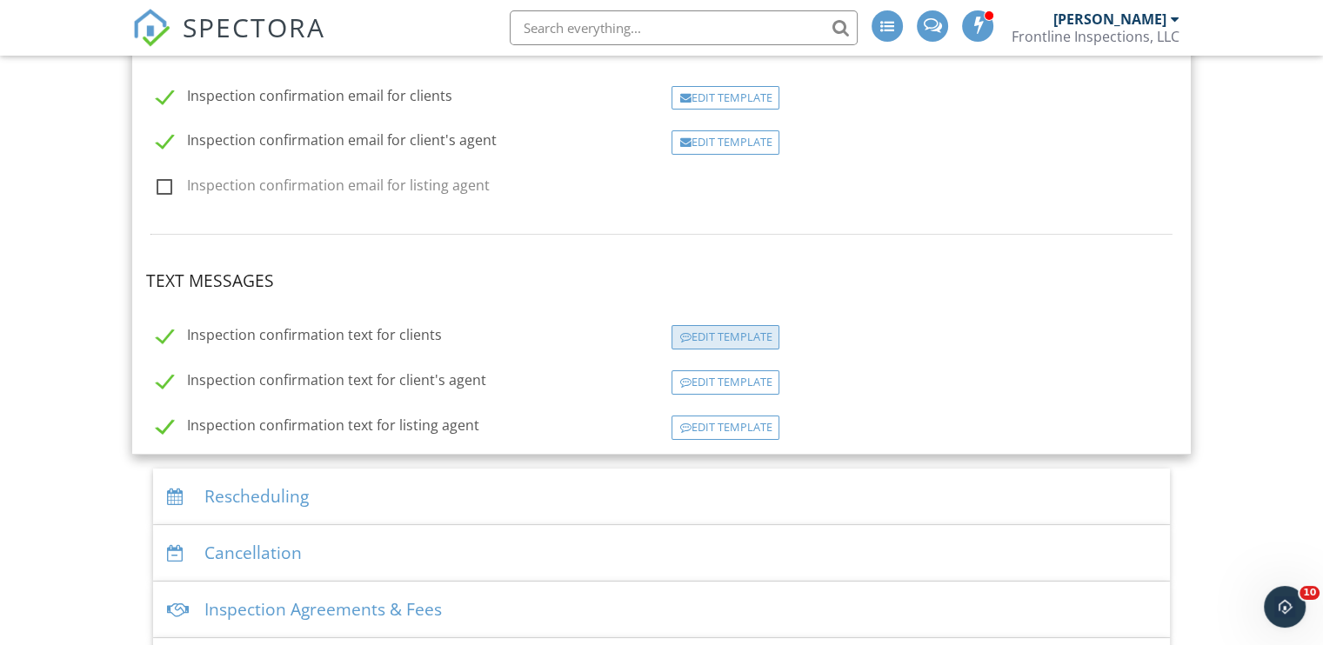
click at [727, 336] on div "Edit Template" at bounding box center [726, 337] width 108 height 24
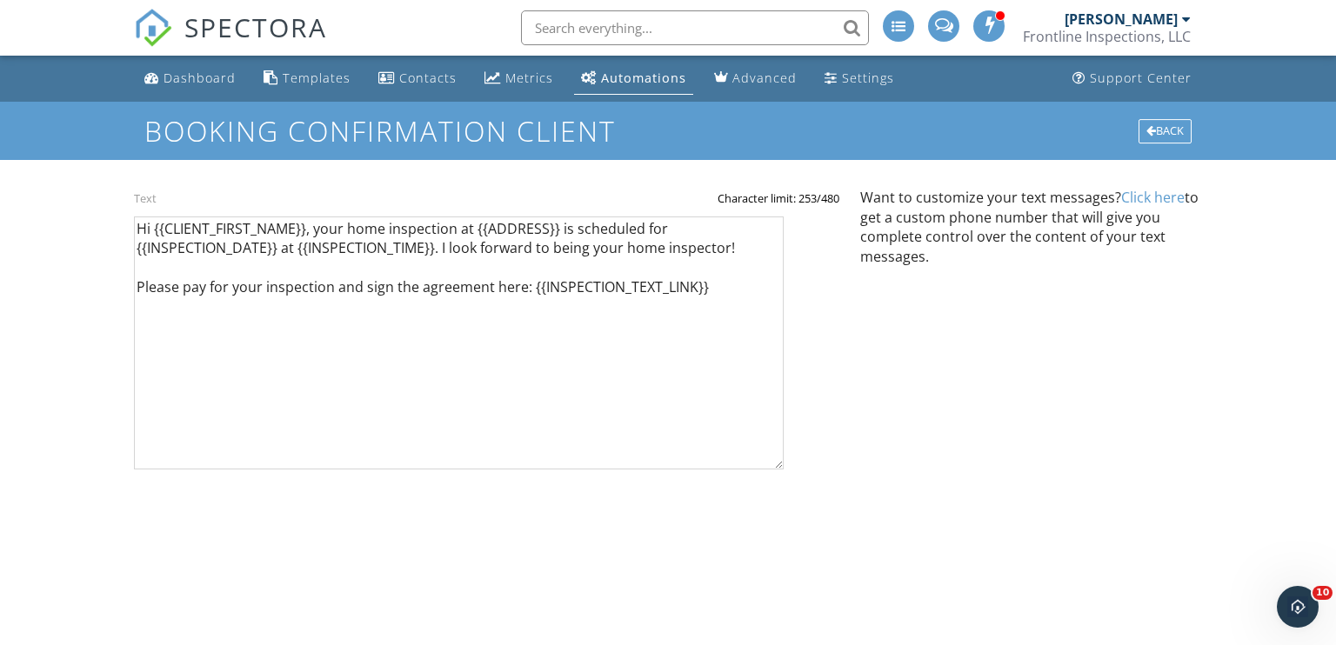
click at [1152, 201] on link "Click here" at bounding box center [1152, 197] width 63 height 19
click at [802, 193] on label "Character limit: 253/480" at bounding box center [779, 198] width 122 height 16
click at [1166, 126] on div "Back" at bounding box center [1165, 131] width 53 height 24
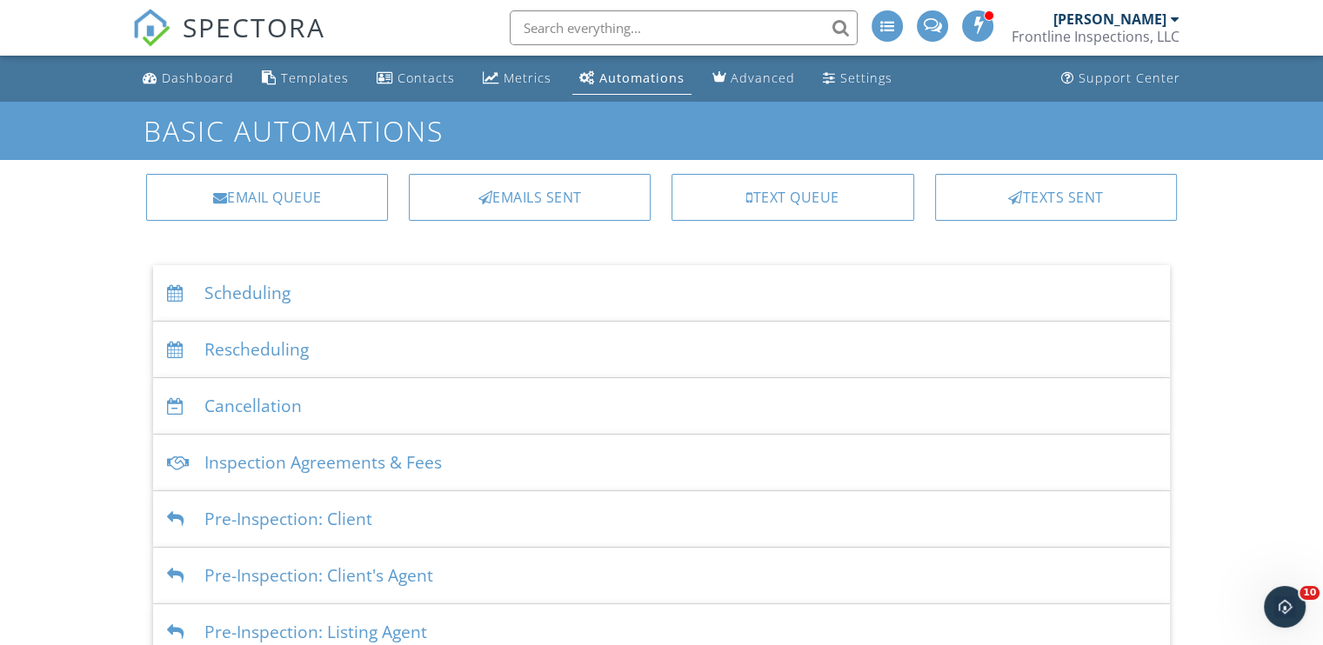
click at [272, 295] on div "Scheduling" at bounding box center [661, 293] width 1017 height 57
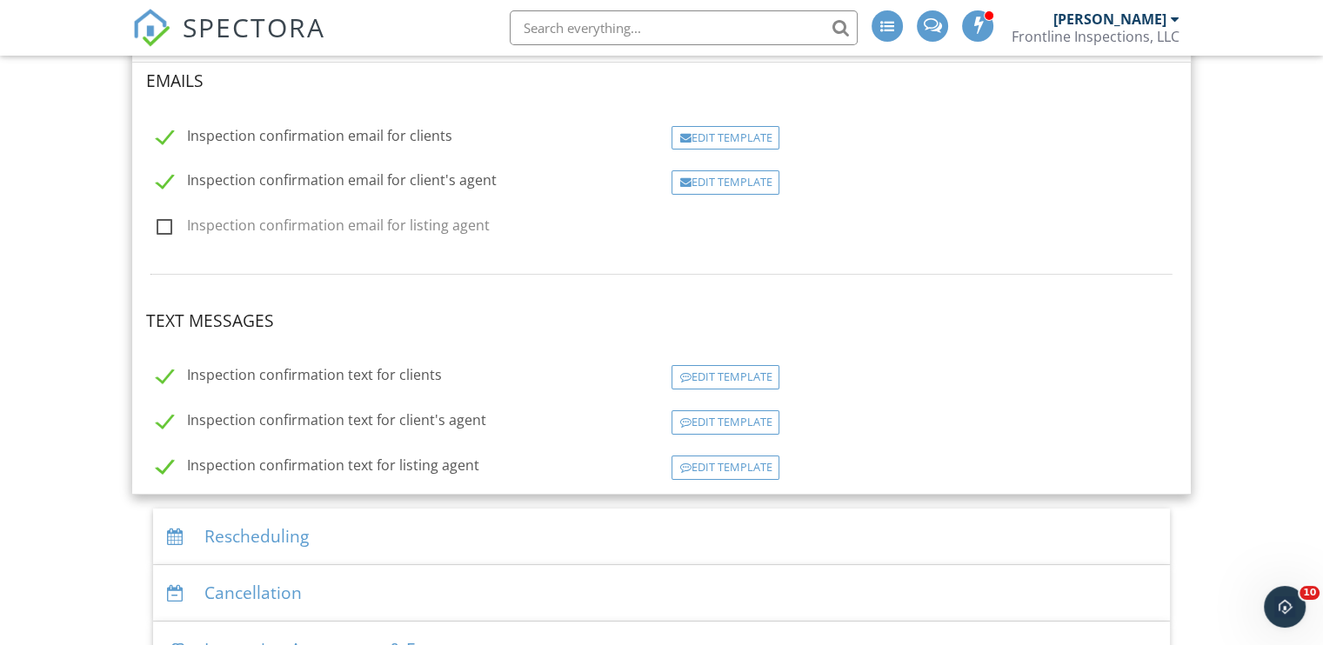
scroll to position [261, 0]
click at [737, 418] on div "Edit Template" at bounding box center [726, 421] width 108 height 24
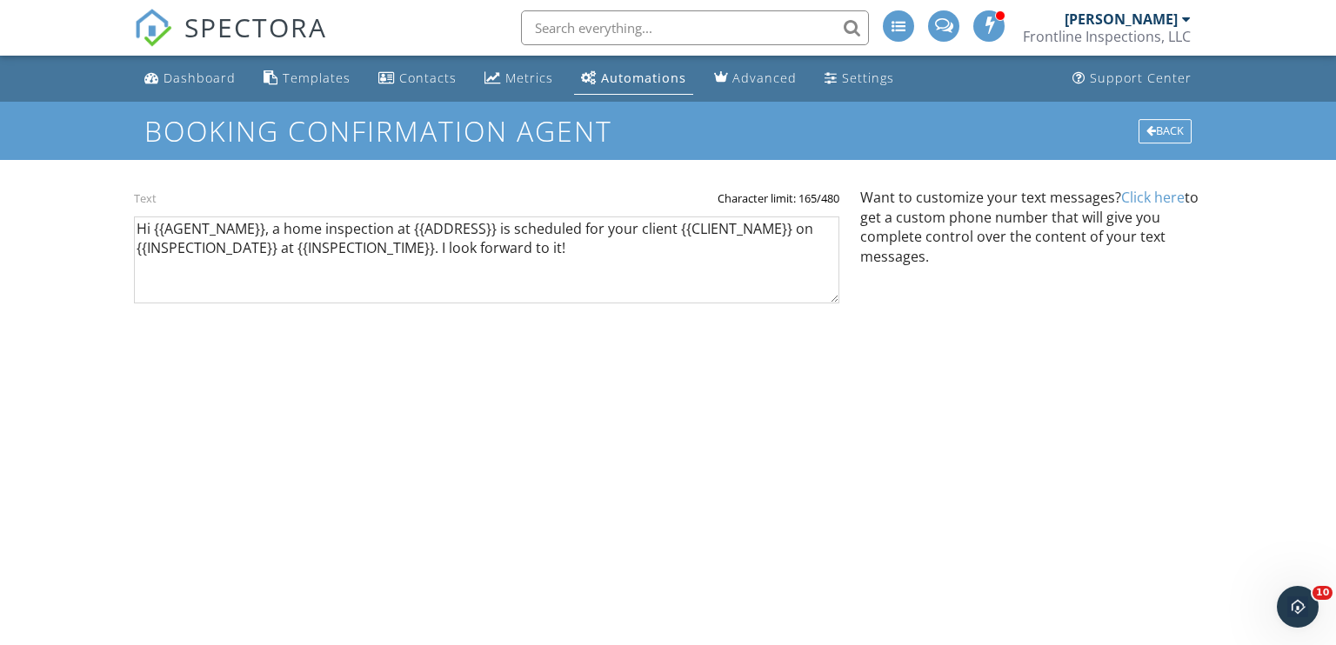
click at [1162, 195] on link "Click here" at bounding box center [1152, 197] width 63 height 19
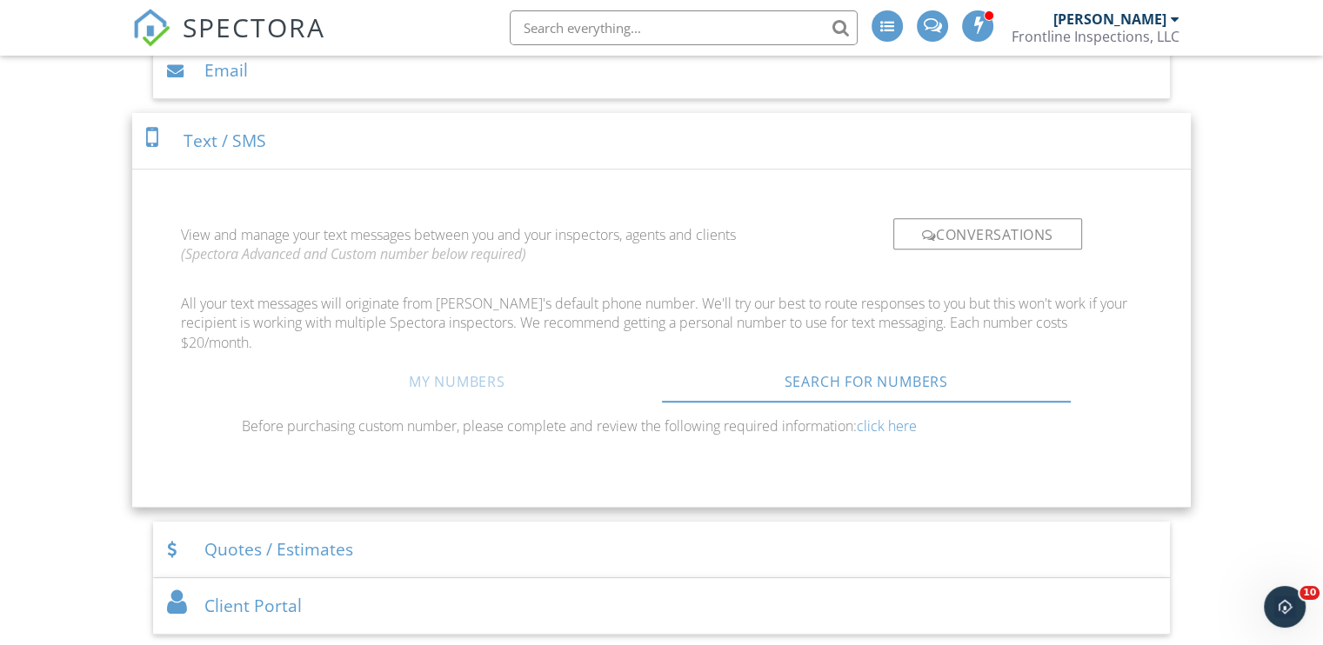
scroll to position [840, 0]
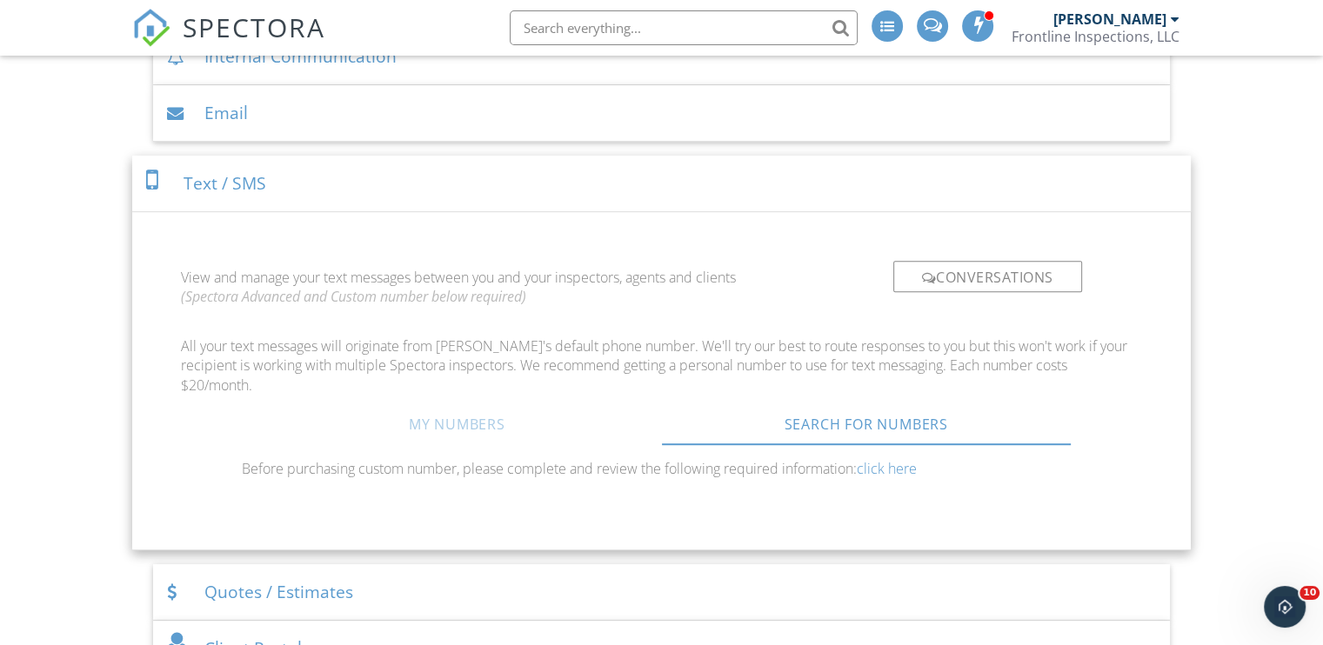
click at [485, 418] on link "My Numbers" at bounding box center [456, 425] width 409 height 42
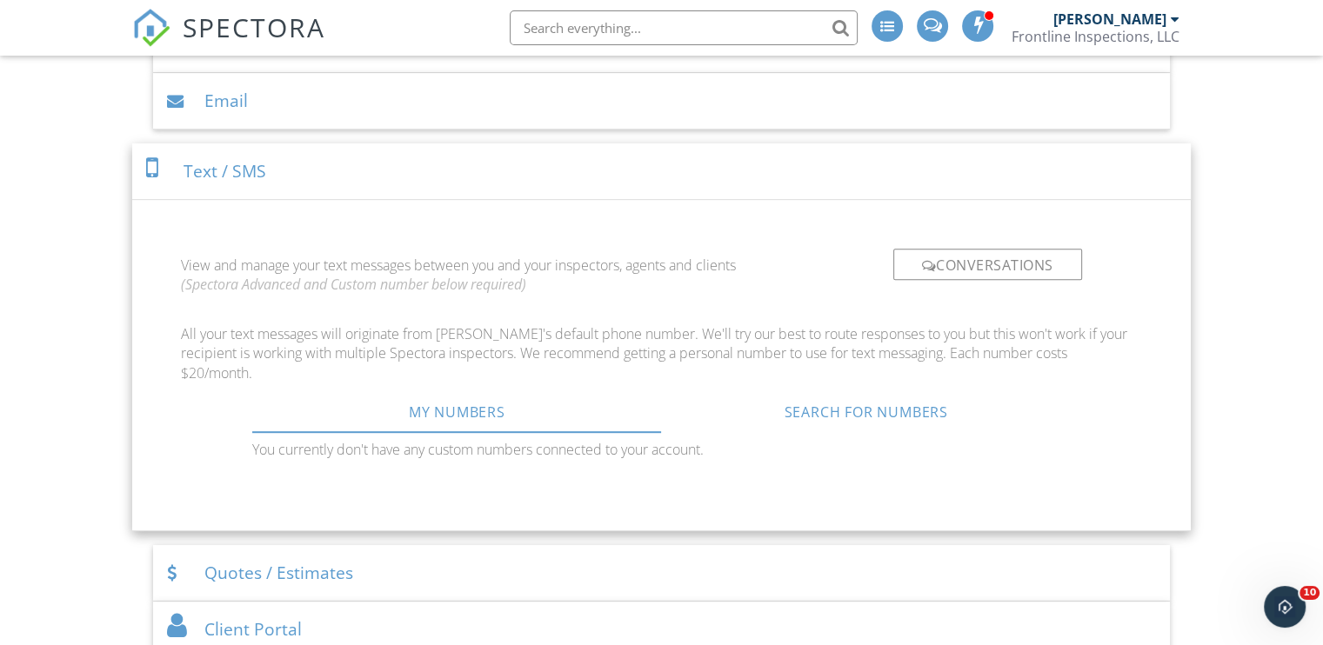
scroll to position [1014, 0]
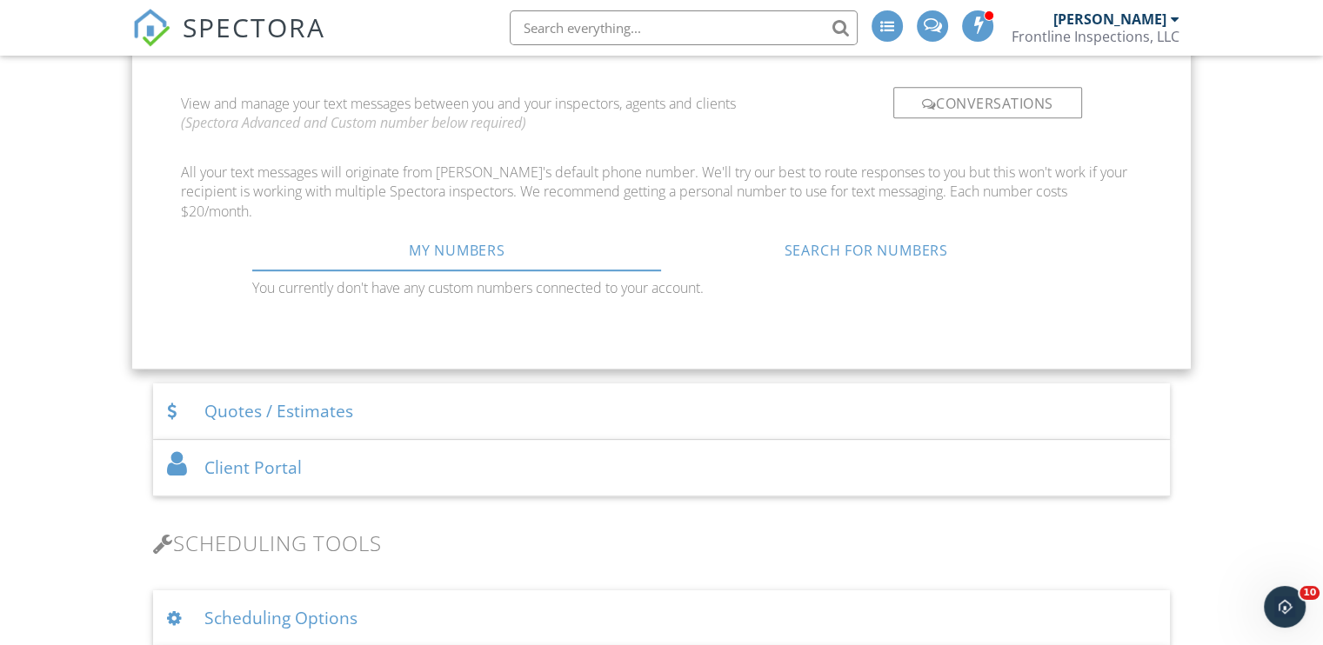
click at [289, 422] on div "Quotes / Estimates" at bounding box center [661, 412] width 1017 height 57
